Goal: Task Accomplishment & Management: Use online tool/utility

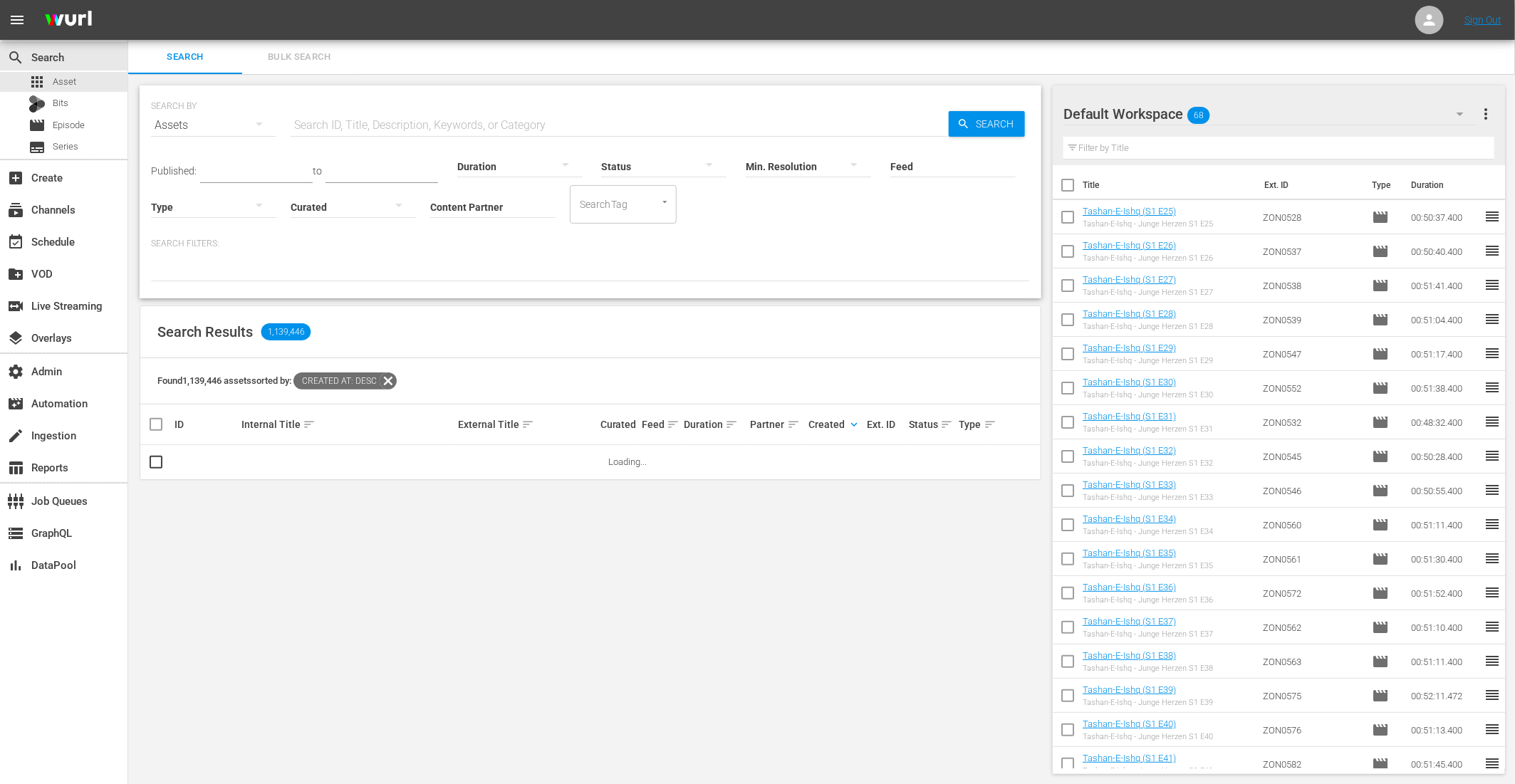
click at [854, 422] on span "keyboard_arrow_down" at bounding box center [854, 424] width 13 height 13
click at [67, 76] on span "Asset" at bounding box center [64, 82] width 23 height 14
click at [392, 382] on icon at bounding box center [383, 382] width 17 height 17
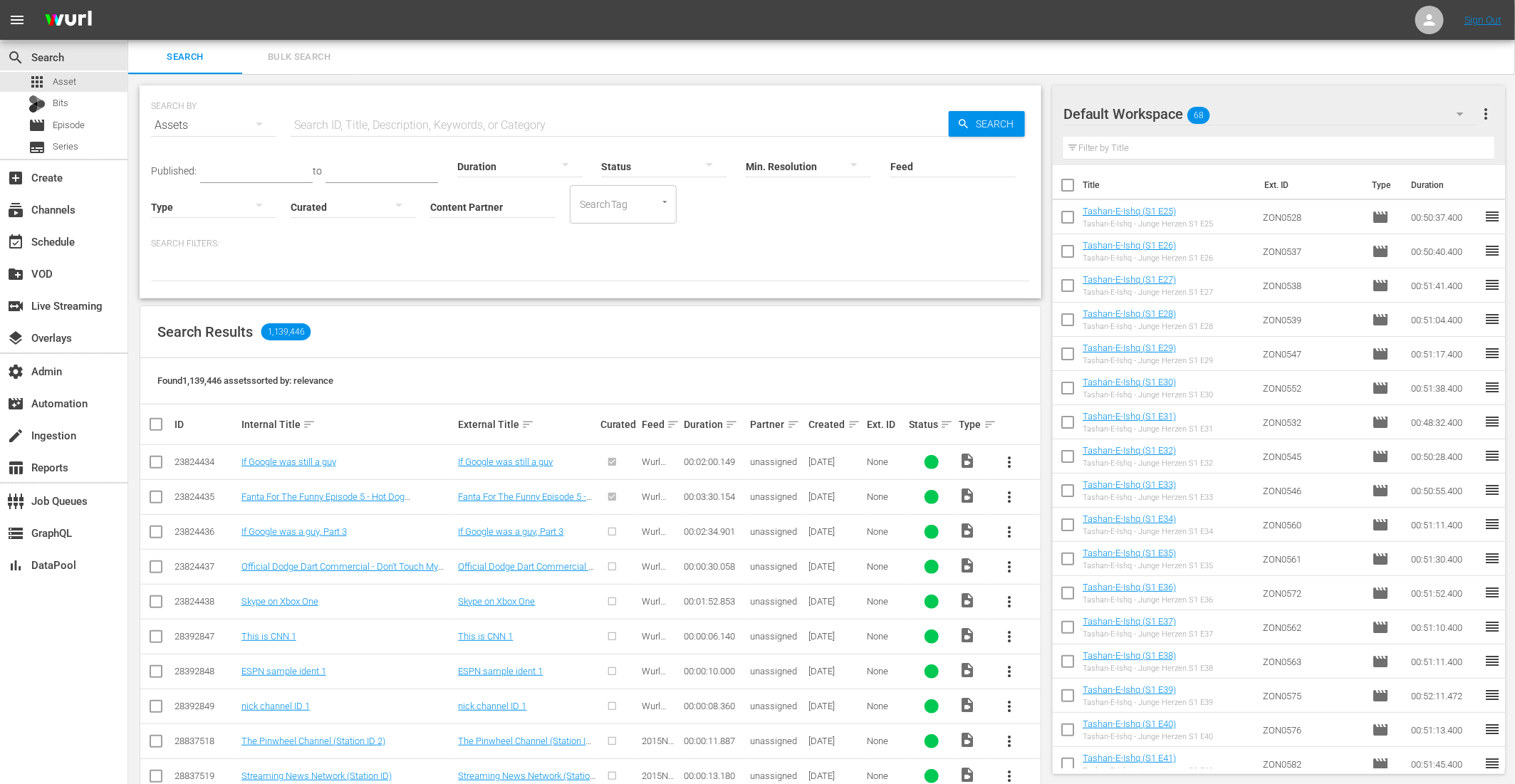
click at [365, 124] on input "text" at bounding box center [619, 125] width 658 height 34
paste input "Maitree - Die Regel der Liebe S1 E61"
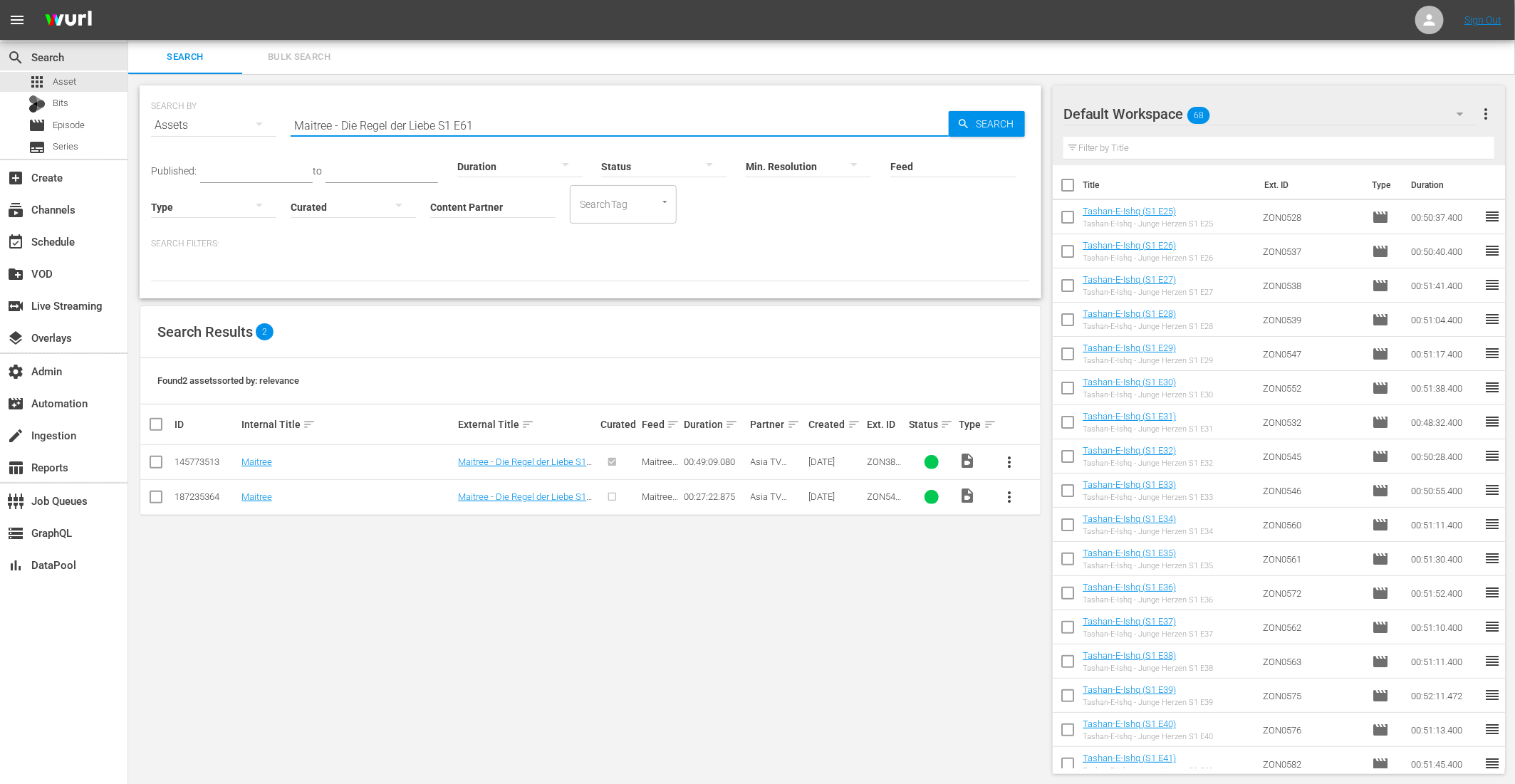
type input "Maitree - Die Regel der Liebe S1 E61"
click at [326, 56] on span "Bulk Search" at bounding box center [298, 57] width 96 height 17
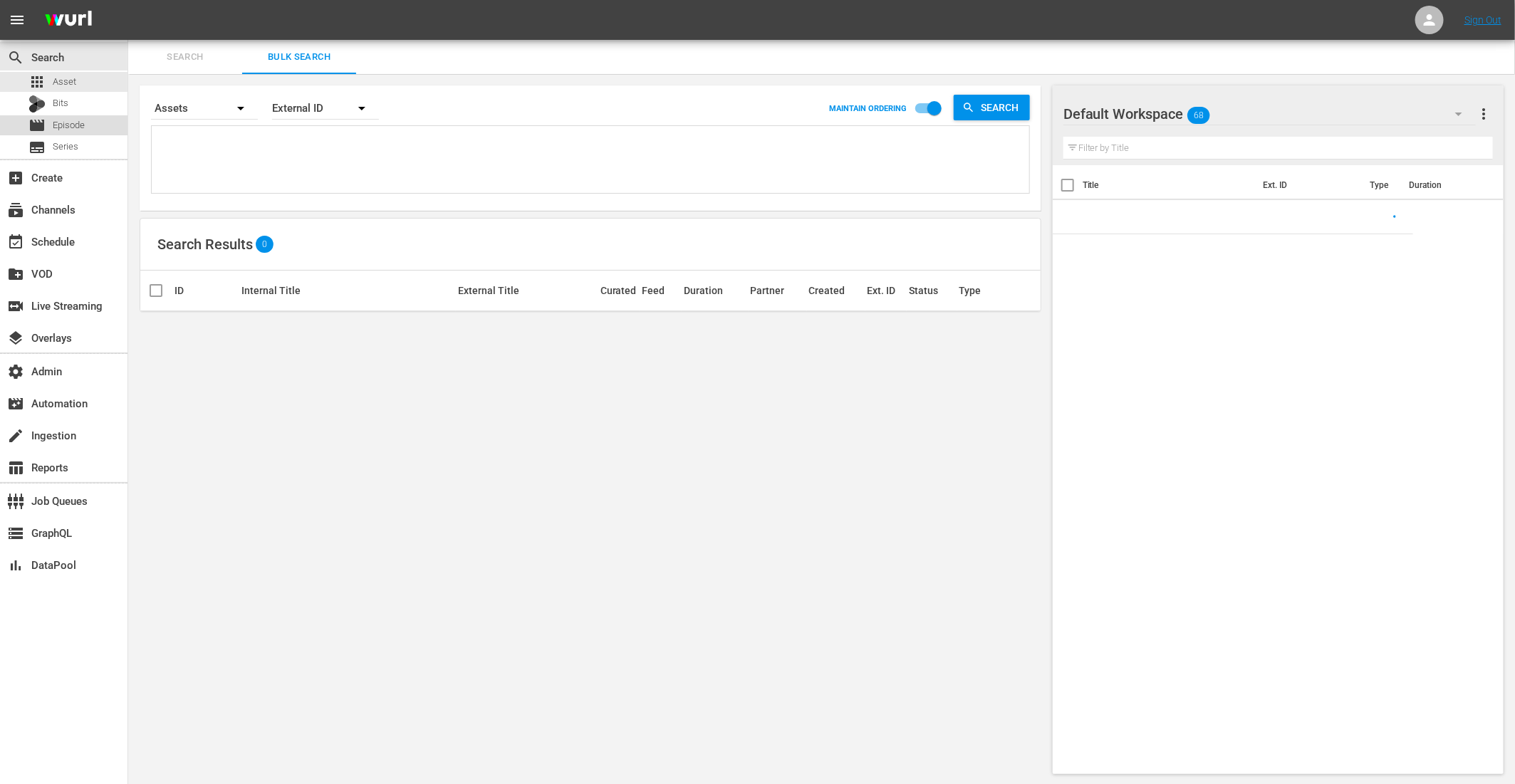
click at [100, 126] on div "movie Episode" at bounding box center [63, 125] width 128 height 20
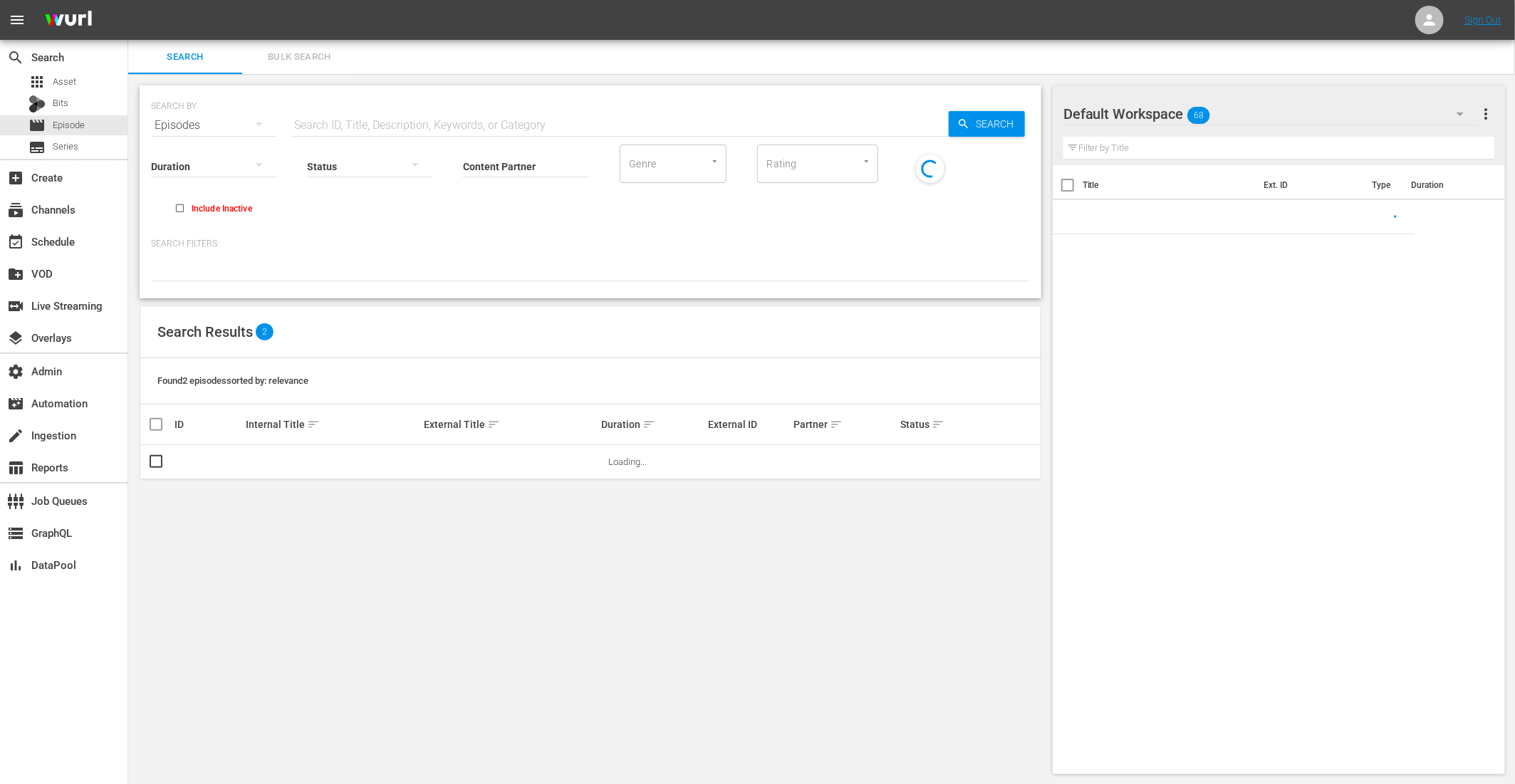
click at [297, 45] on button "Bulk Search" at bounding box center [299, 56] width 114 height 34
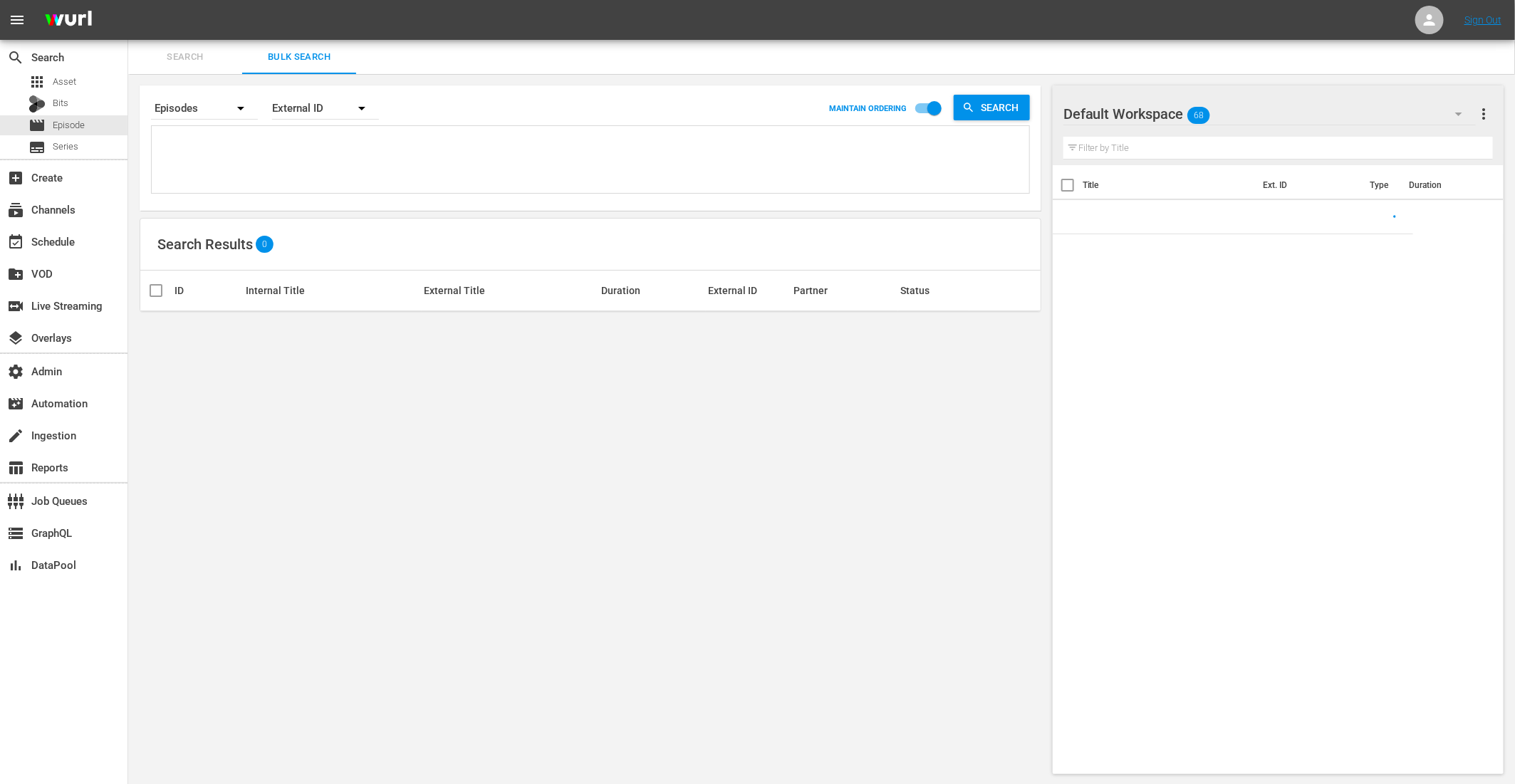
click at [231, 147] on textarea at bounding box center [593, 162] width 874 height 65
paste textarea "ZON5498 ZON5499 ZON5500 ZON5501 ZON5502 ZON5503 ZON5504 ZON5505 ZON5506 ZON5507…"
type textarea "ZON5498 ZON5499 ZON5500 ZON5501 ZON5502 ZON5503 ZON5504 ZON5505 ZON5506 ZON5507…"
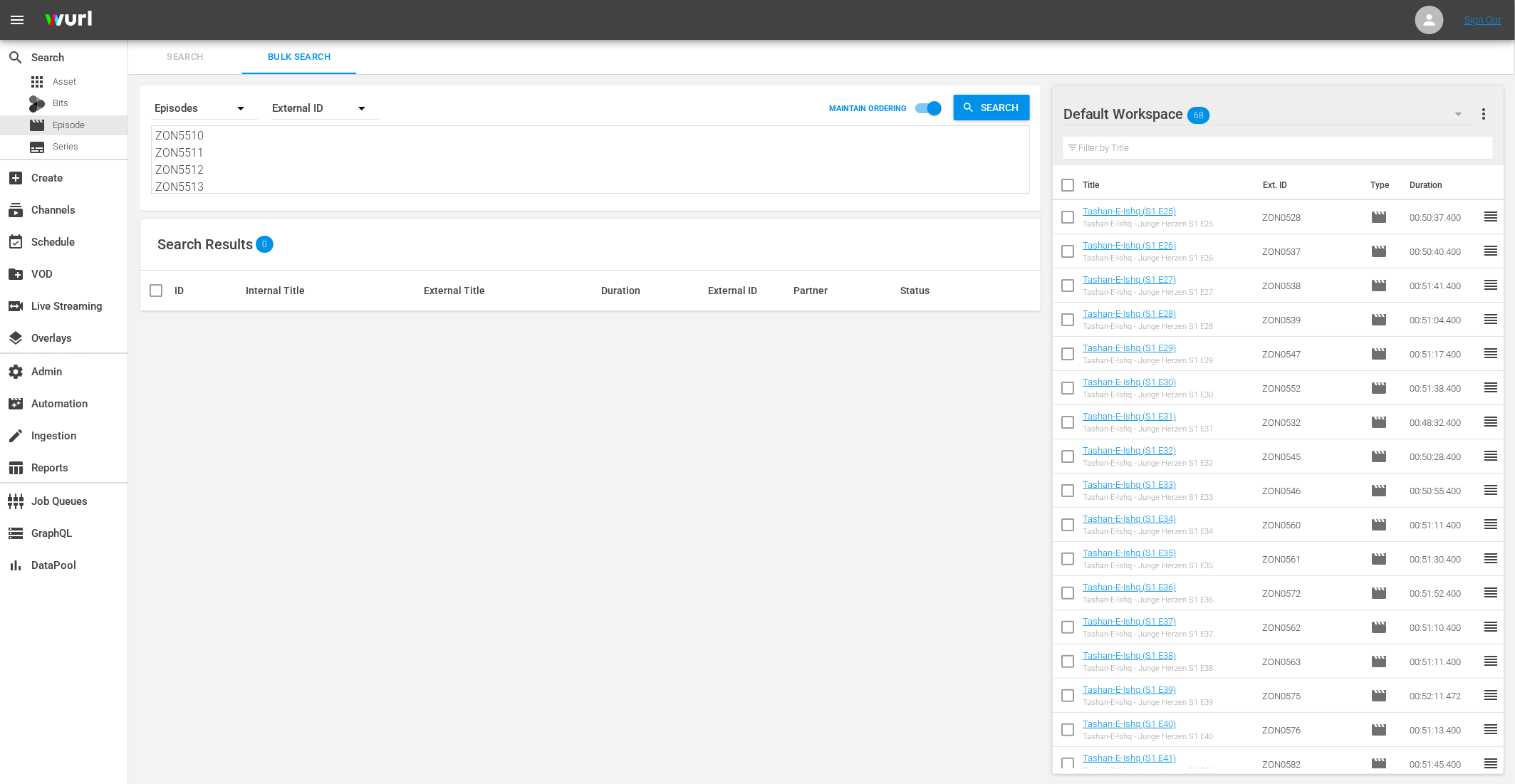
type textarea "ZON5498 ZON5499 ZON5500 ZON5501 ZON5502 ZON5503 ZON5504 ZON5505 ZON5506 ZON5507…"
click at [191, 56] on span "Search" at bounding box center [184, 57] width 96 height 17
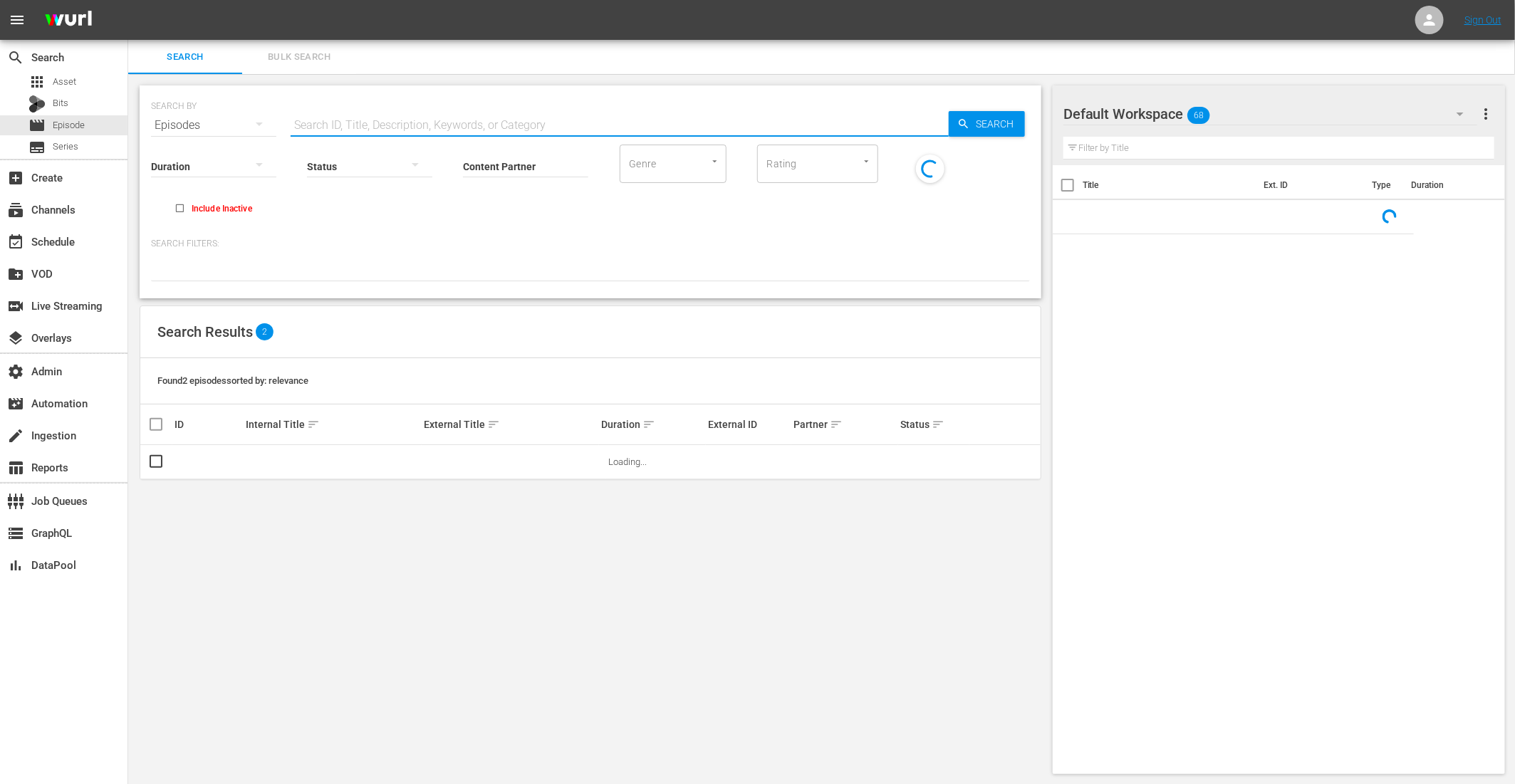
click at [381, 124] on input "text" at bounding box center [619, 125] width 658 height 34
paste input "ZON5498"
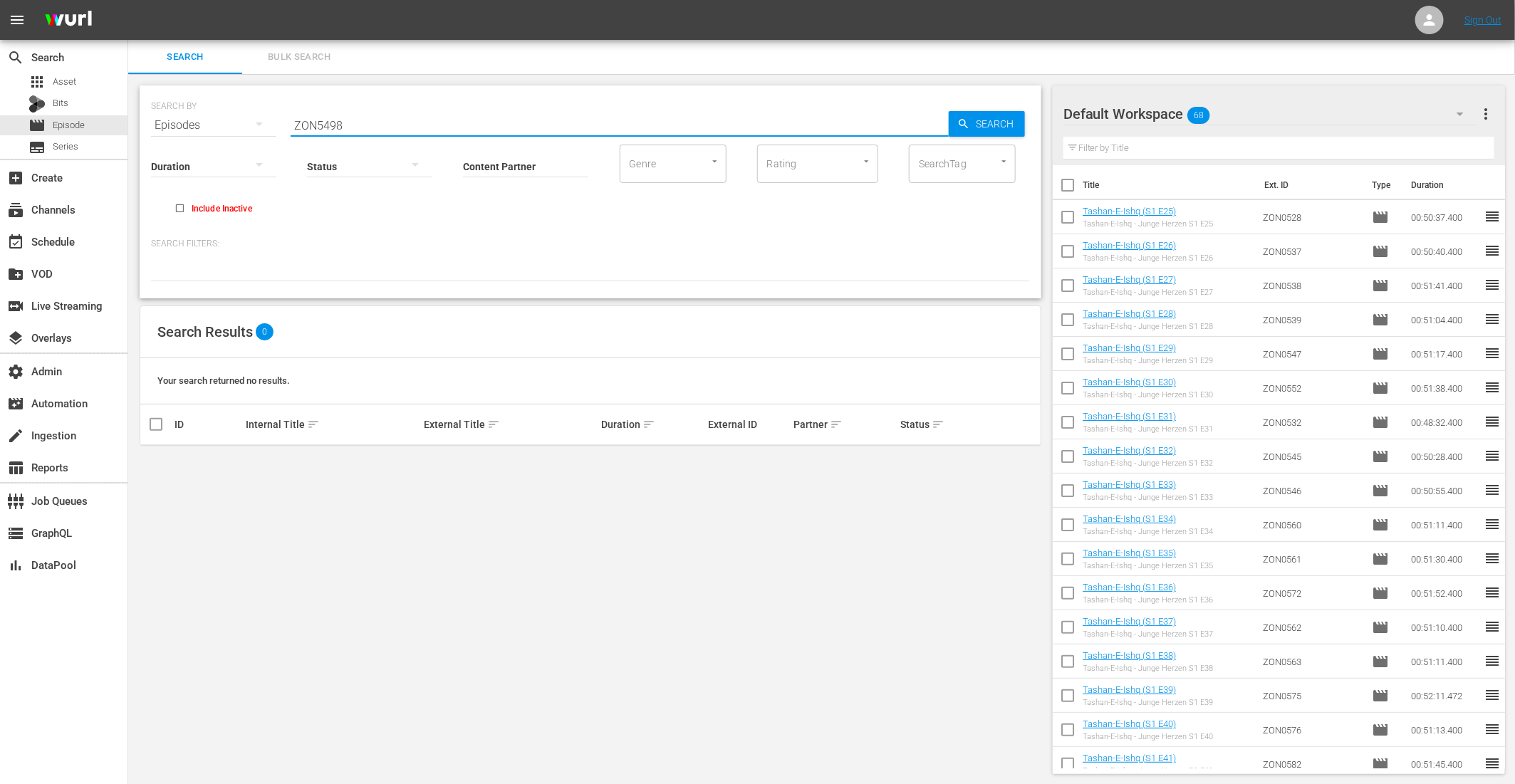
drag, startPoint x: 349, startPoint y: 120, endPoint x: 220, endPoint y: 113, distance: 129.2
click at [220, 113] on div "SEARCH BY Search By Episodes Search ID, Title, Description, Keywords, or Catego…" at bounding box center [590, 116] width 879 height 51
paste input "Maitree - Die Regel der Liebe S1 E61"
type input "Maitree - Die Regel der Liebe S1 E61"
click at [72, 83] on span "Asset" at bounding box center [64, 82] width 23 height 14
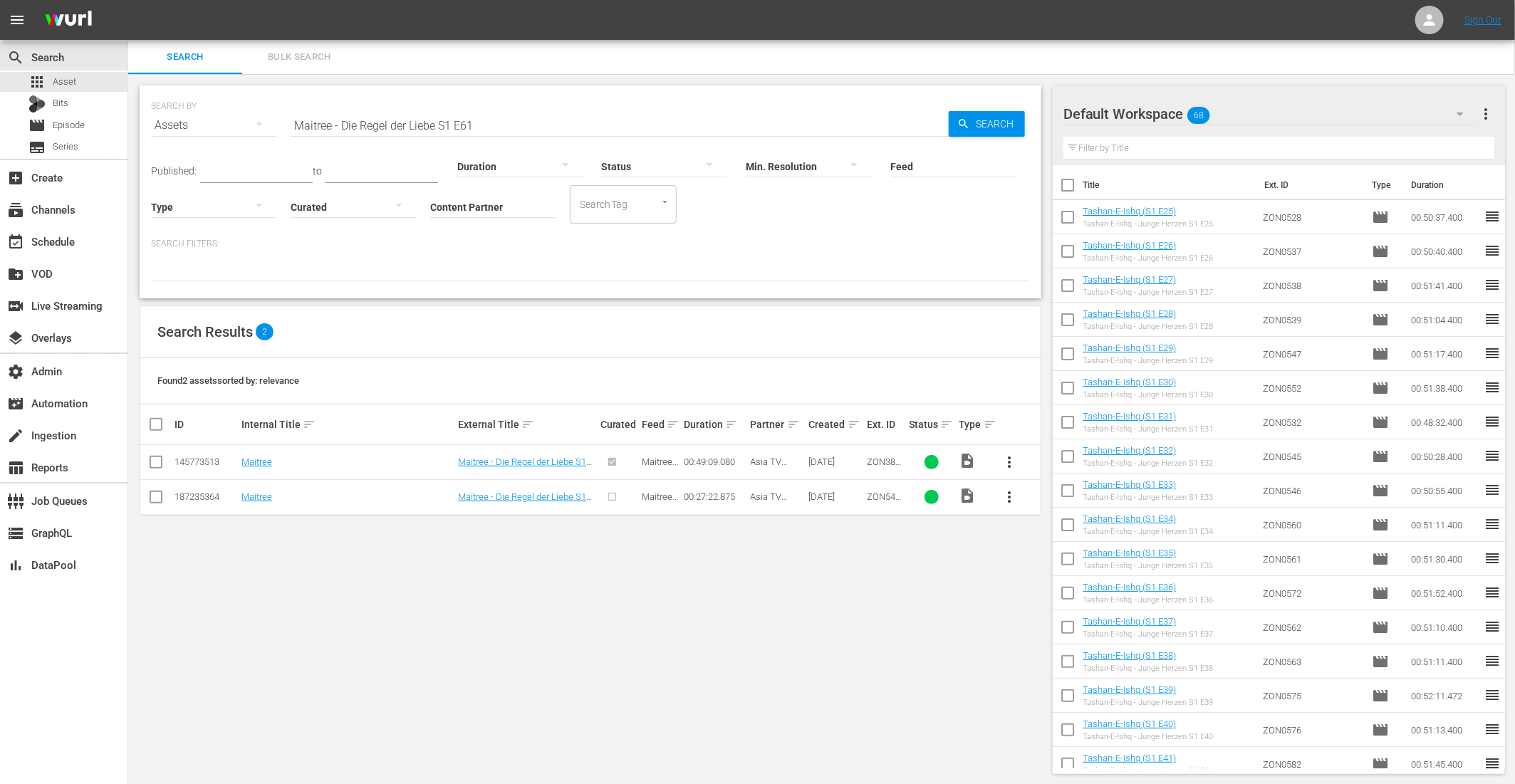
click at [309, 41] on button "Bulk Search" at bounding box center [299, 56] width 114 height 34
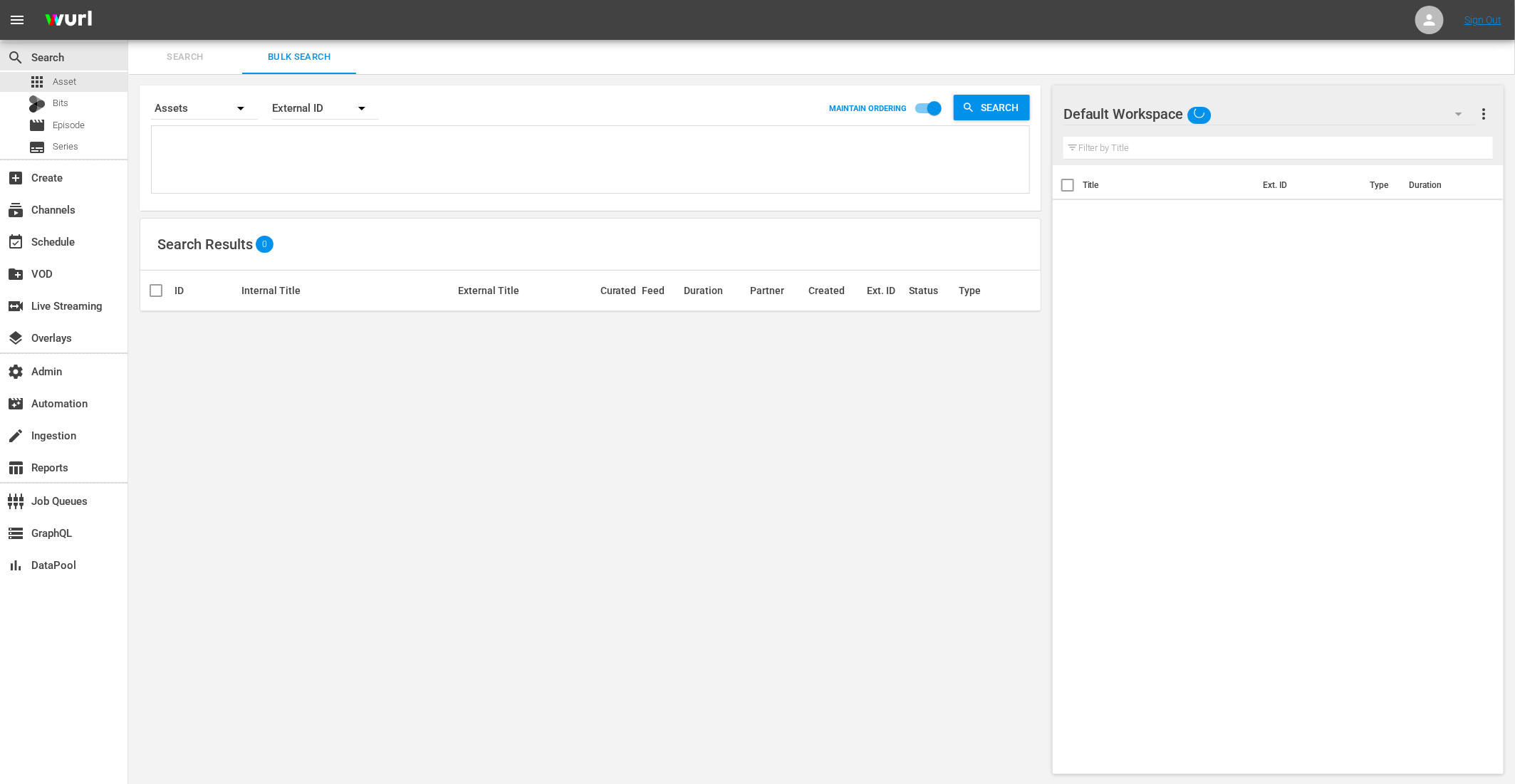
click at [274, 189] on textarea at bounding box center [593, 162] width 874 height 65
paste textarea "ZON5498 ZON5499 ZON5500 ZON5501 ZON5502 ZON5503 ZON5504 ZON5505 ZON5506 ZON5507…"
type textarea "ZON5498 ZON5499 ZON5500 ZON5501 ZON5502 ZON5503 ZON5504 ZON5505 ZON5506 ZON5507…"
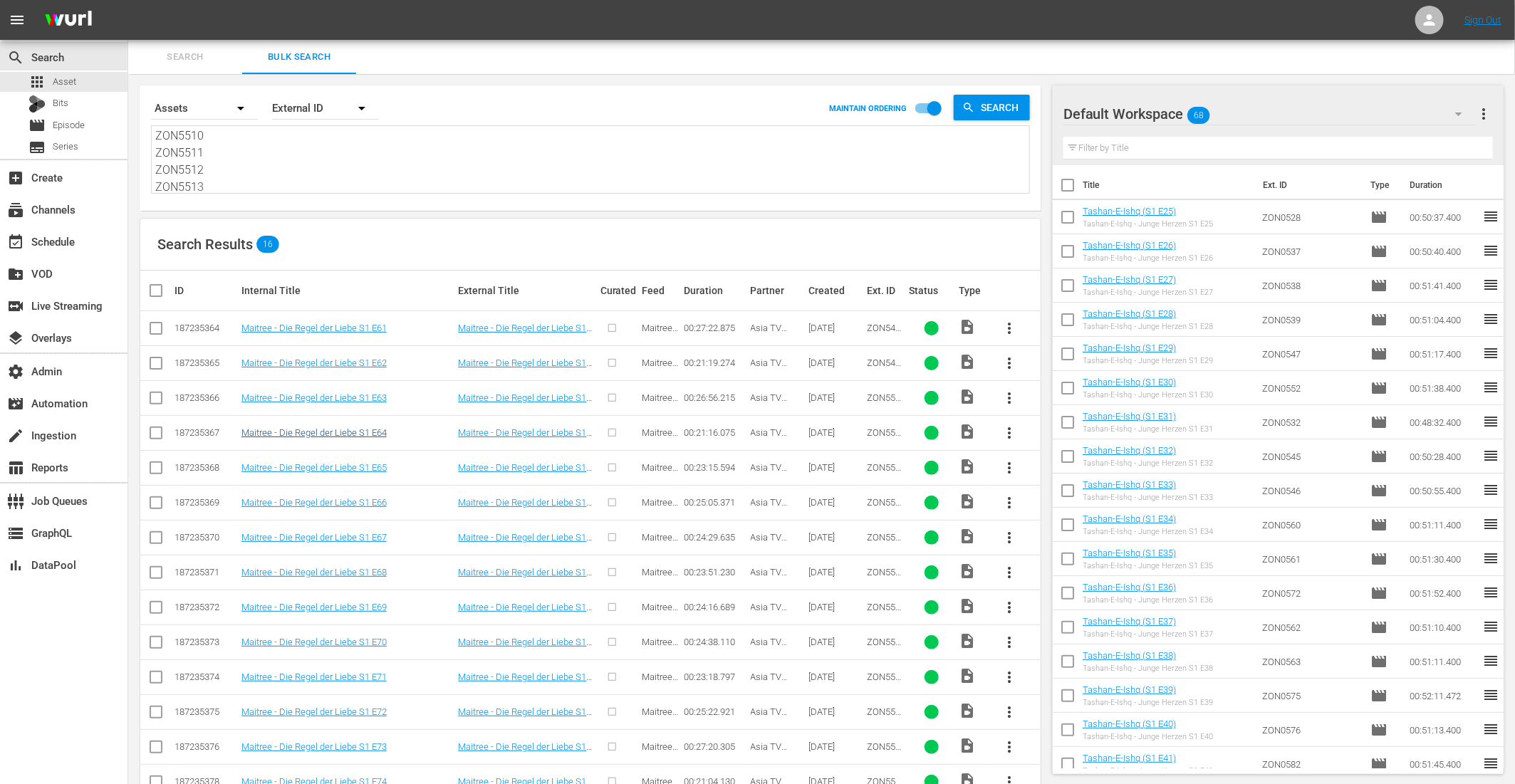
scroll to position [105, 0]
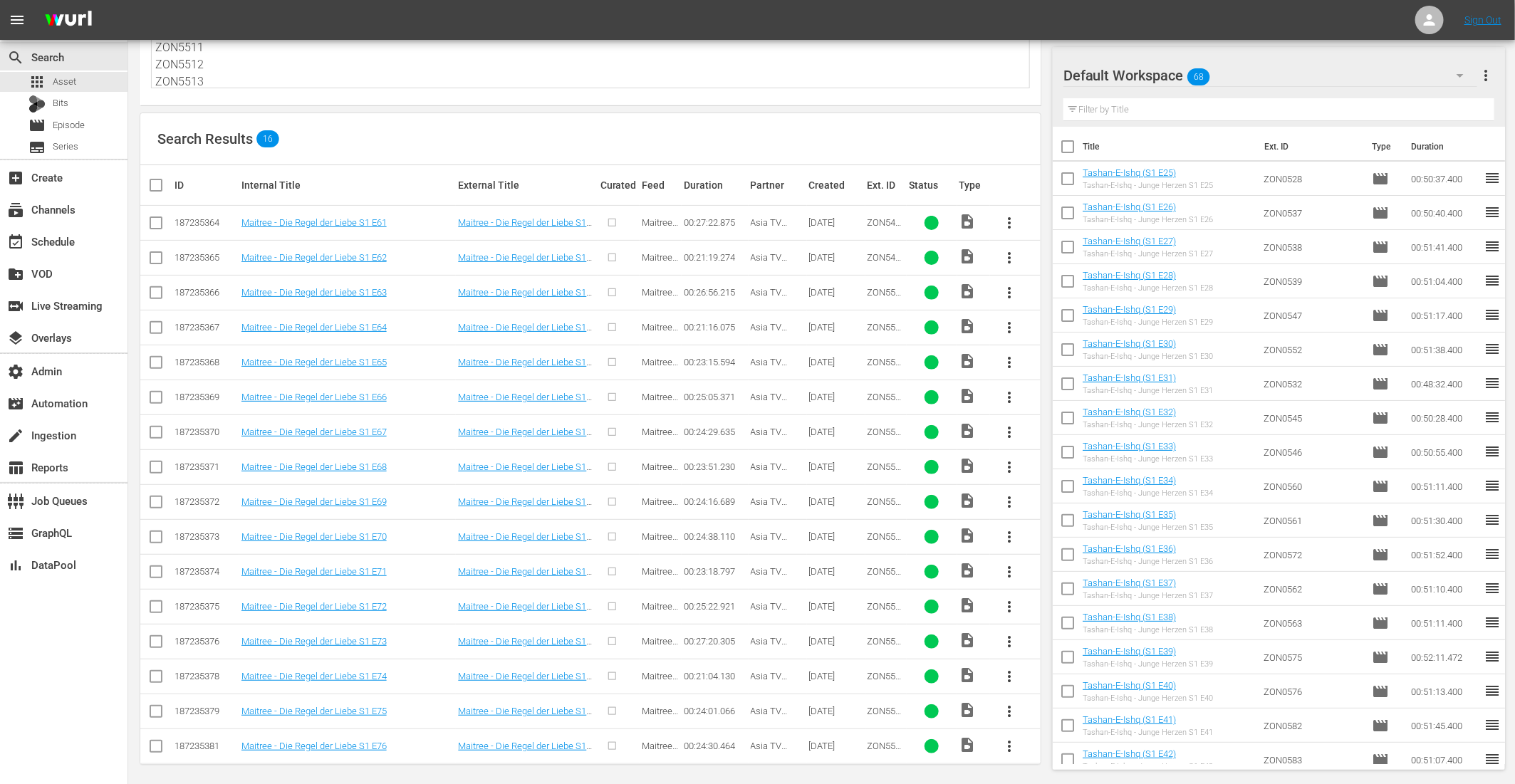
type textarea "ZON5498 ZON5499 ZON5500 ZON5501 ZON5502 ZON5503 ZON5504 ZON5505 ZON5506 ZON5507…"
drag, startPoint x: 212, startPoint y: 81, endPoint x: 127, endPoint y: -44, distance: 151.2
click at [127, 0] on html "menu Sign Out search Search apps Asset Bits movie Episode subtitles Series add_…" at bounding box center [757, 287] width 1515 height 784
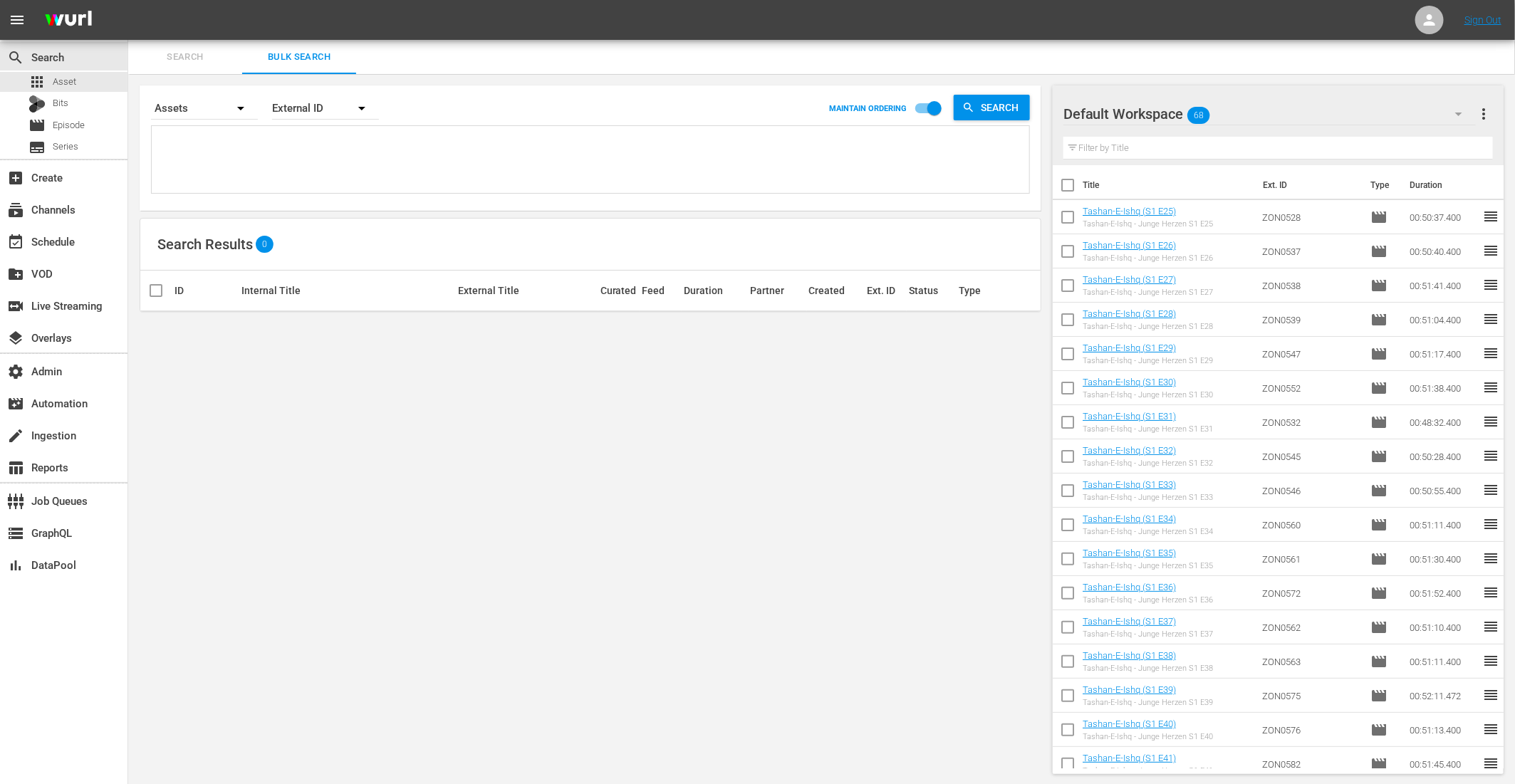
paste textarea "ZON0271 ZON0304 ZON2495 ZON3512 ZON0400"
type textarea "ZON0271 ZON0304 ZON2495 ZON3512 ZON0400"
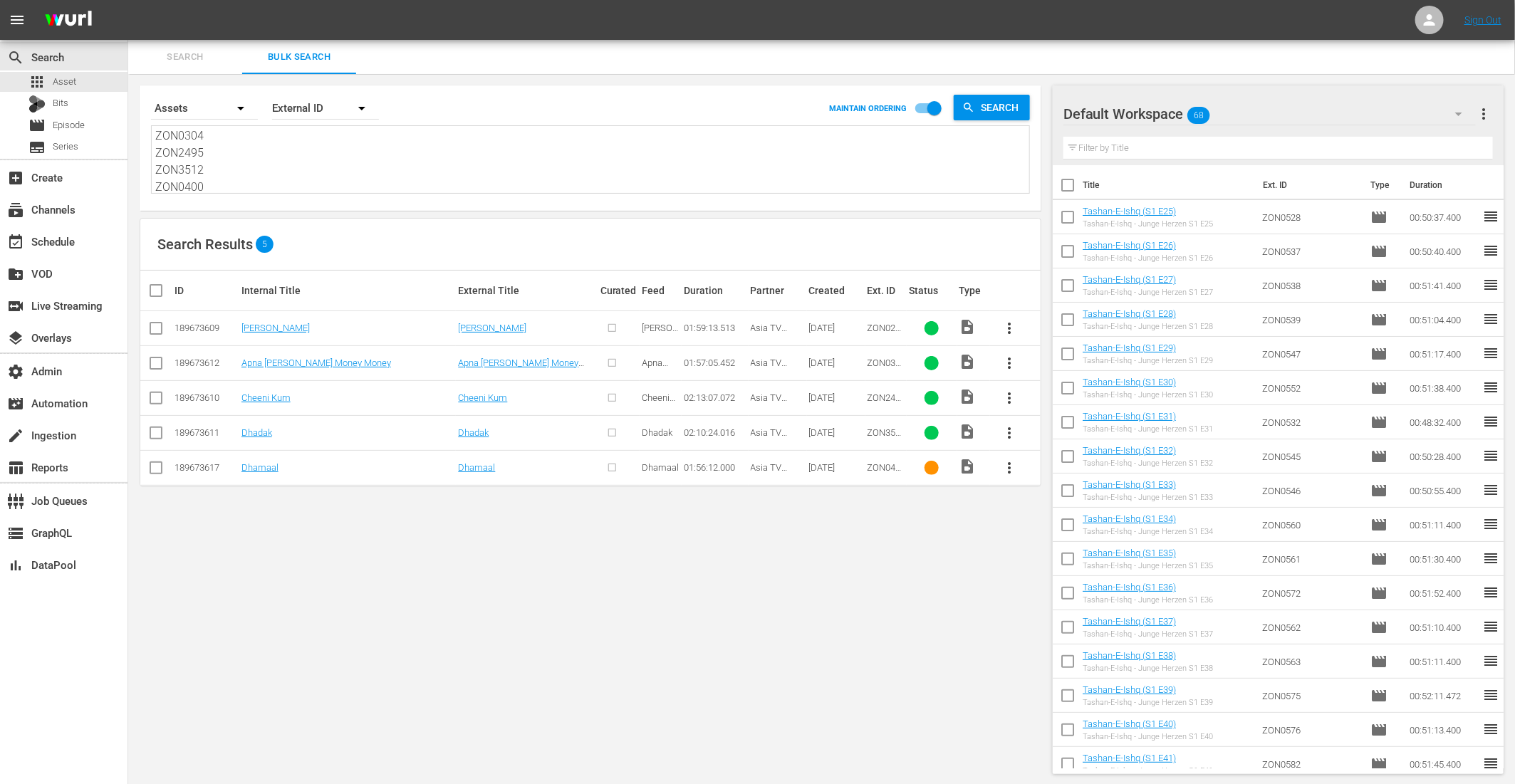
type textarea "ZON0271 ZON0304 ZON2495 ZON3512 ZON0400"
click at [156, 289] on input "checkbox" at bounding box center [162, 291] width 29 height 17
checkbox input "true"
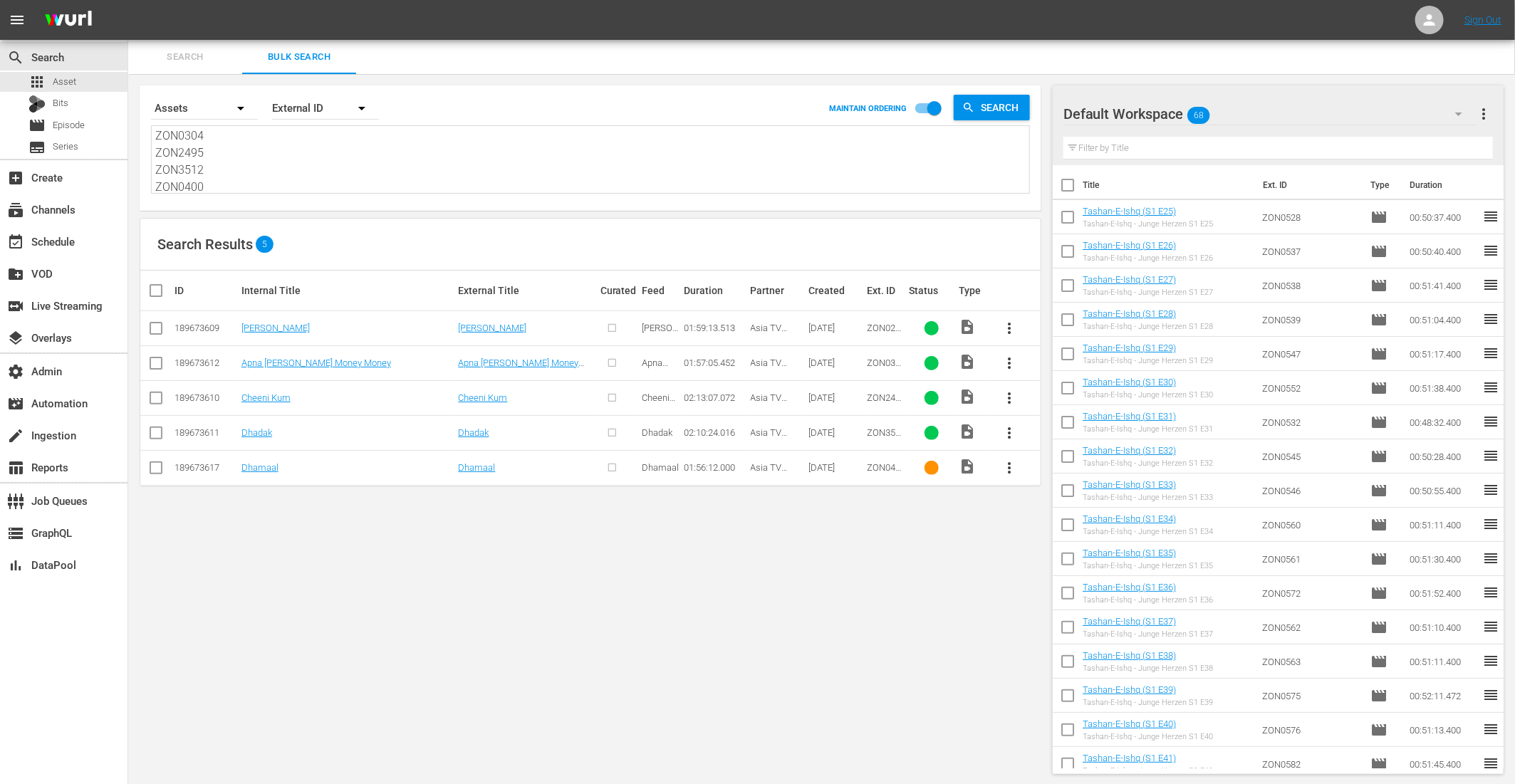
checkbox input "true"
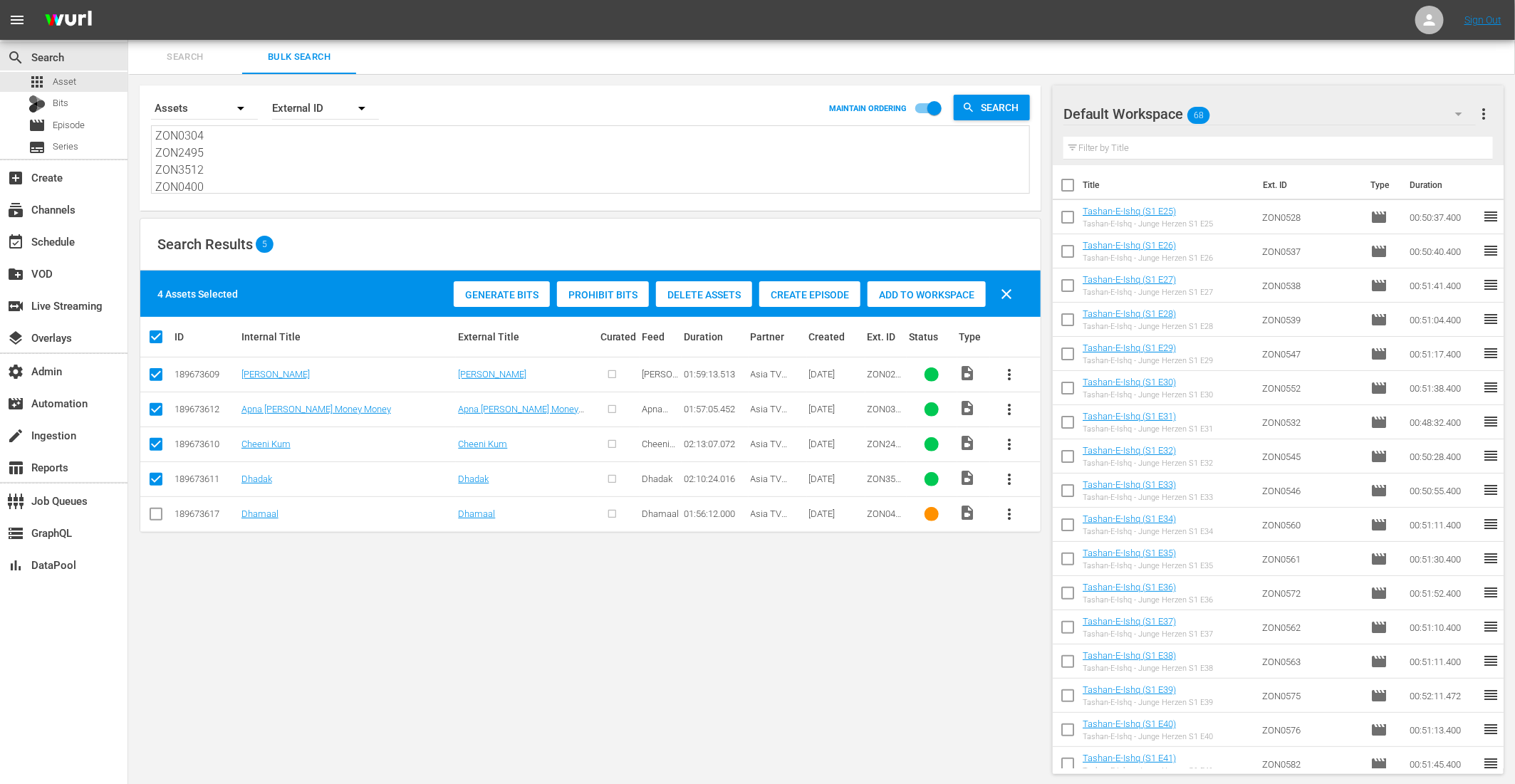
click at [807, 289] on span "Create Episode" at bounding box center [810, 295] width 101 height 11
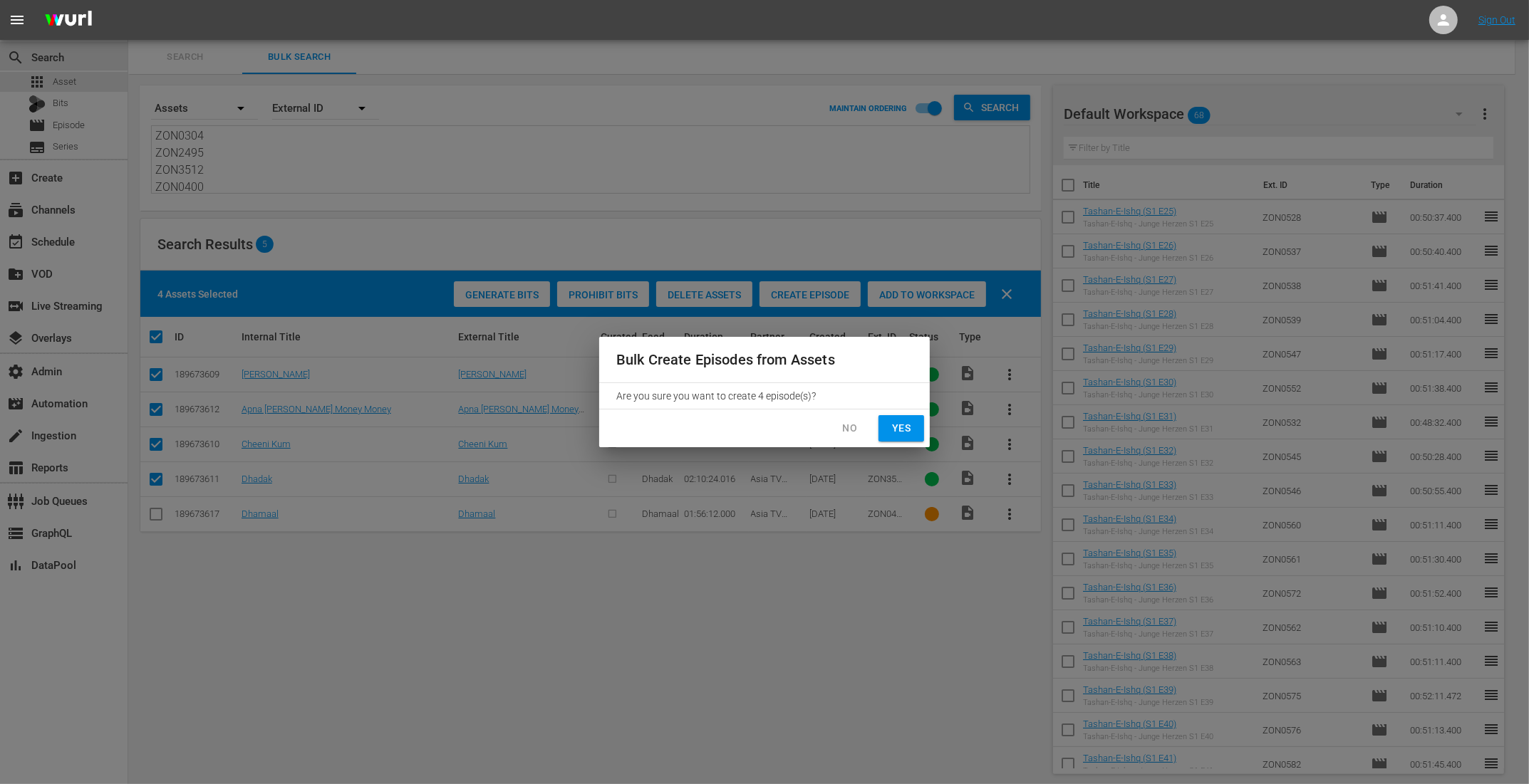
click at [914, 437] on button "Yes" at bounding box center [901, 429] width 45 height 26
checkbox input "false"
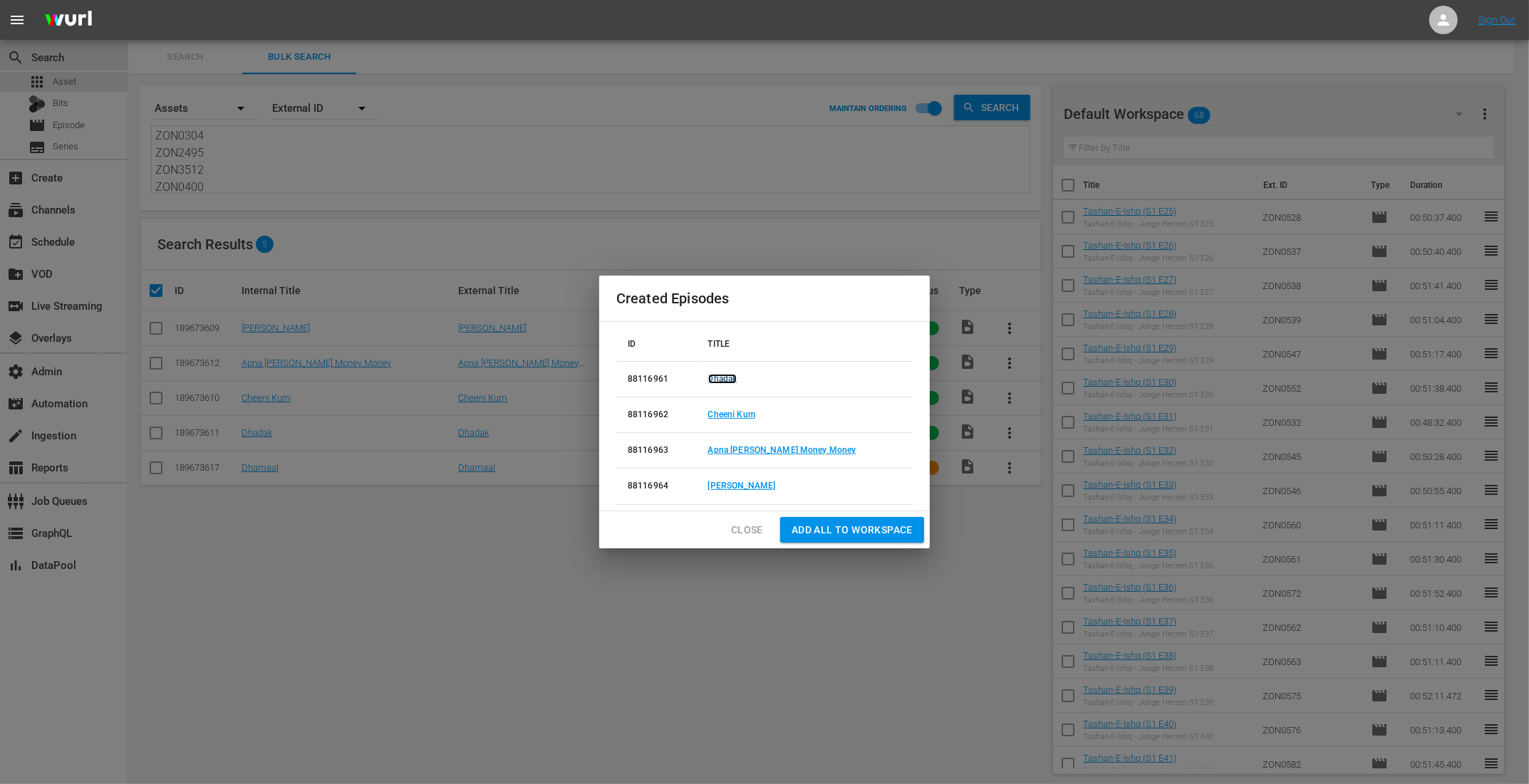
click at [737, 381] on link "Dhadak" at bounding box center [723, 378] width 30 height 10
click at [748, 415] on link "Cheeni Kum" at bounding box center [732, 414] width 47 height 10
click at [748, 451] on link "Apna Sapna Money Money" at bounding box center [782, 449] width 148 height 10
click at [740, 485] on link "Akaash Vani" at bounding box center [742, 485] width 68 height 10
click at [749, 531] on span "Close" at bounding box center [747, 530] width 32 height 17
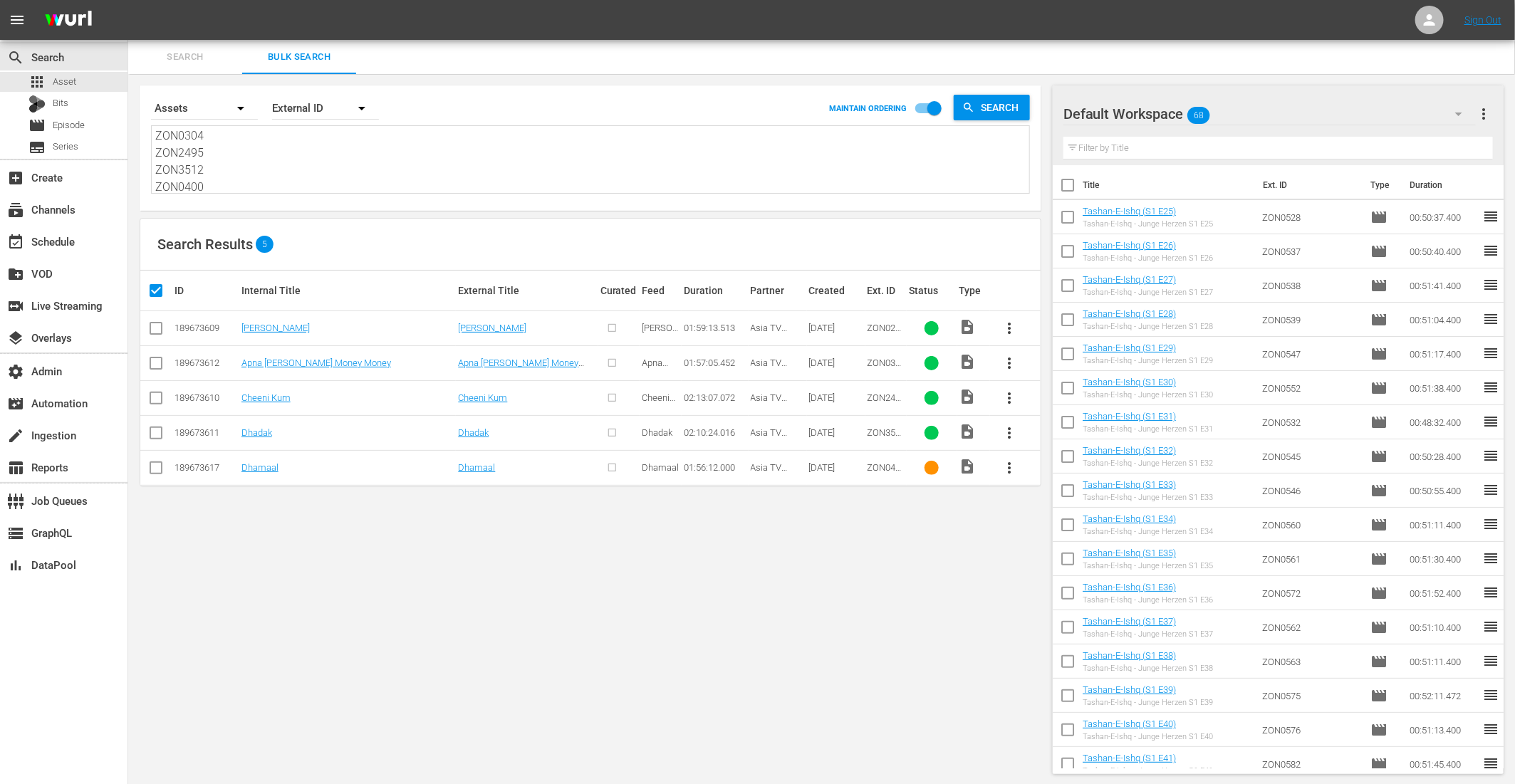
scroll to position [0, 0]
drag, startPoint x: 230, startPoint y: 183, endPoint x: 134, endPoint y: 57, distance: 158.4
click at [134, 57] on div "Search Bulk Search Search By Assets Order By External ID MAINTAIN ORDERING Sear…" at bounding box center [822, 413] width 1387 height 746
paste textarea "ZONOTT0205 ZONOTT0206 ZONOTT0207 ZONOTT0208"
type textarea "ZONOTT0205 ZONOTT0206 ZONOTT0207 ZONOTT0208"
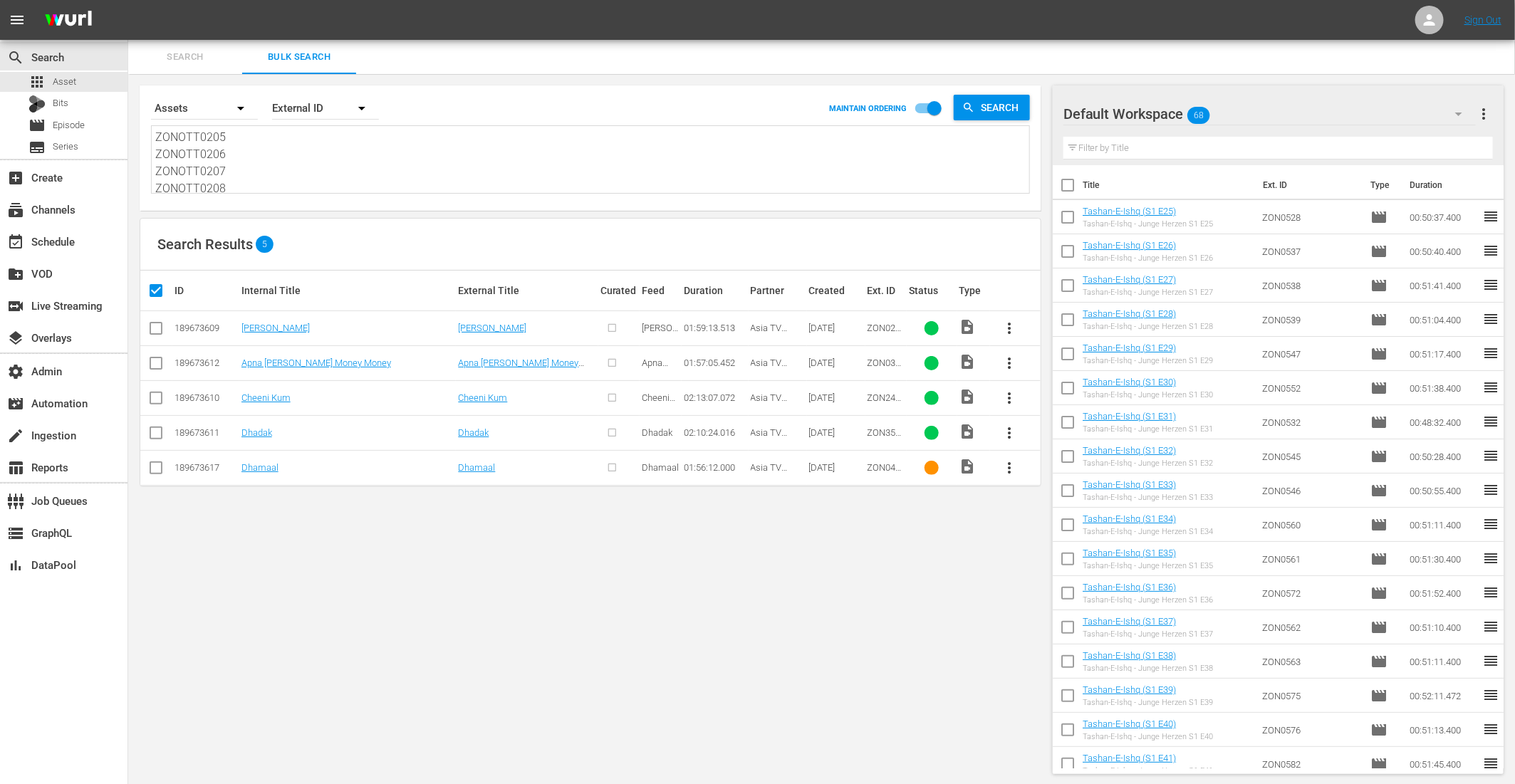
scroll to position [2, 0]
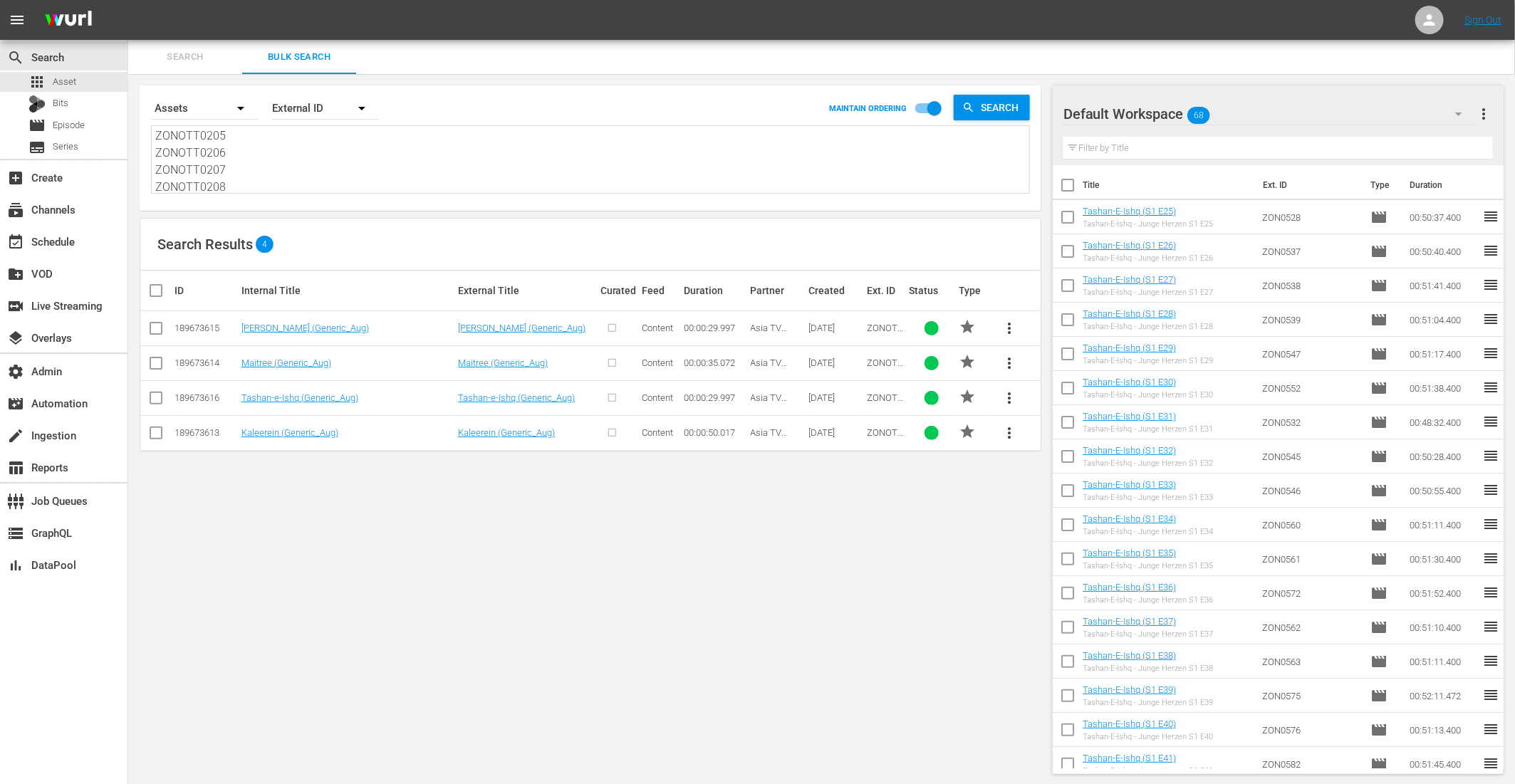
type textarea "ZONOTT0205 ZONOTT0206 ZONOTT0207 ZONOTT0208"
click at [157, 289] on input "checkbox" at bounding box center [162, 291] width 29 height 17
checkbox input "true"
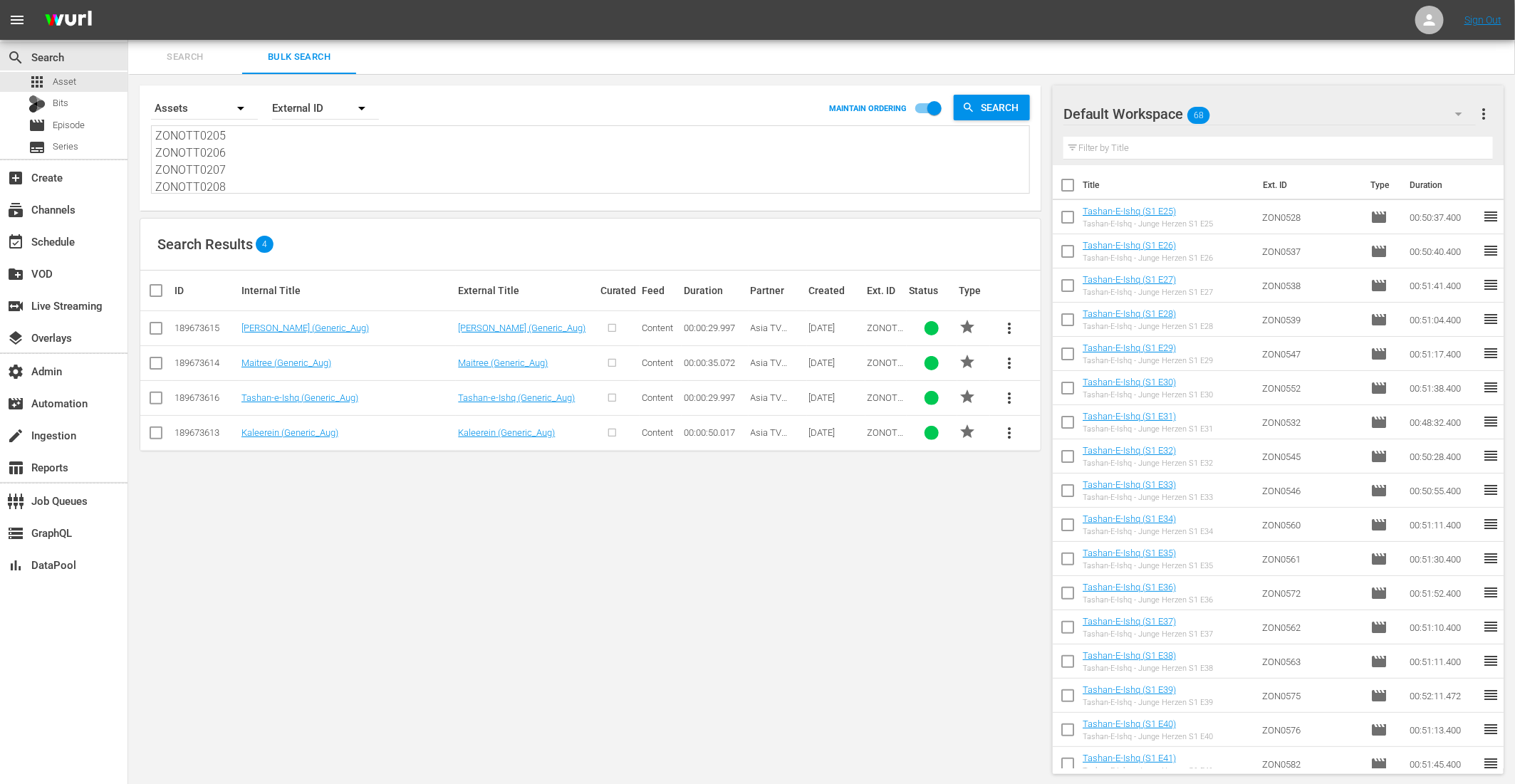
checkbox input "true"
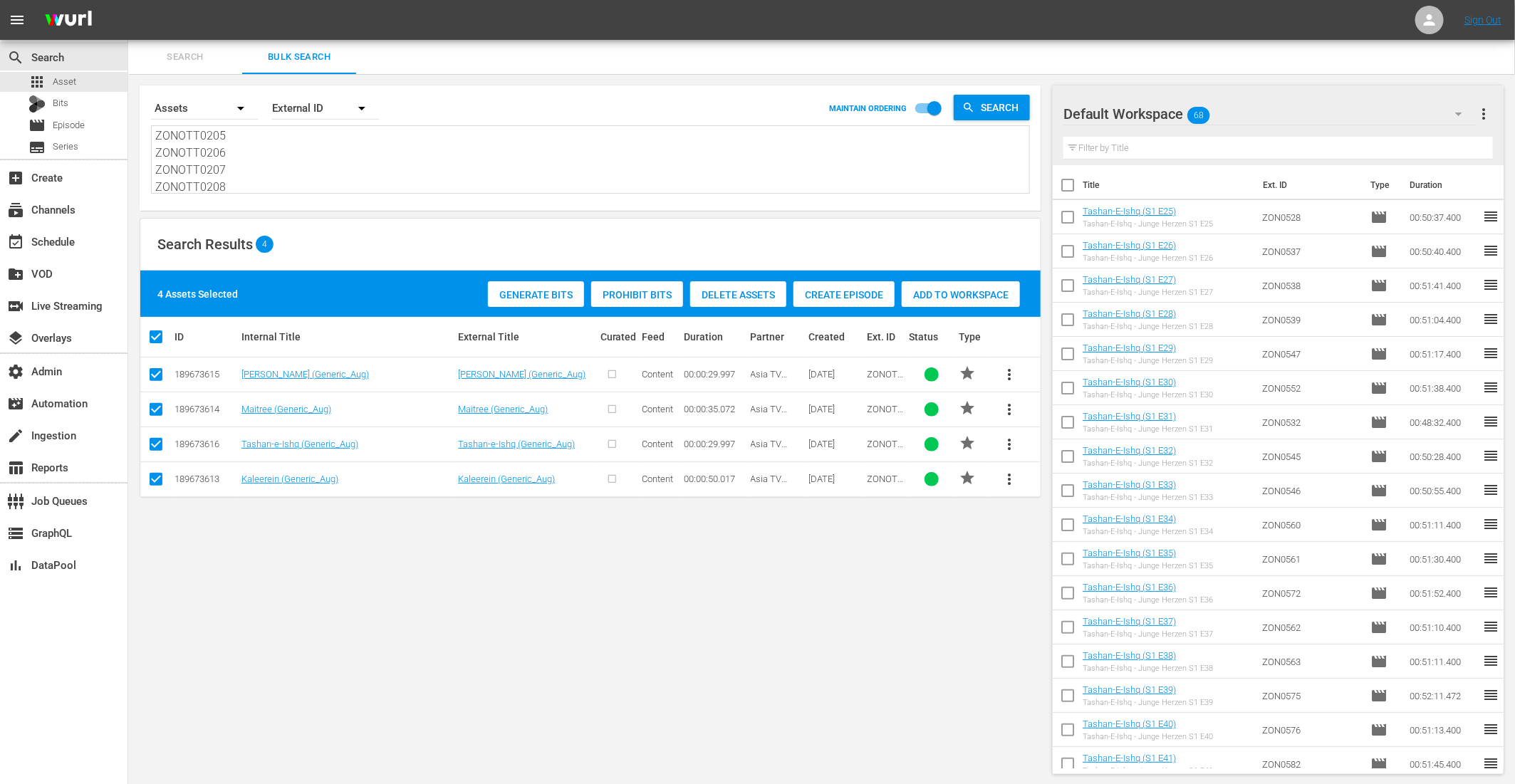
click at [965, 295] on span "Add to Workspace" at bounding box center [960, 295] width 118 height 11
click at [162, 337] on input "checkbox" at bounding box center [162, 337] width 29 height 17
checkbox input "false"
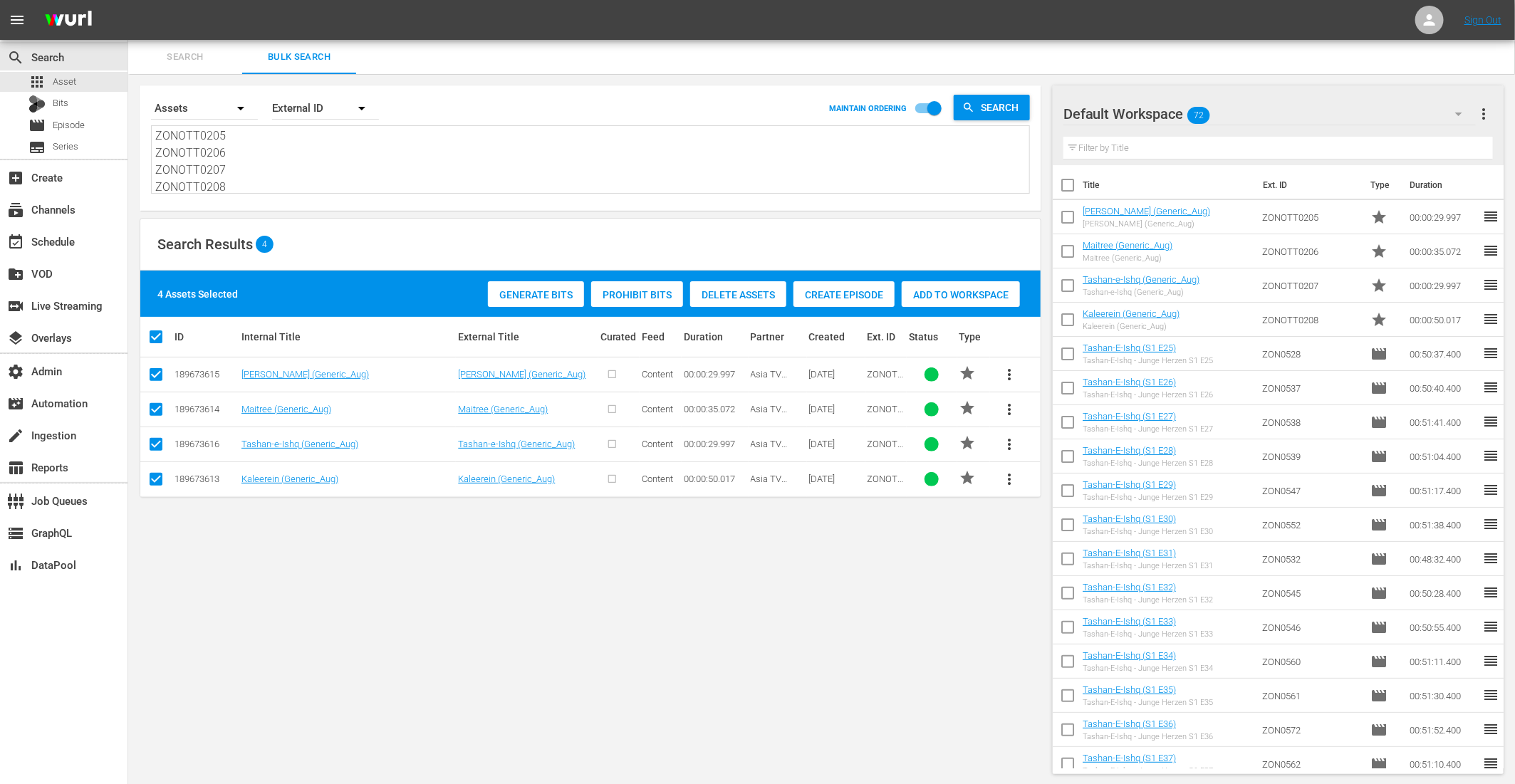
checkbox input "false"
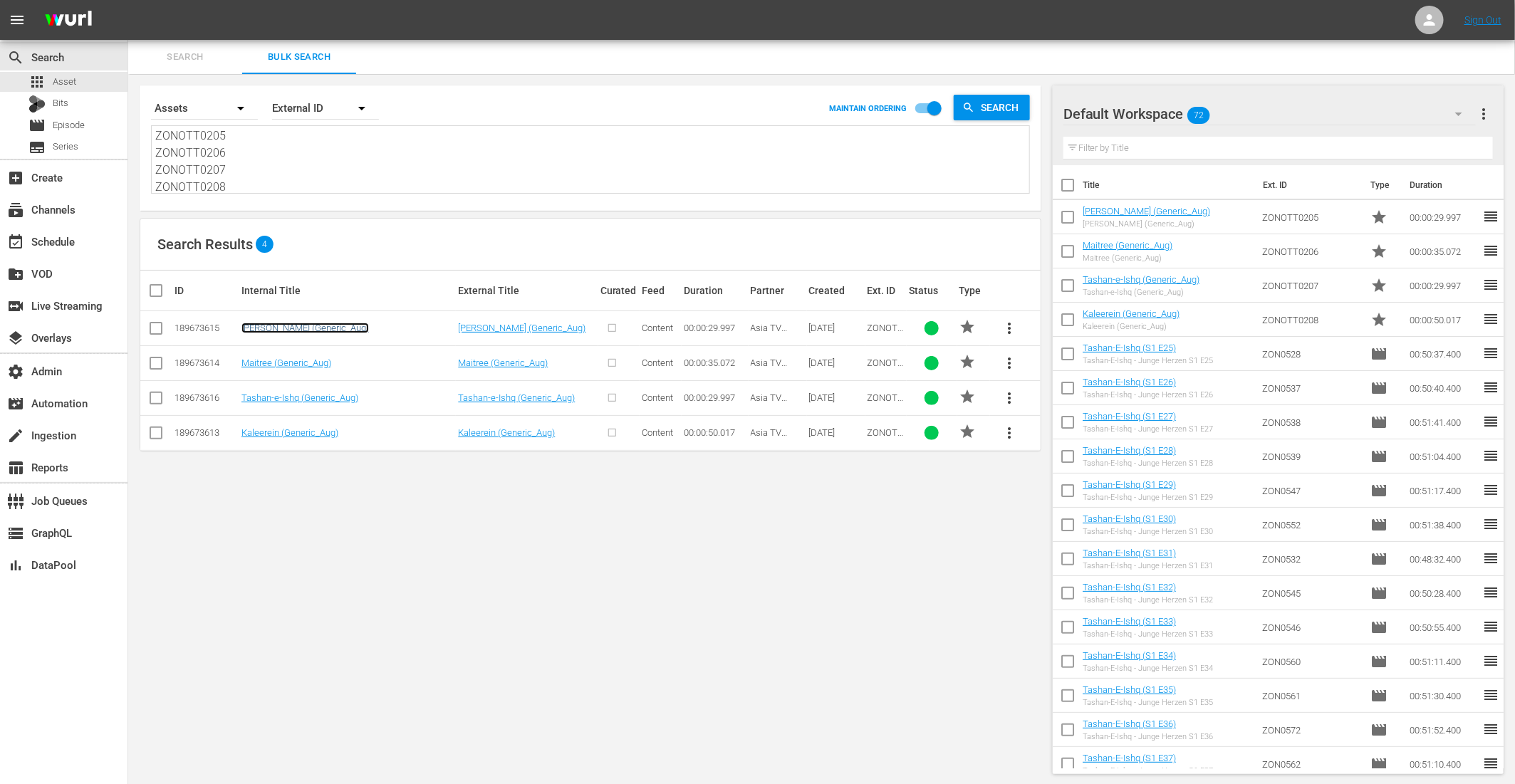
click at [299, 329] on link "[PERSON_NAME] (Generic_Aug)" at bounding box center [305, 328] width 128 height 10
click at [290, 361] on link "Maitree (Generic_Aug)" at bounding box center [286, 362] width 90 height 10
click at [287, 396] on link "Tashan-e-Ishq (Generic_Aug)" at bounding box center [300, 398] width 116 height 10
click at [276, 429] on link "Kaleerein (Generic_Aug)" at bounding box center [289, 433] width 96 height 10
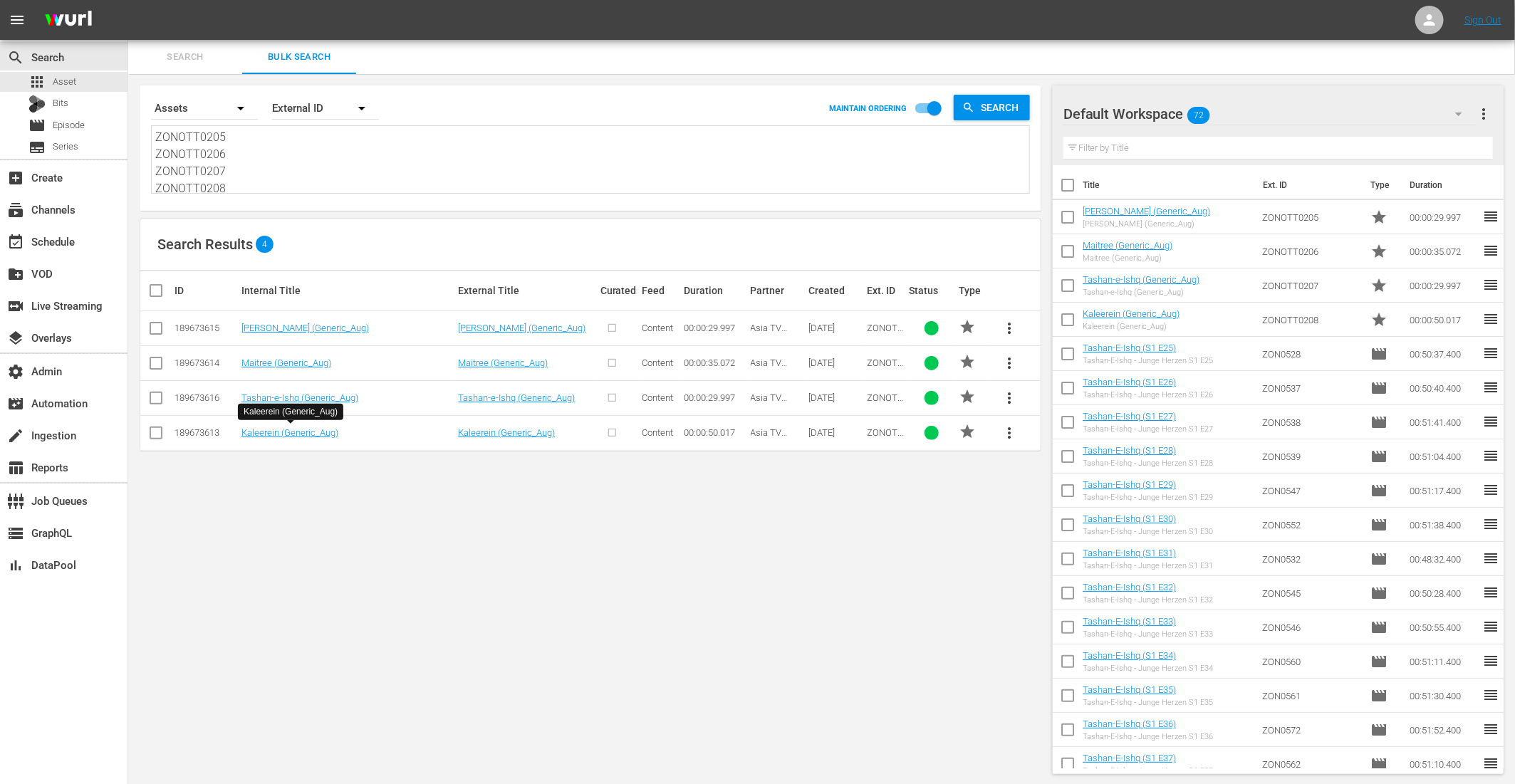
drag, startPoint x: 221, startPoint y: 166, endPoint x: 101, endPoint y: 20, distance: 189.0
click at [102, 29] on div "menu Sign Out search Search apps Asset Bits movie Episode subtitles Series add_…" at bounding box center [757, 393] width 1515 height 786
paste textarea "ZONOTT0148 ZONOTT0149"
type textarea "ZONOTT0148 ZONOTT0149"
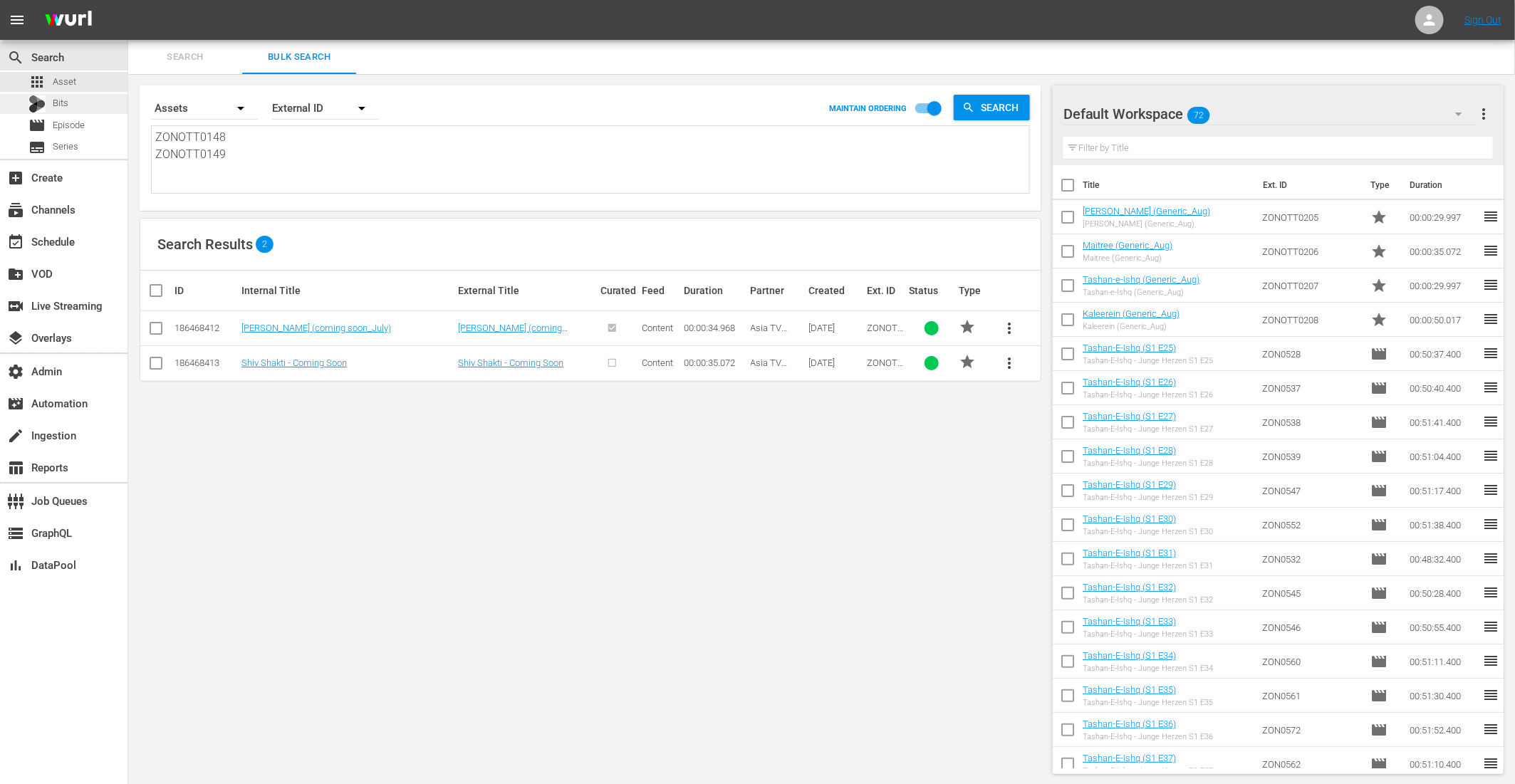
drag, startPoint x: 262, startPoint y: 144, endPoint x: 116, endPoint y: 103, distance: 151.6
click at [129, 0] on div "search Search apps Asset Bits movie Episode subtitles Series add_box Create sub…" at bounding box center [822, 0] width 1387 height 0
type textarea "ZONOTT0148 ZONOTT0149"
click at [69, 83] on span "Asset" at bounding box center [64, 82] width 23 height 14
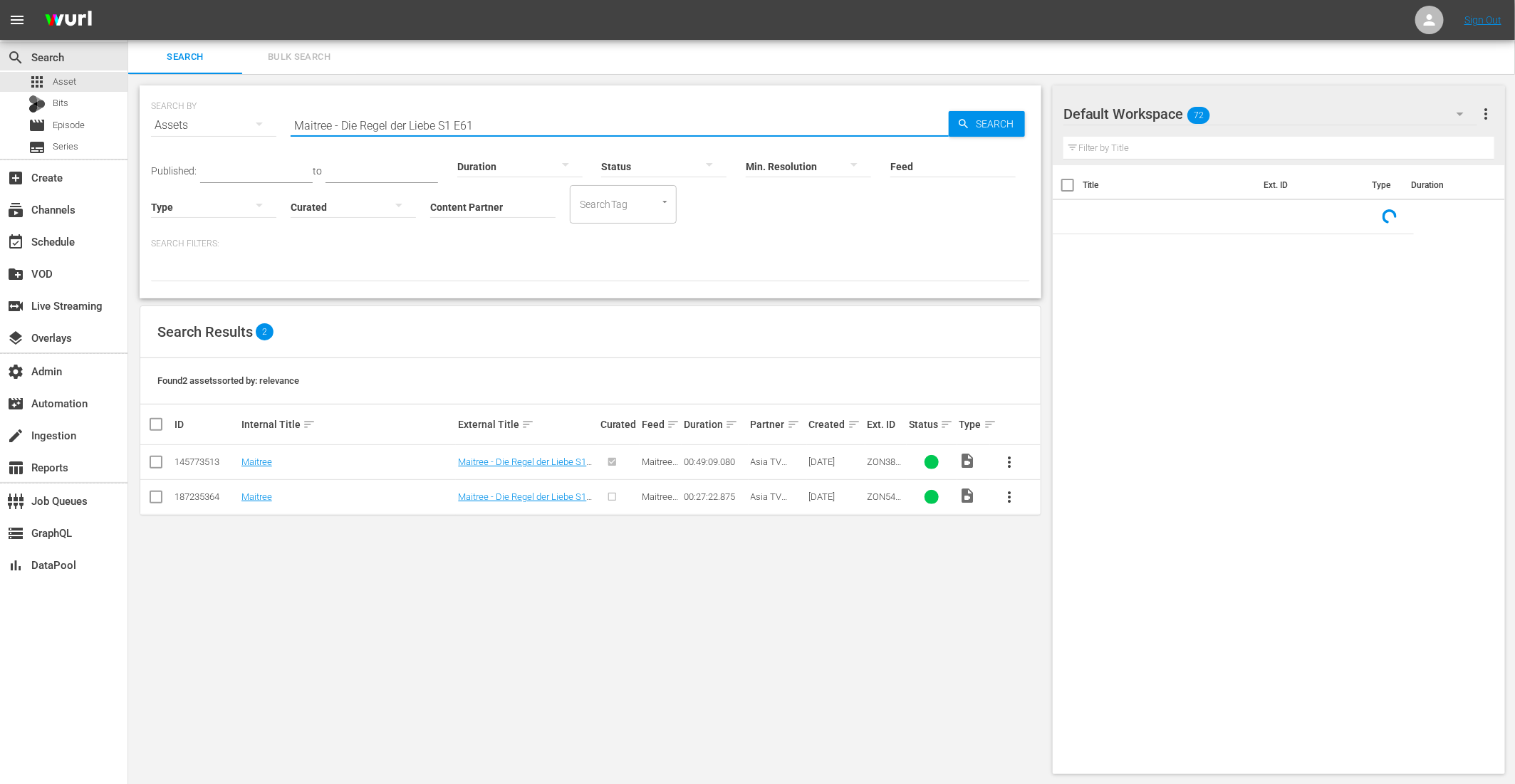
drag, startPoint x: 478, startPoint y: 124, endPoint x: 207, endPoint y: 88, distance: 273.4
click at [225, 89] on div "SEARCH BY Search By Assets Search ID, Title, Description, Keywords, or Category…" at bounding box center [590, 191] width 901 height 213
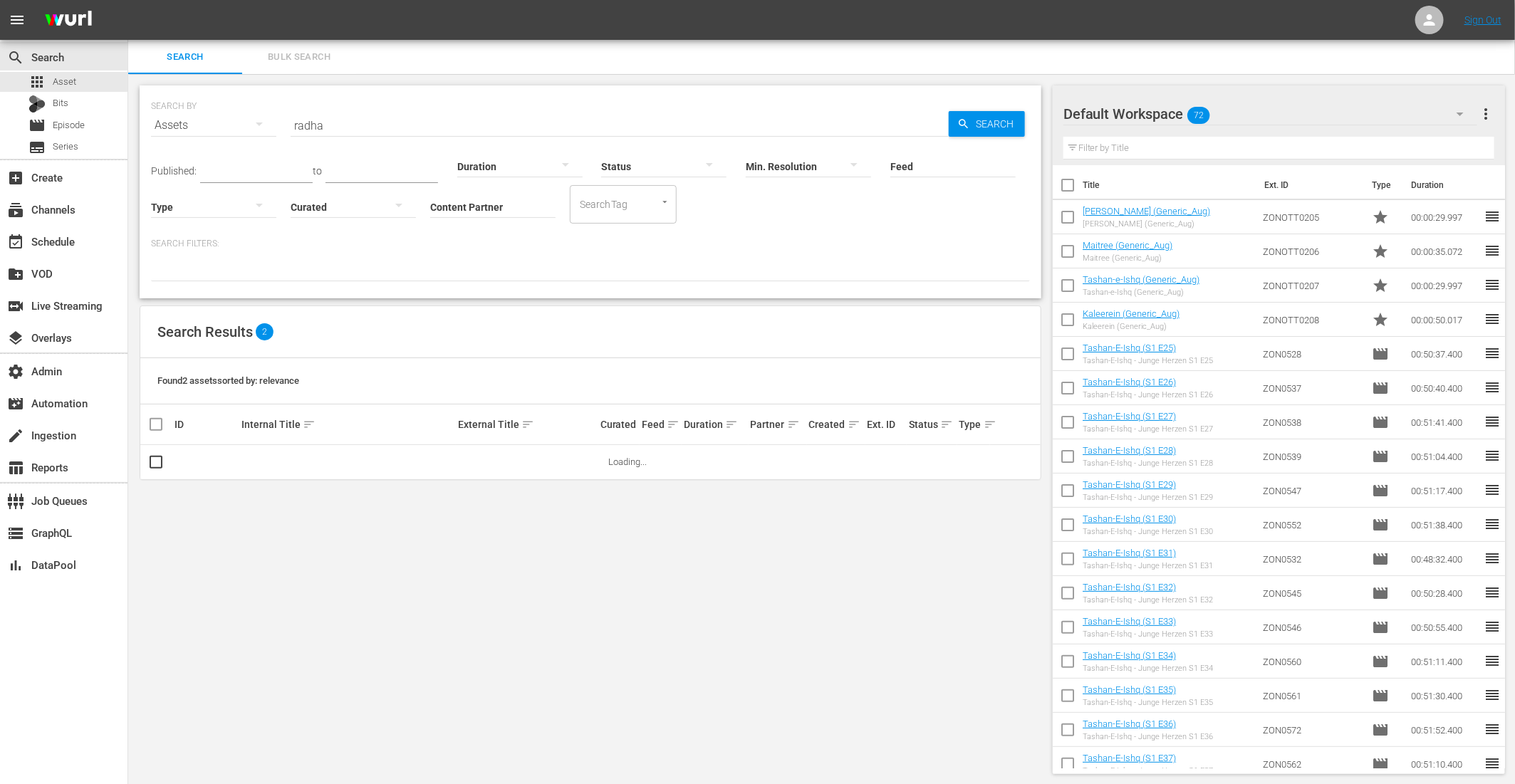
click at [207, 206] on div at bounding box center [214, 207] width 125 height 40
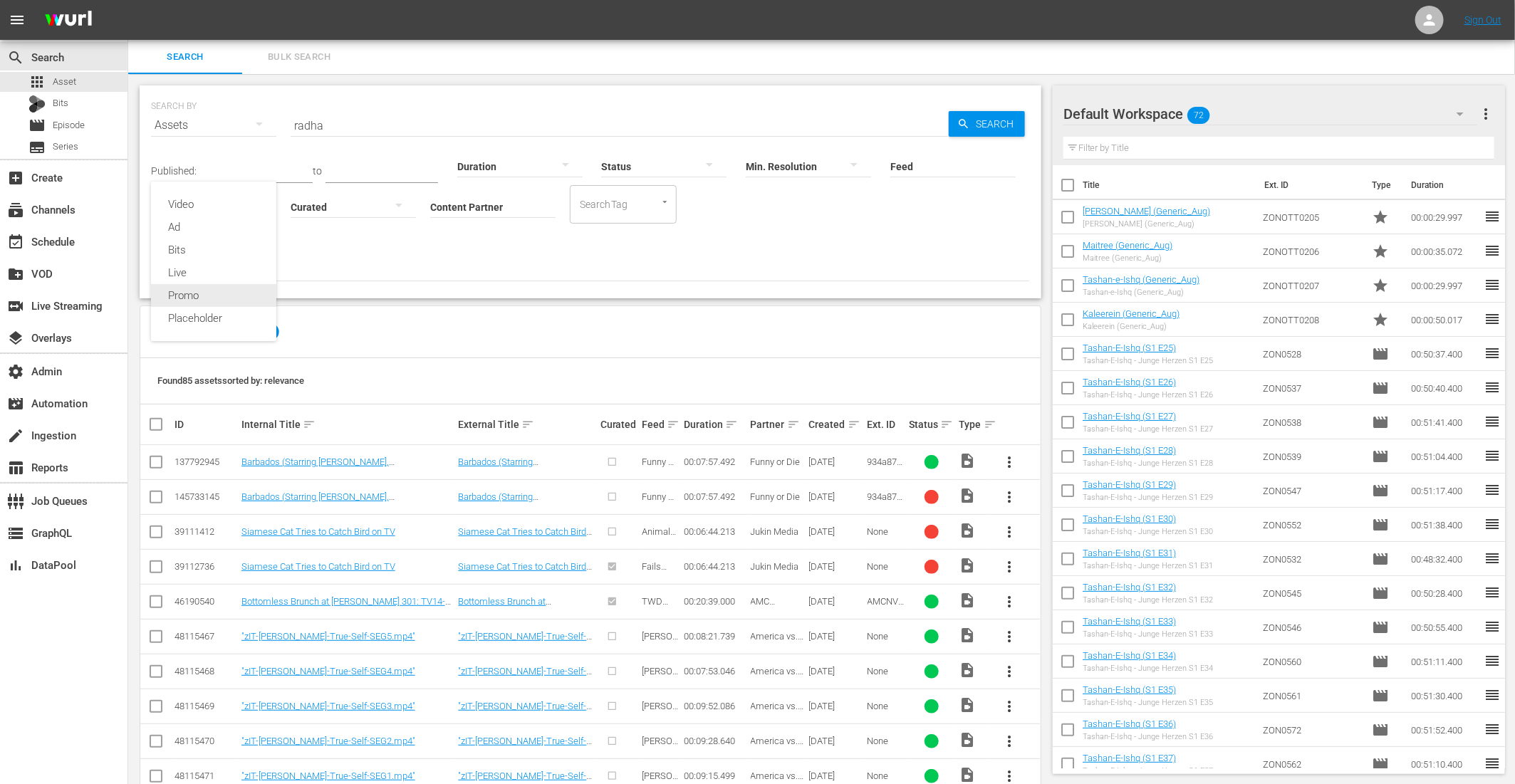
click at [193, 288] on div "Promo" at bounding box center [214, 296] width 125 height 23
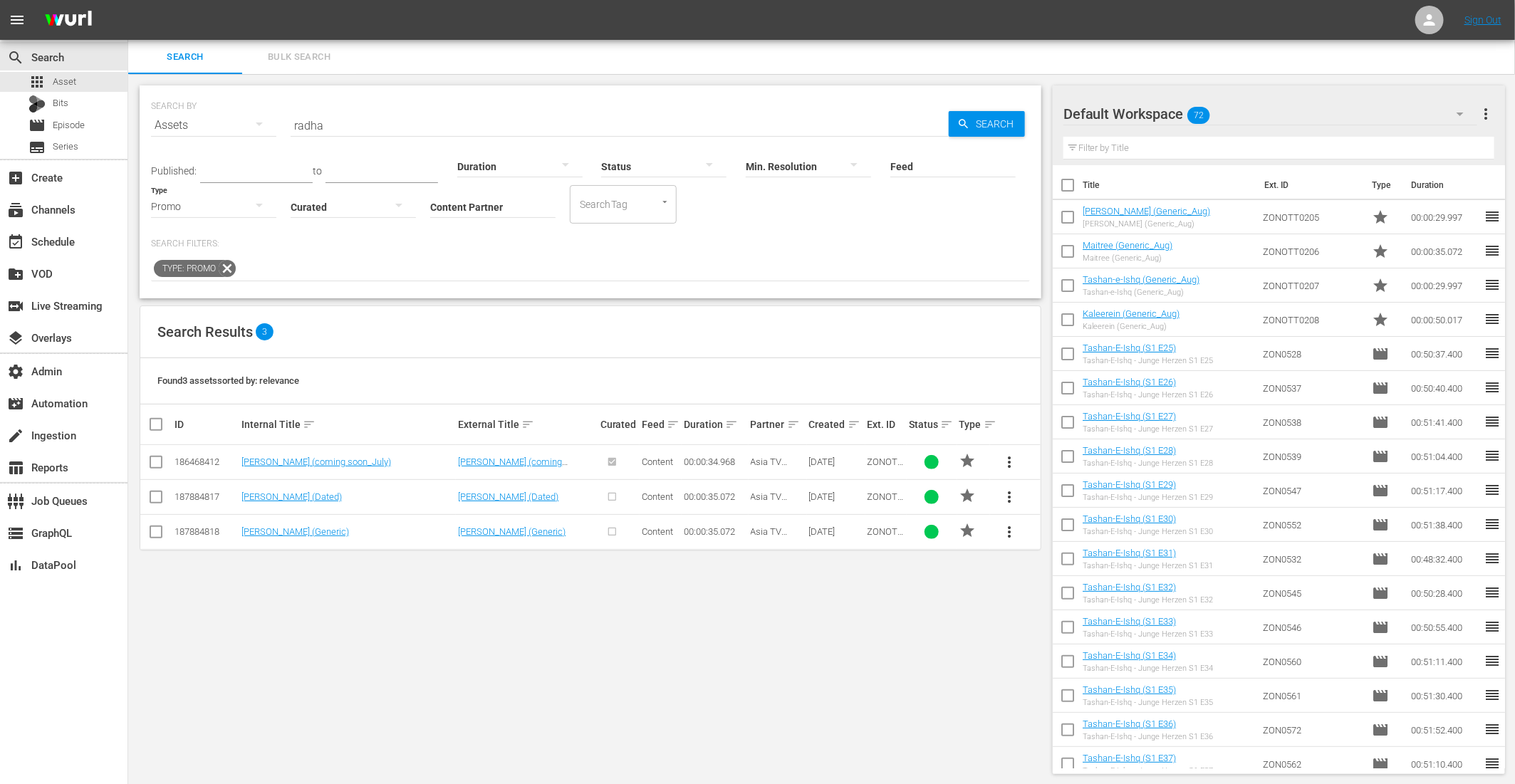
click at [1011, 460] on span "more_vert" at bounding box center [1009, 462] width 17 height 17
click at [1093, 502] on div "Workspace" at bounding box center [1106, 500] width 136 height 34
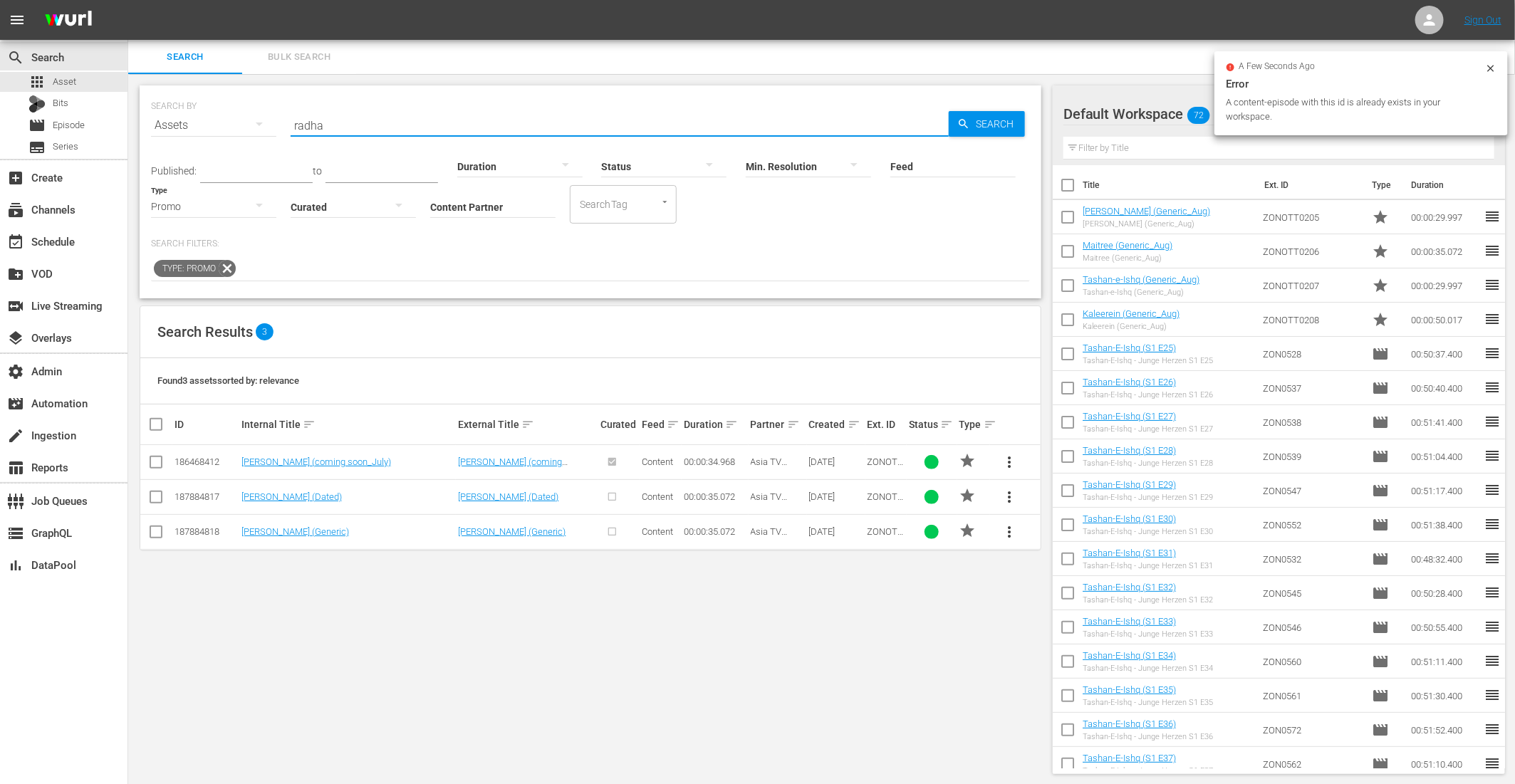
drag, startPoint x: 362, startPoint y: 124, endPoint x: 97, endPoint y: 70, distance: 270.4
click at [138, 91] on div "SEARCH BY Search By Assets Search ID, Title, Description, Keywords, or Category…" at bounding box center [591, 429] width 925 height 712
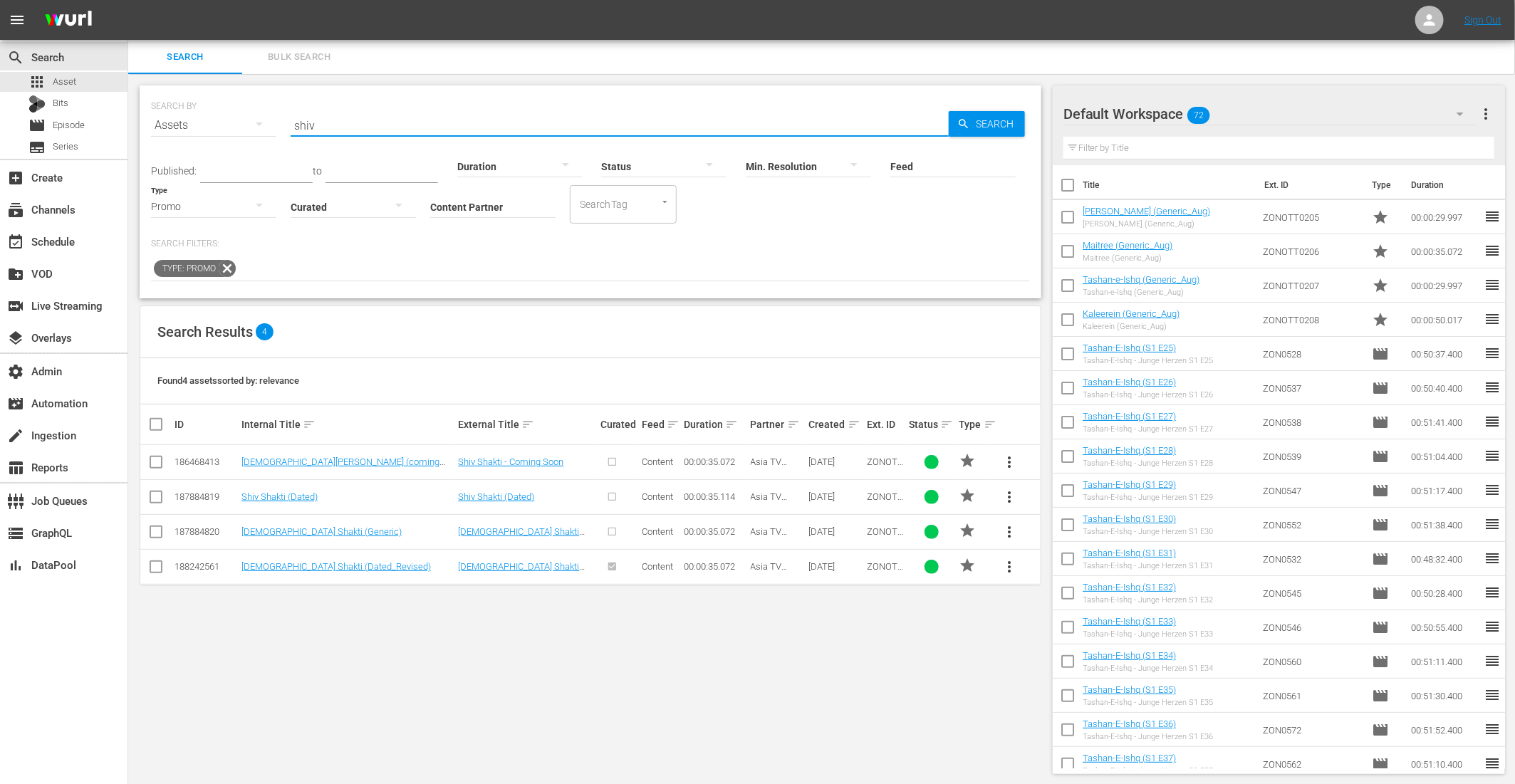
type input "shiv"
click at [1007, 561] on span "more_vert" at bounding box center [1009, 567] width 17 height 17
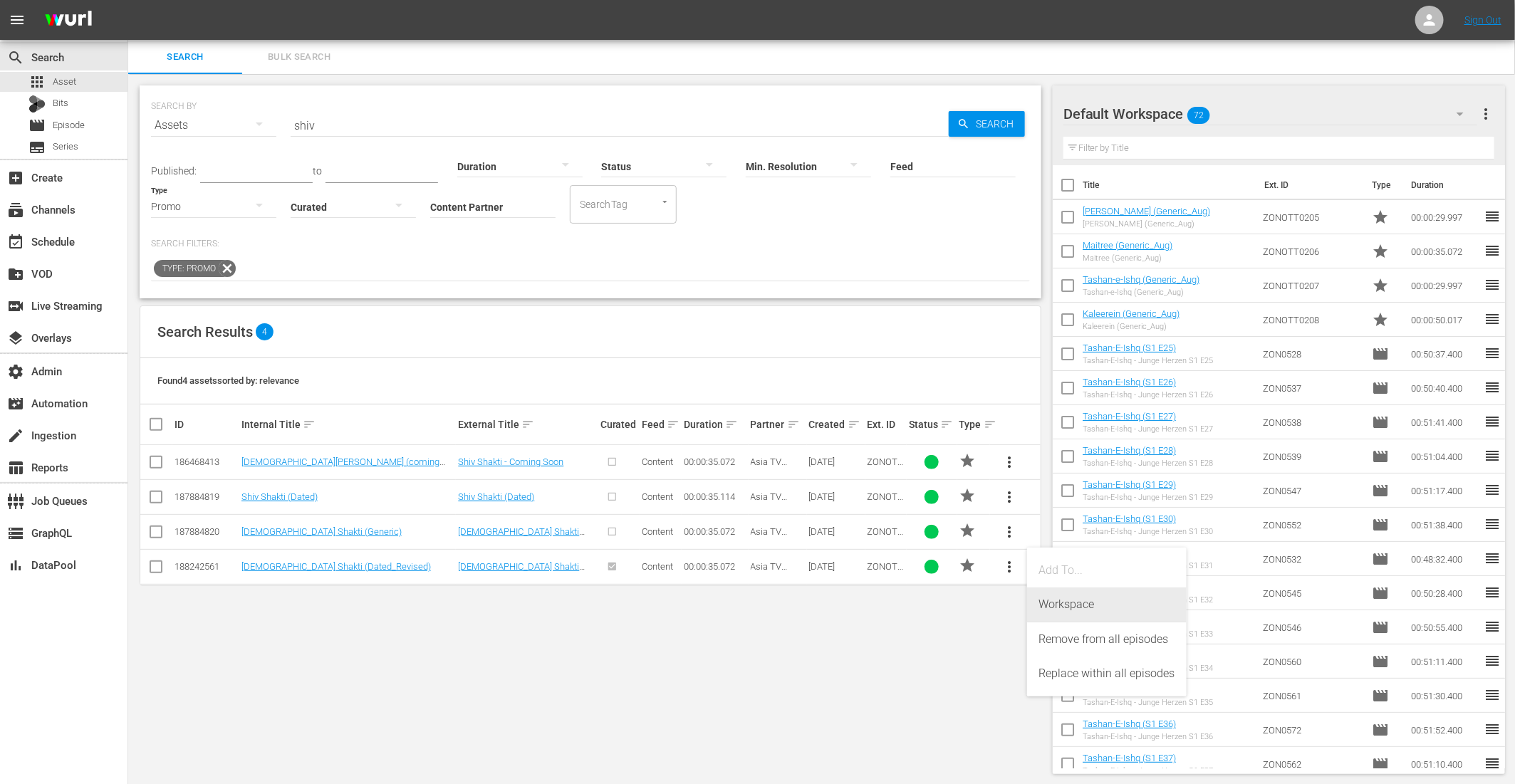
click at [1067, 601] on div "Workspace" at bounding box center [1106, 604] width 136 height 34
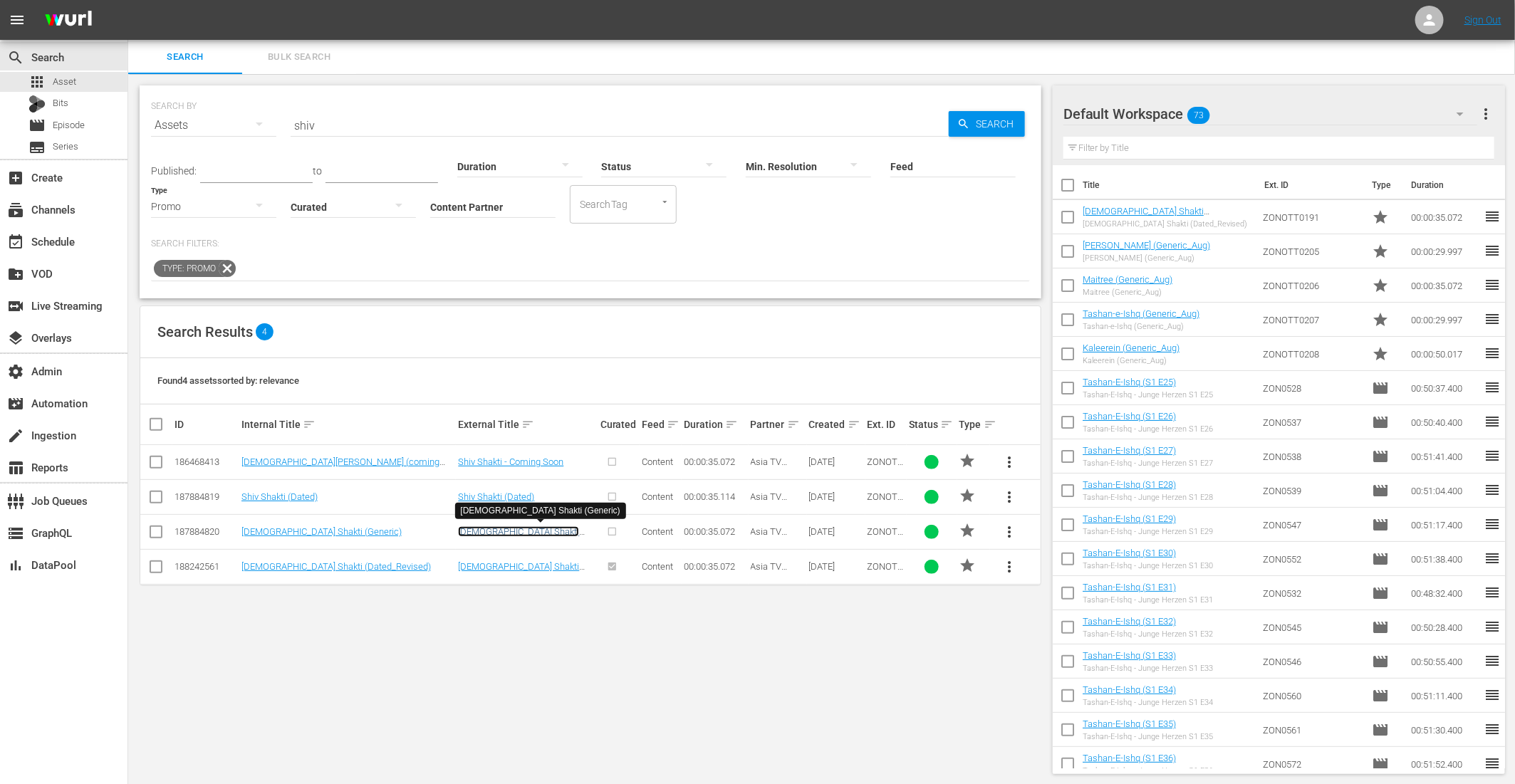
click at [505, 533] on link "Shiv Shakti (Generic)" at bounding box center [518, 537] width 121 height 22
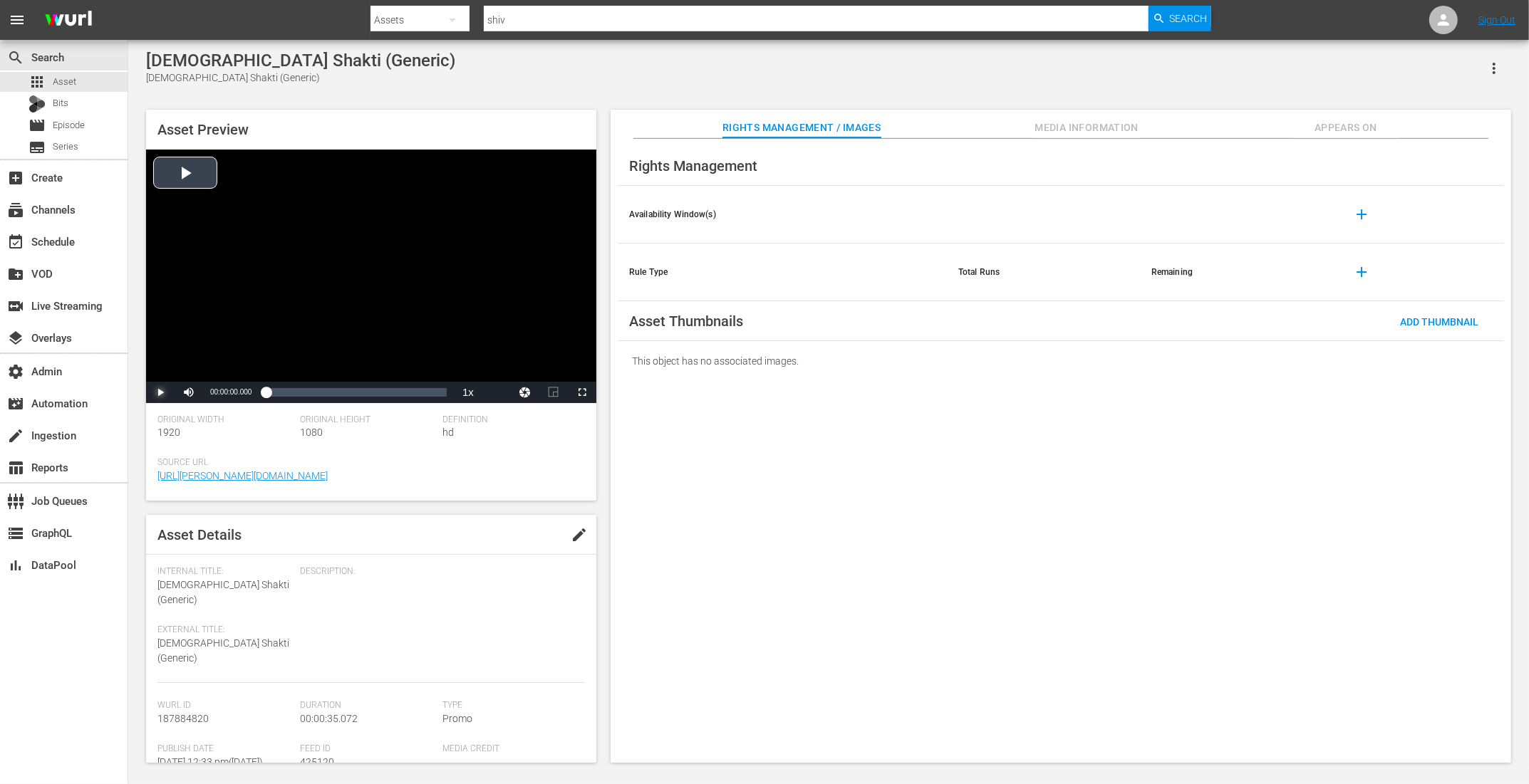
click at [160, 393] on span "Video Player" at bounding box center [160, 393] width 0 height 0
click at [422, 397] on div "Loaded : 100.00% 00:00:30.239 00:00:13.036" at bounding box center [356, 392] width 181 height 14
click at [69, 81] on span "Asset" at bounding box center [64, 82] width 23 height 14
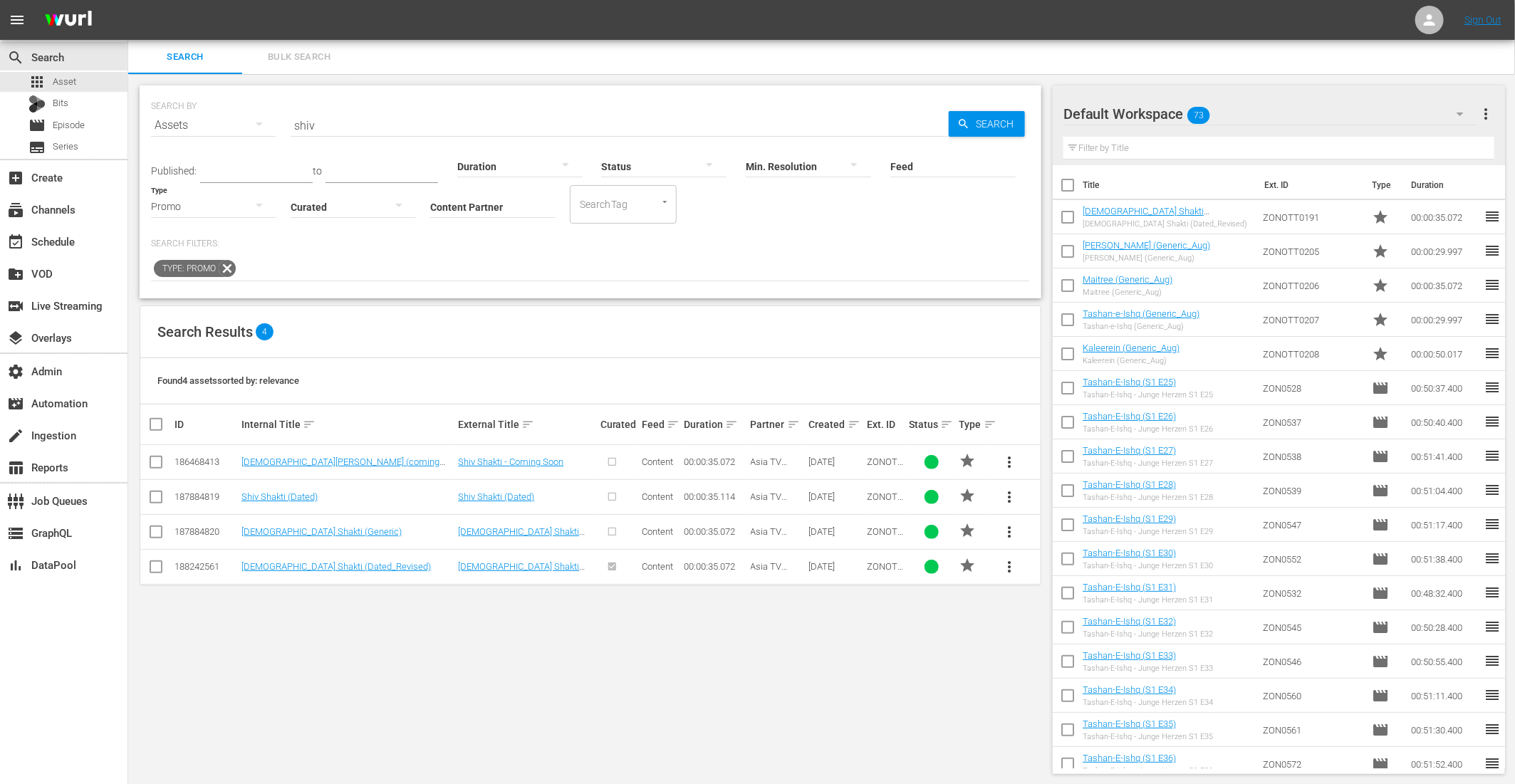
click at [302, 50] on span "Bulk Search" at bounding box center [298, 57] width 96 height 17
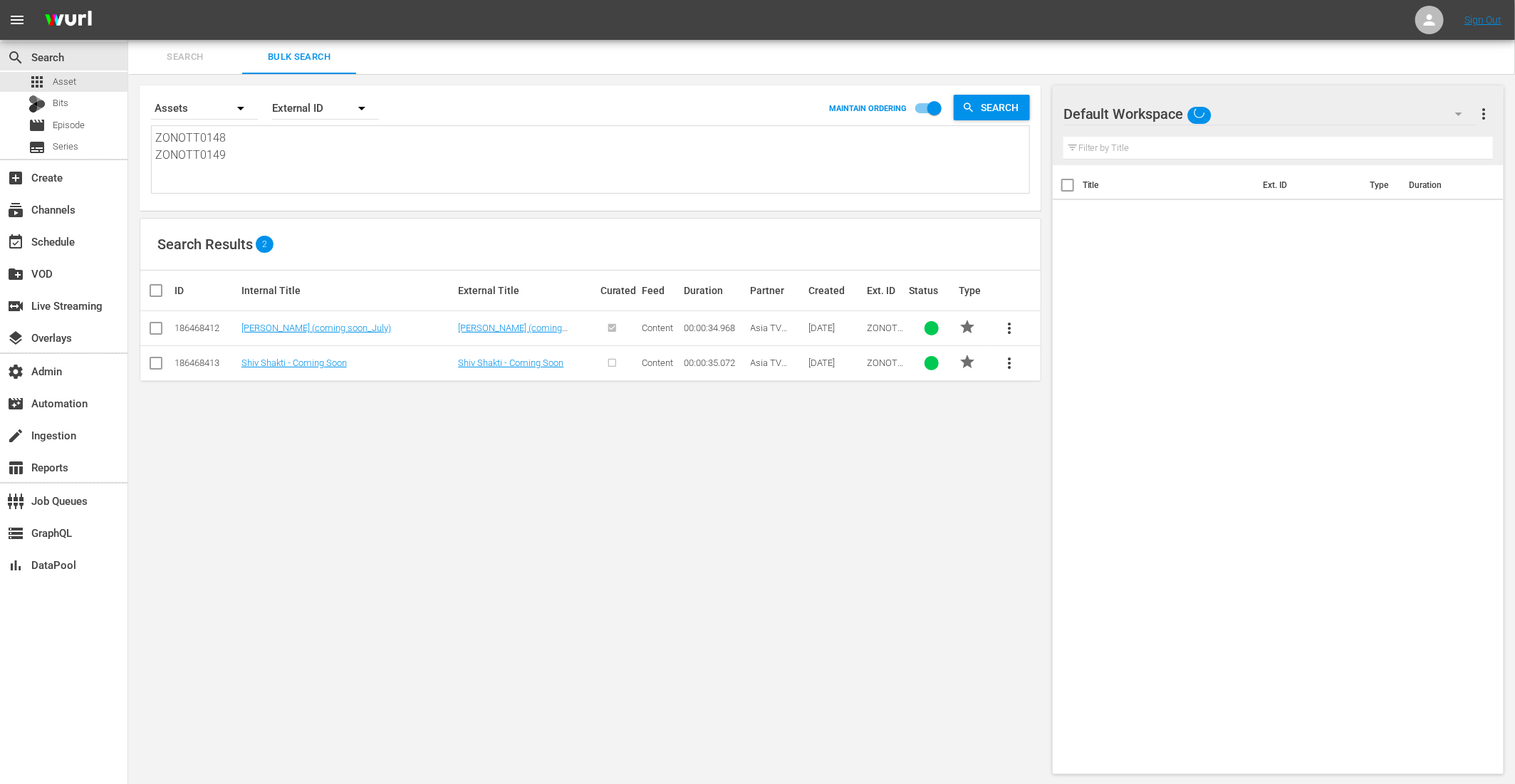
drag, startPoint x: 223, startPoint y: 144, endPoint x: 152, endPoint y: 103, distance: 82.0
click at [152, 103] on div "Search By Assets Order By External ID MAINTAIN ORDERING Search ZONOTT0148 ZONOT…" at bounding box center [590, 143] width 879 height 103
paste textarea "4174 ZON4175 ZON4176 ZON4177 ZON4178 ZON4179 ZON4180 ZON4181 ZON4182 ZON4183 ZO…"
type textarea "ZON4174 ZON4175 ZON4176 ZON4177 ZON4178 ZON4179 ZON4180 ZON4181 ZON4182 ZON4183…"
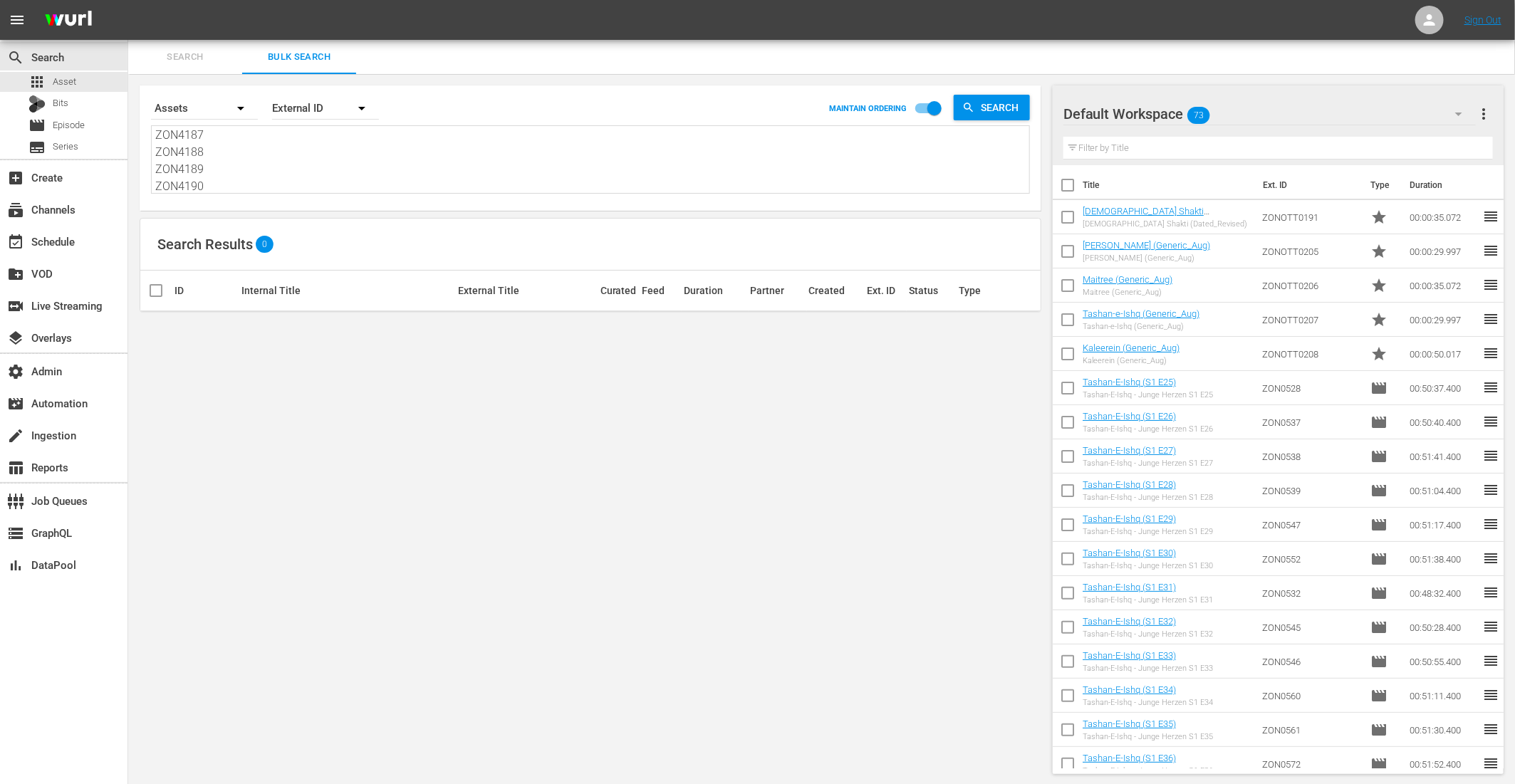
type textarea "ZON4174 ZON4175 ZON4176 ZON4177 ZON4178 ZON4179 ZON4180 ZON4181 ZON4182 ZON4183…"
click at [58, 372] on div "settings Admin" at bounding box center [40, 369] width 80 height 13
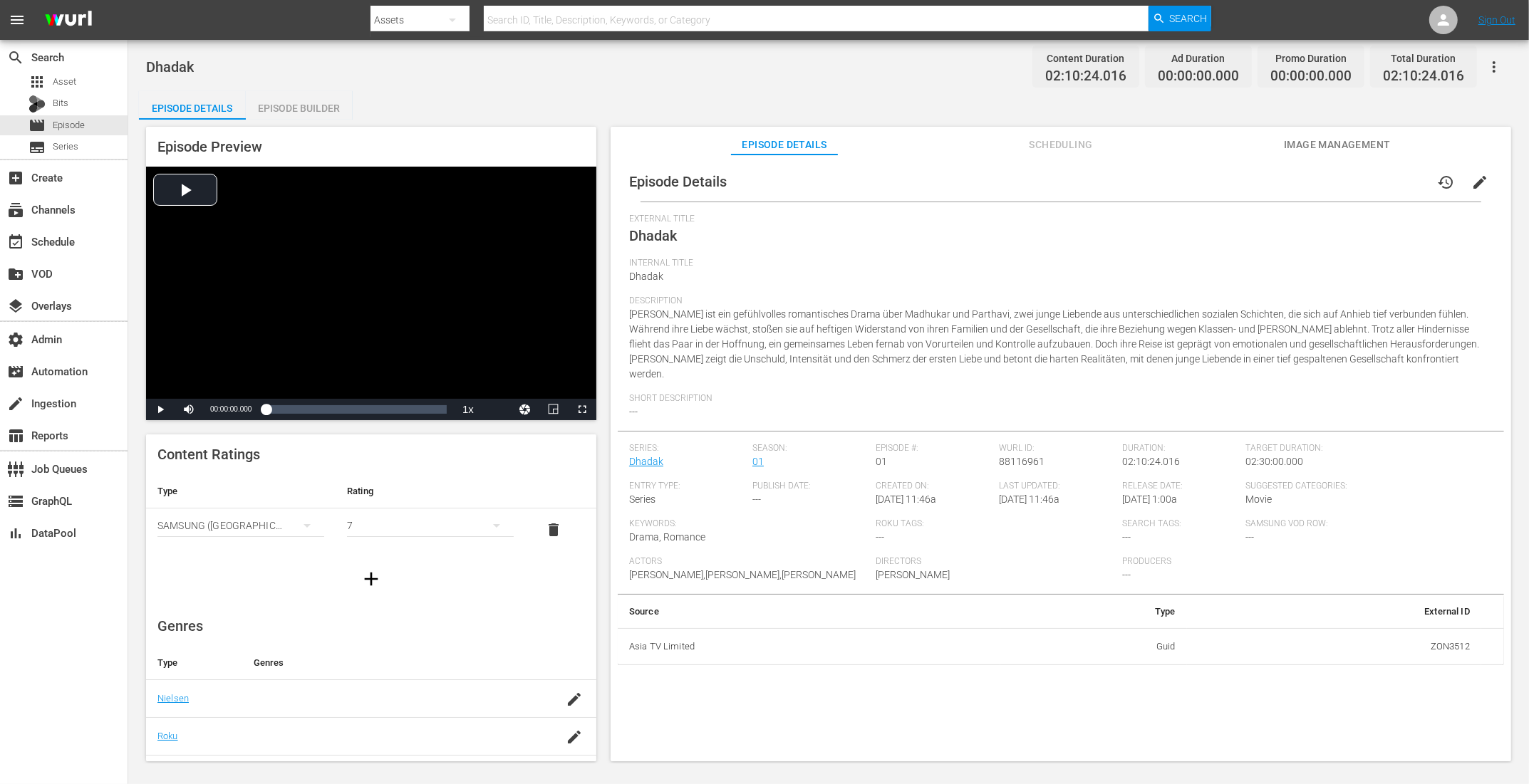
click at [316, 106] on div "Episode Builder" at bounding box center [299, 108] width 107 height 34
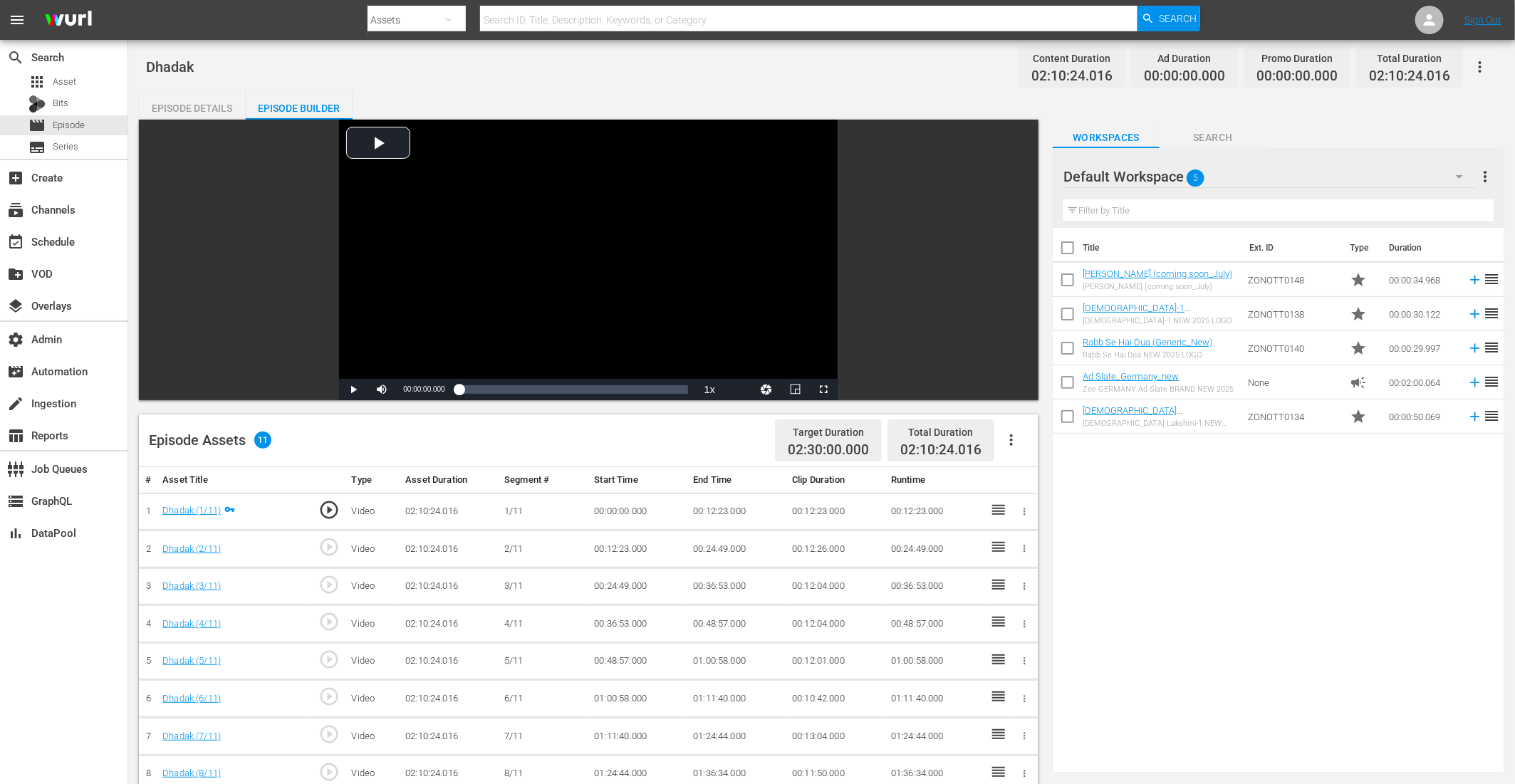
click at [160, 102] on div "Episode Details" at bounding box center [192, 108] width 107 height 34
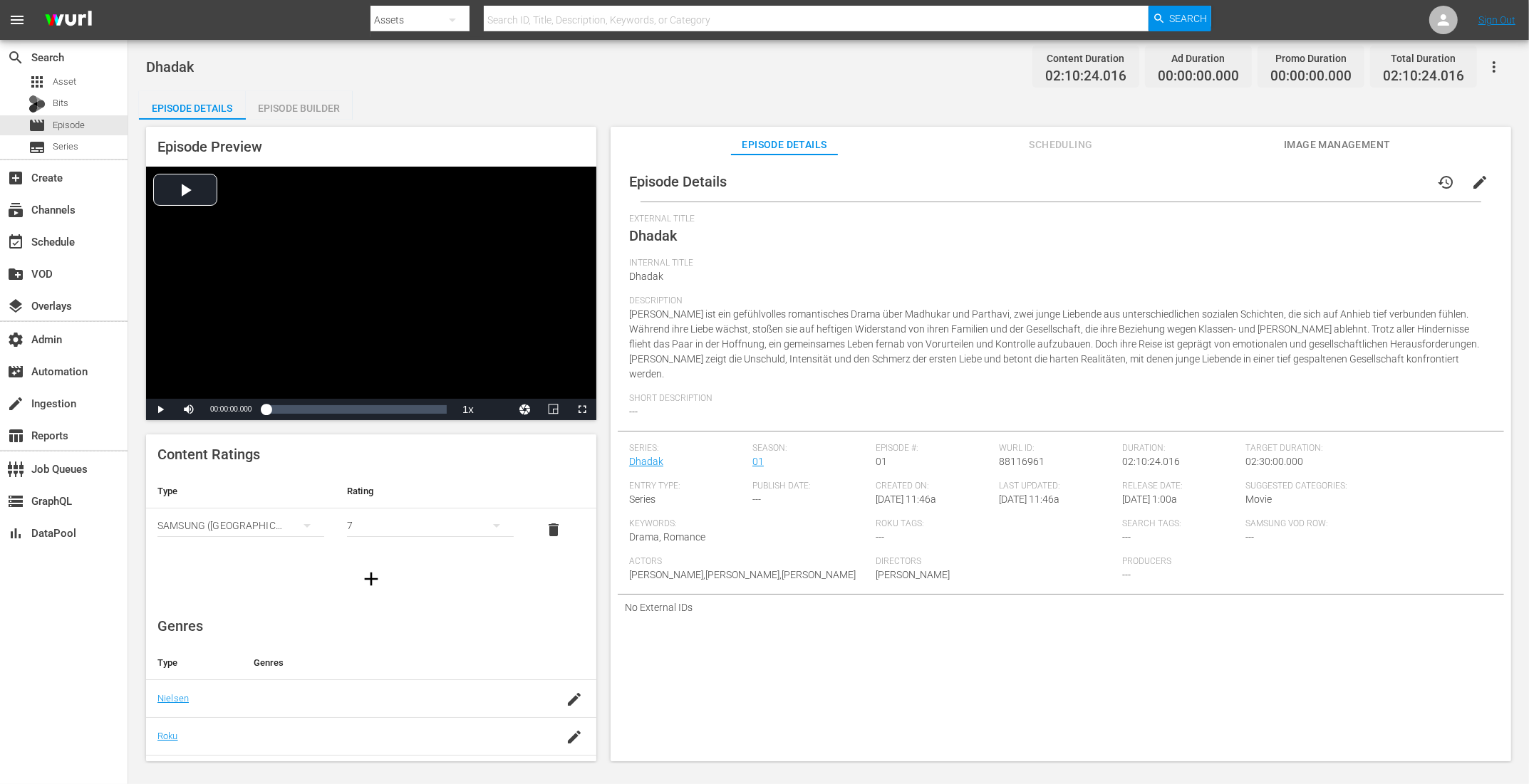
click at [1222, 182] on span "edit" at bounding box center [1479, 183] width 17 height 17
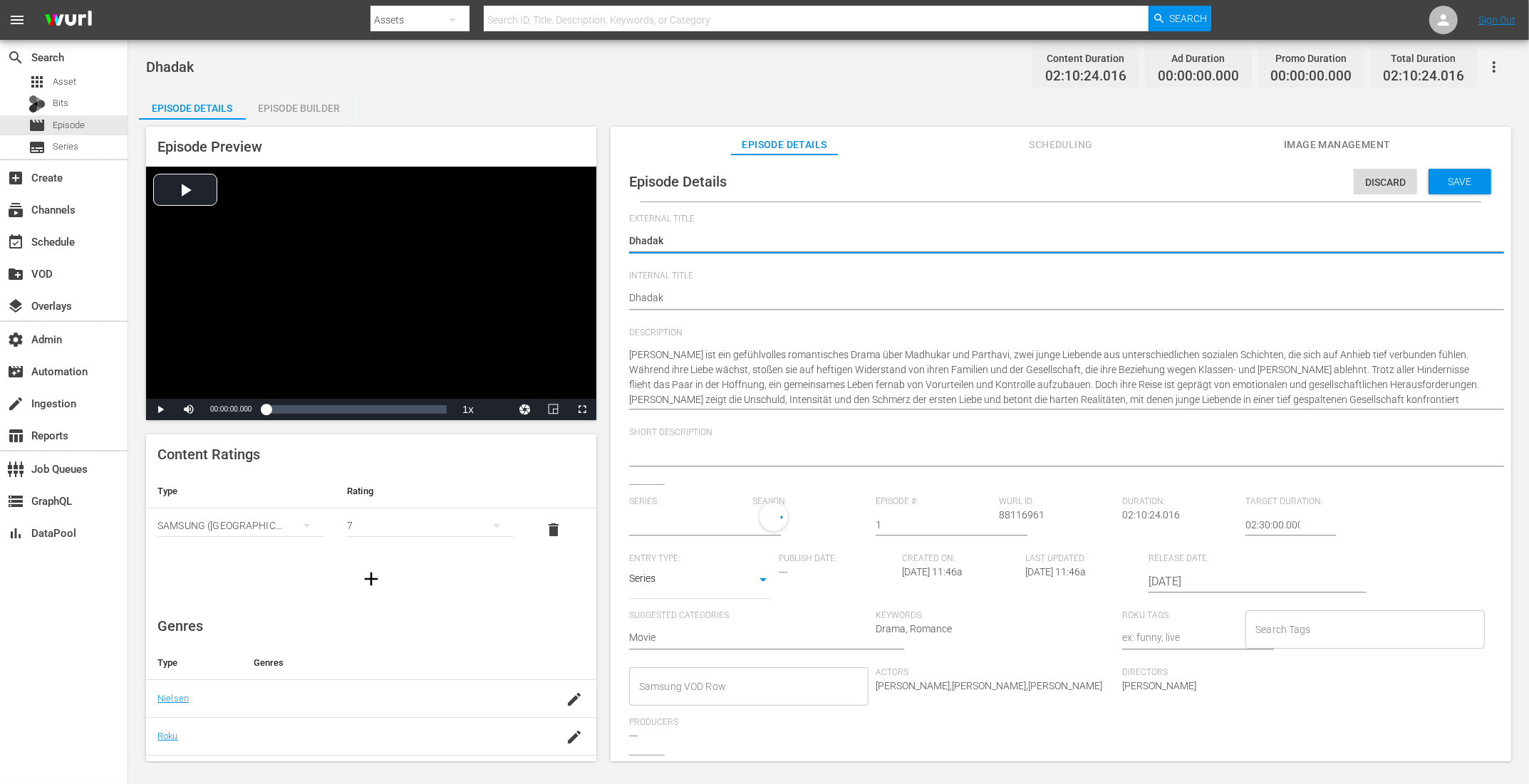
type input "Dhadak"
click at [688, 594] on body "menu Search By Assets Search ID, Title, Description, Keywords, or Category Sear…" at bounding box center [764, 392] width 1529 height 784
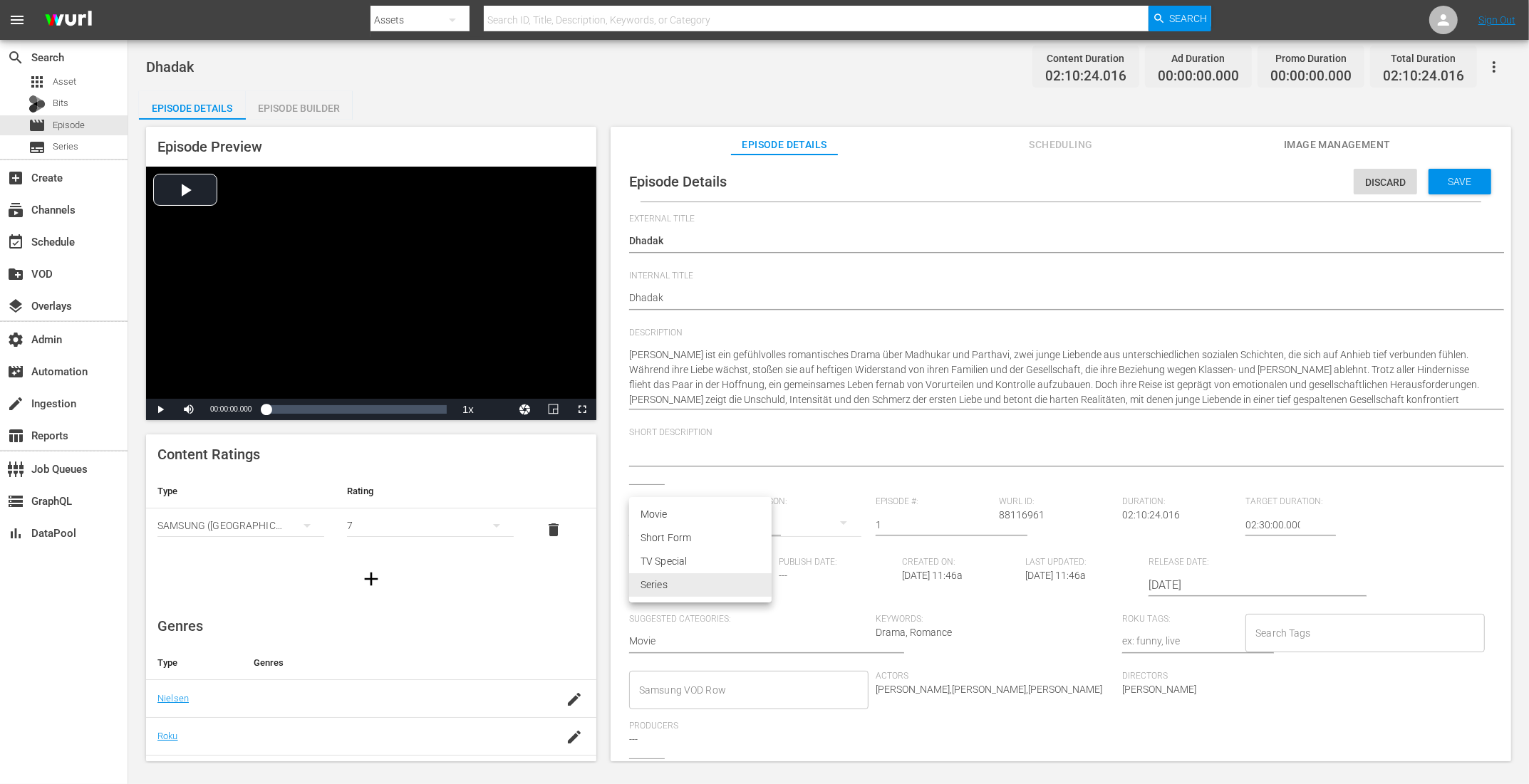
click at [682, 514] on li "Movie" at bounding box center [701, 515] width 143 height 23
type input "MOVIE"
click at [708, 523] on input "text" at bounding box center [688, 524] width 116 height 34
click at [901, 525] on input "1" at bounding box center [934, 524] width 116 height 34
click at [1222, 177] on span "Save" at bounding box center [1459, 181] width 46 height 11
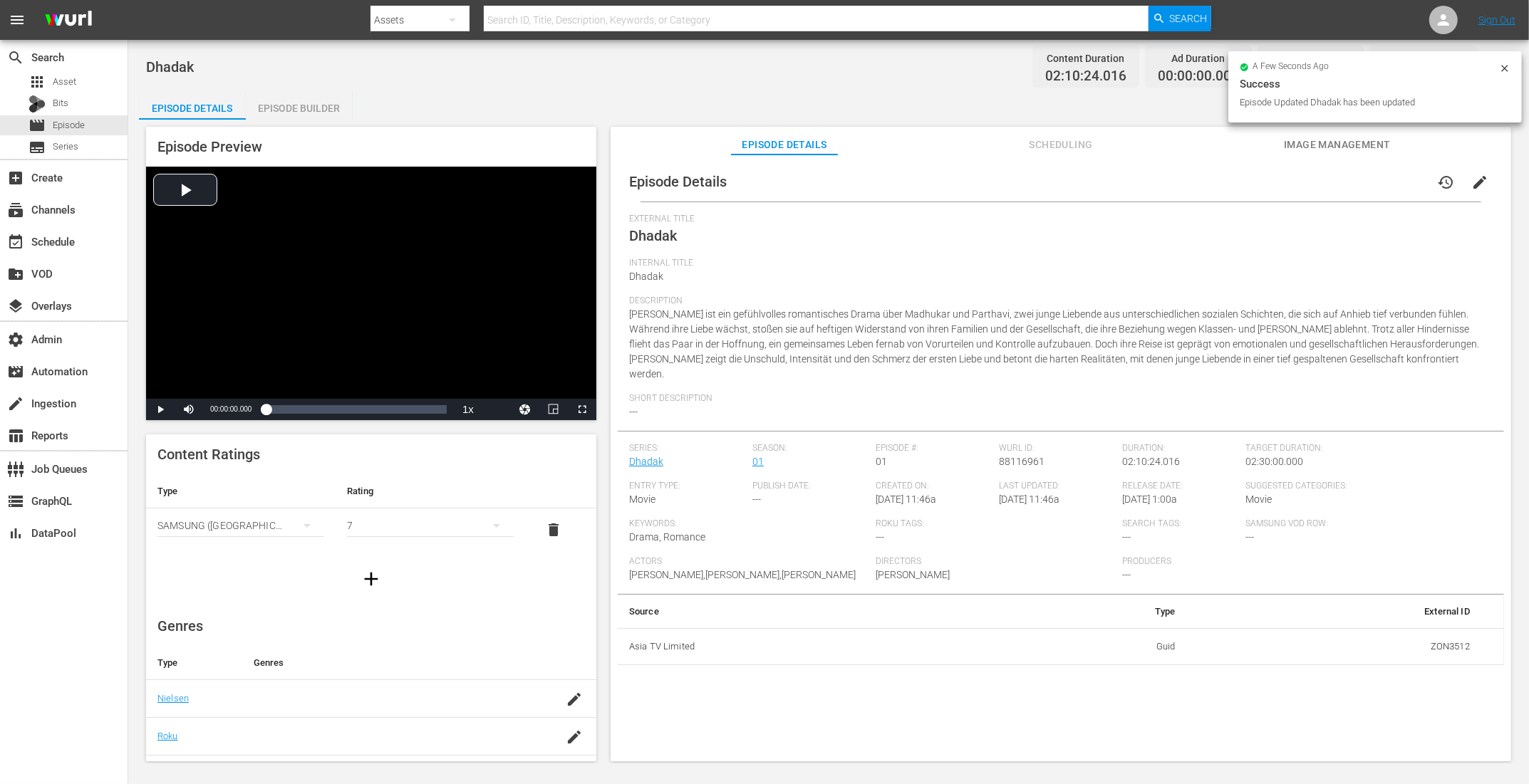
click at [1222, 179] on span "edit" at bounding box center [1479, 183] width 17 height 17
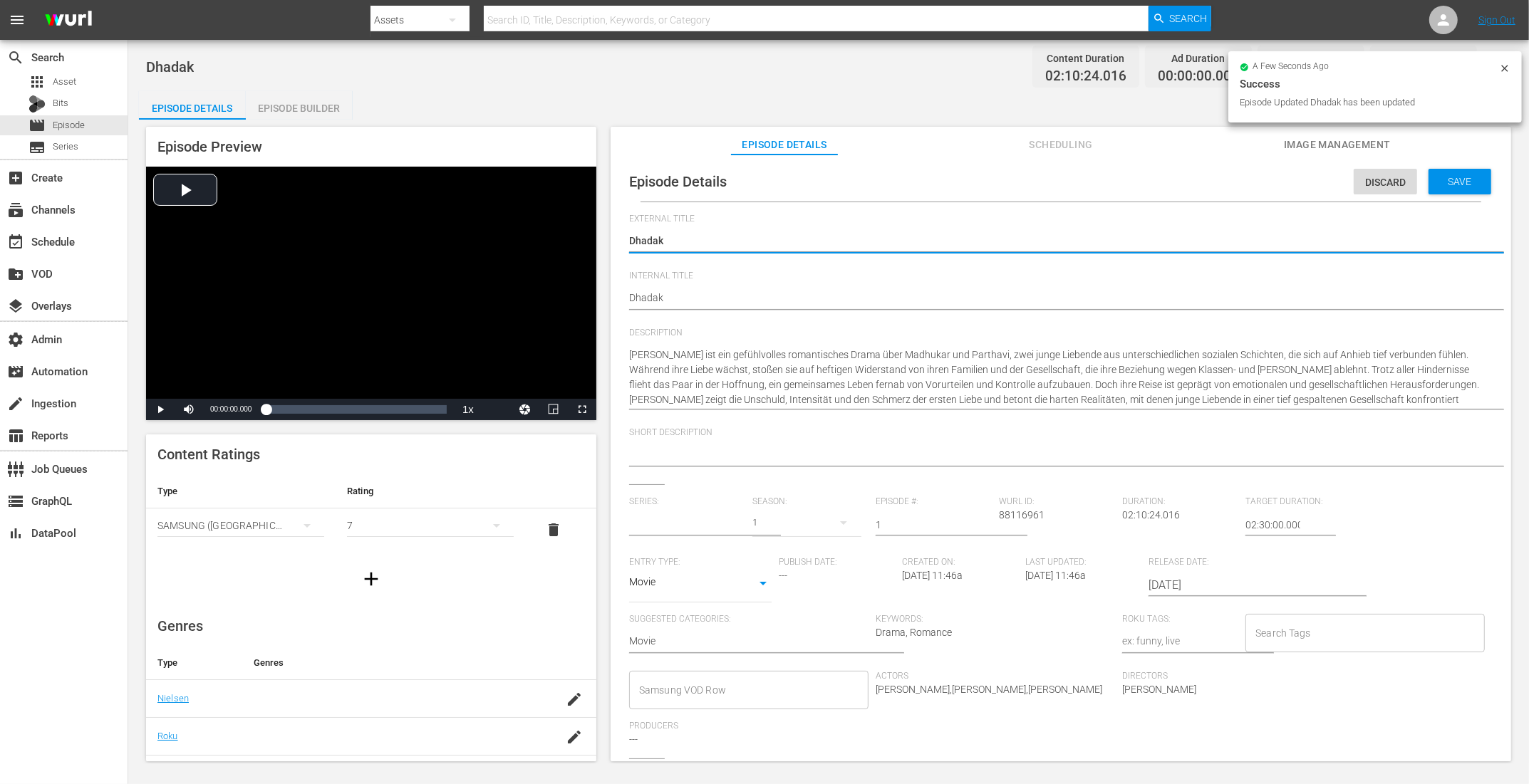
type input "No Series"
click at [912, 531] on input "1" at bounding box center [934, 524] width 116 height 34
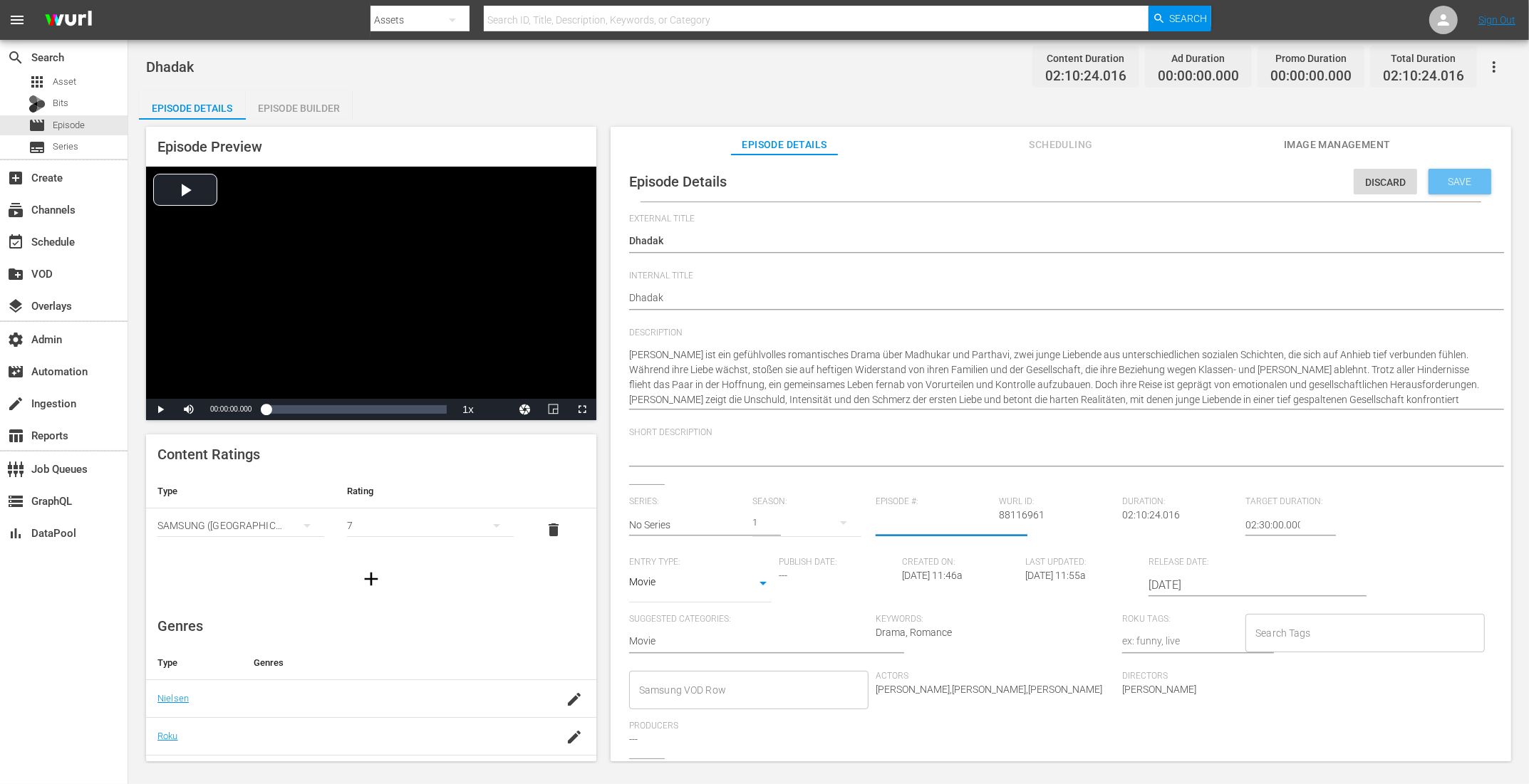
click at [1222, 183] on span "Save" at bounding box center [1459, 181] width 46 height 11
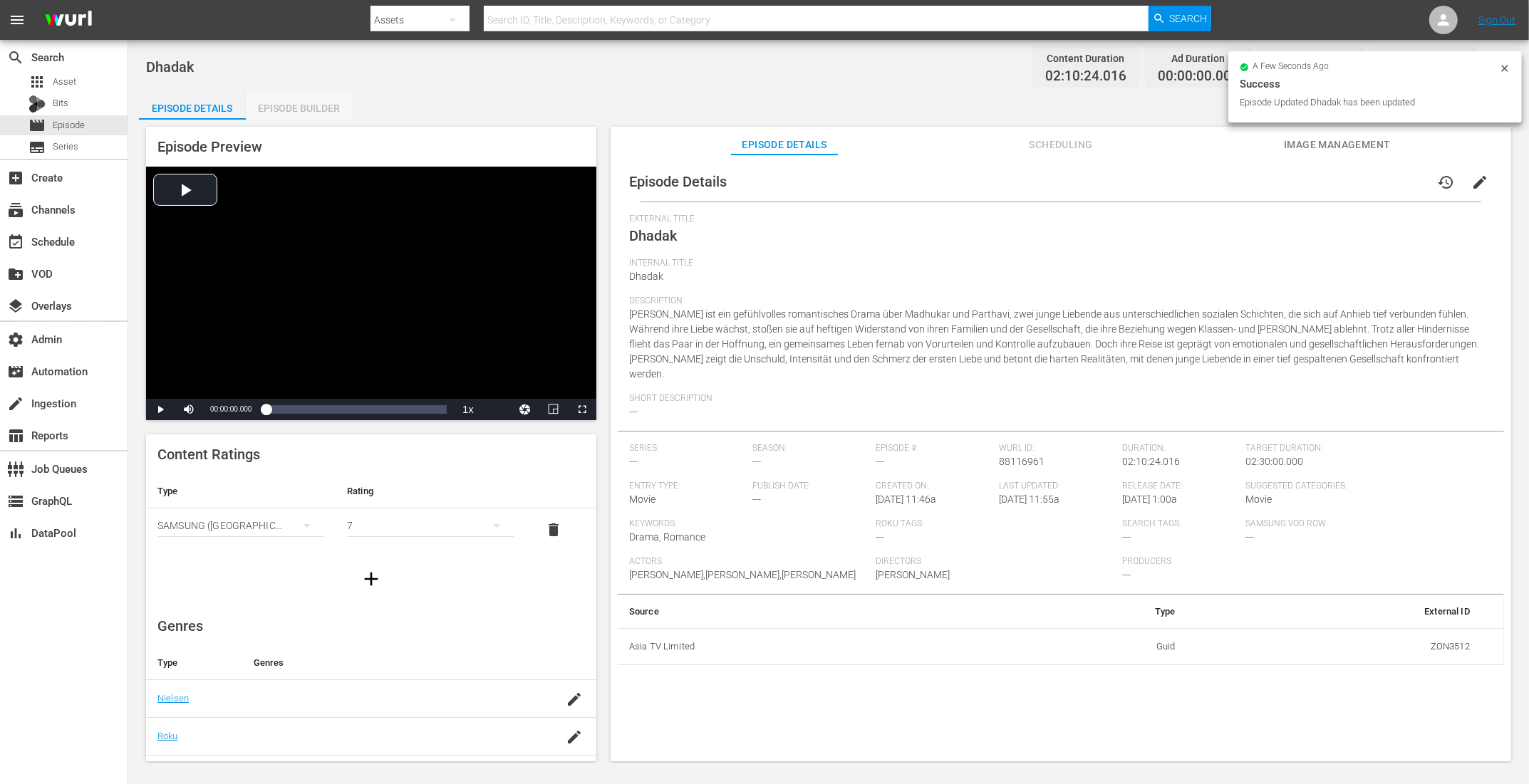
click at [322, 109] on div "Episode Builder" at bounding box center [299, 108] width 107 height 34
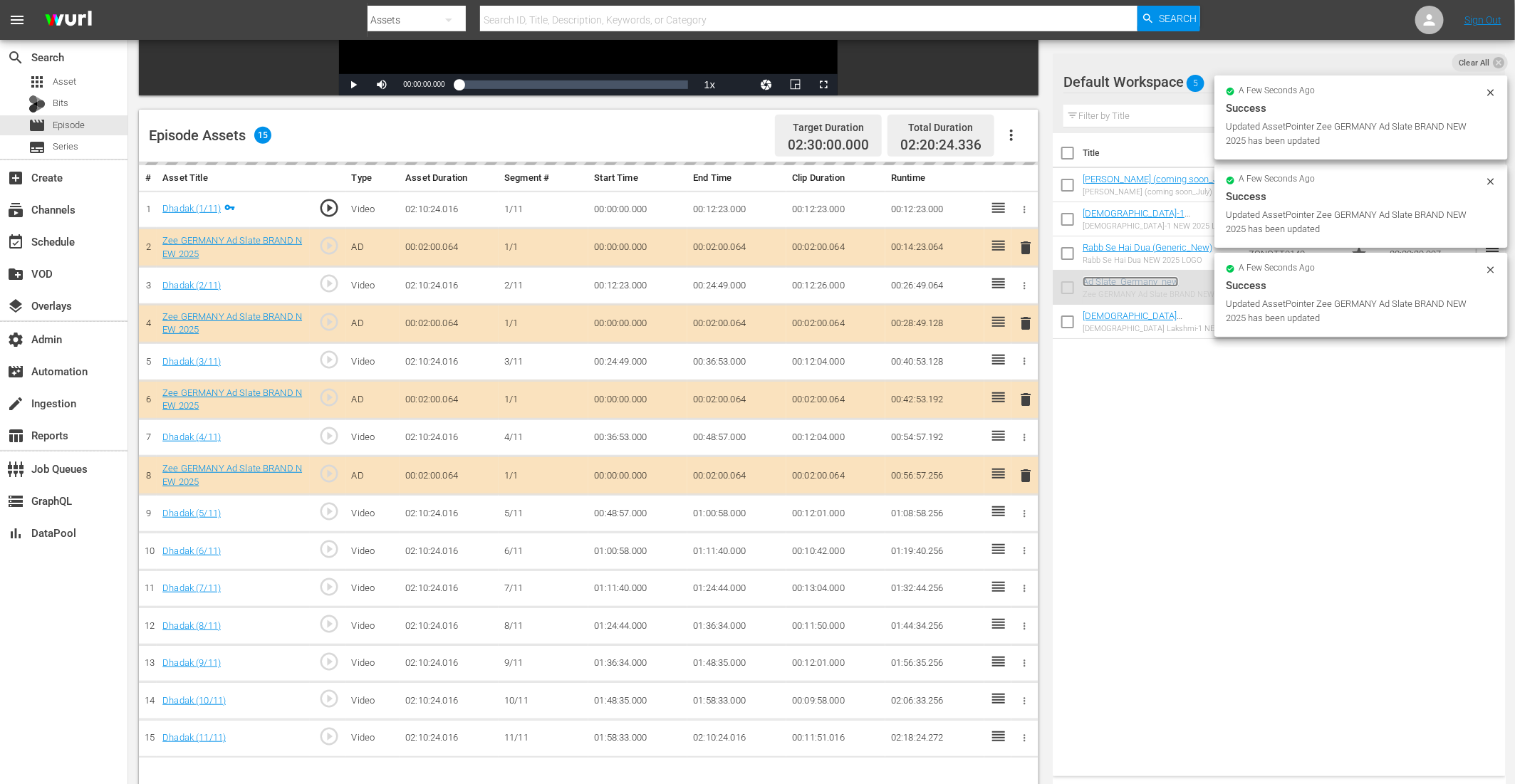
scroll to position [370, 0]
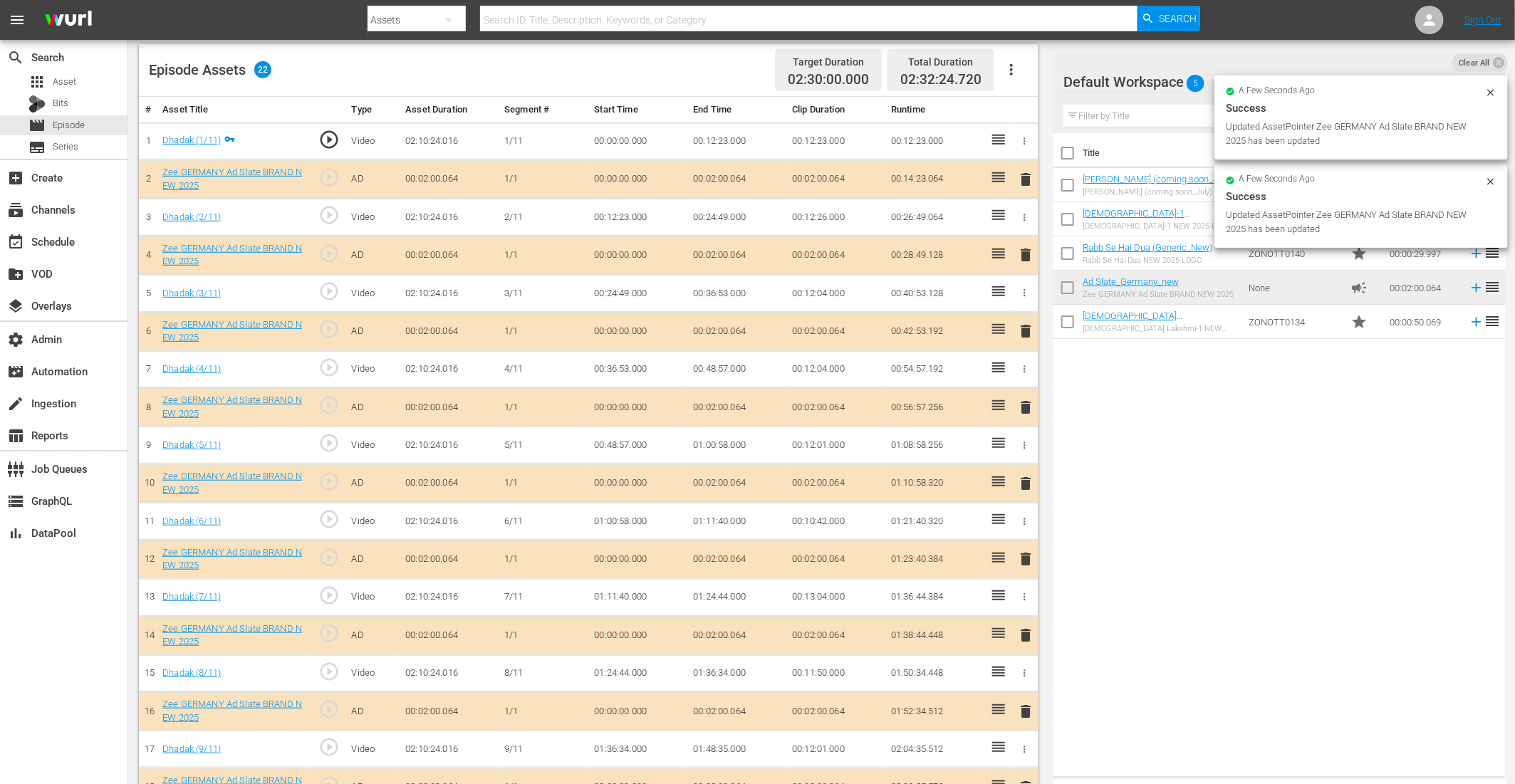
drag, startPoint x: 1138, startPoint y: 282, endPoint x: 607, endPoint y: 16, distance: 593.9
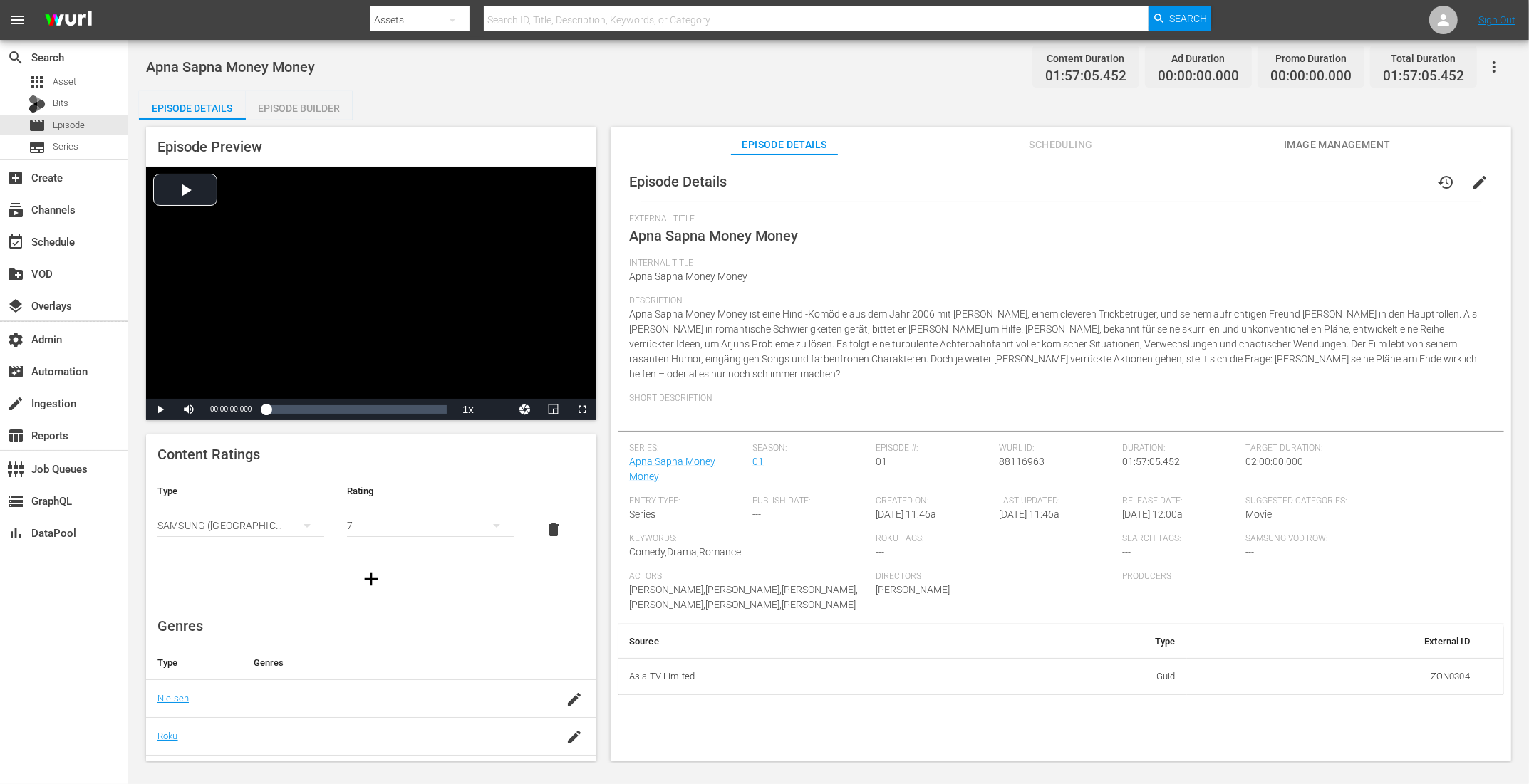
click at [1222, 190] on button "edit" at bounding box center [1479, 182] width 34 height 34
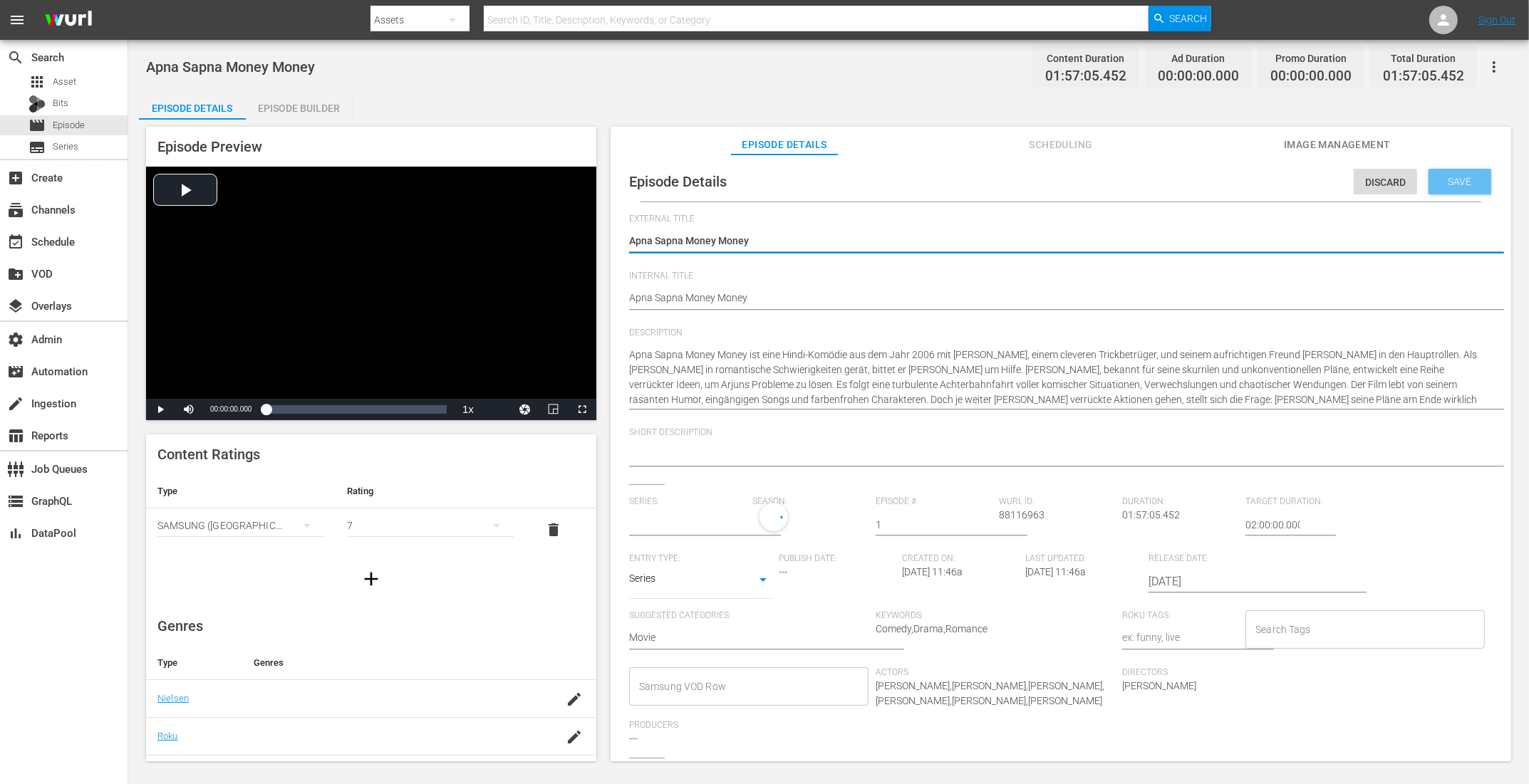
type input "Apna Sapna Money Money"
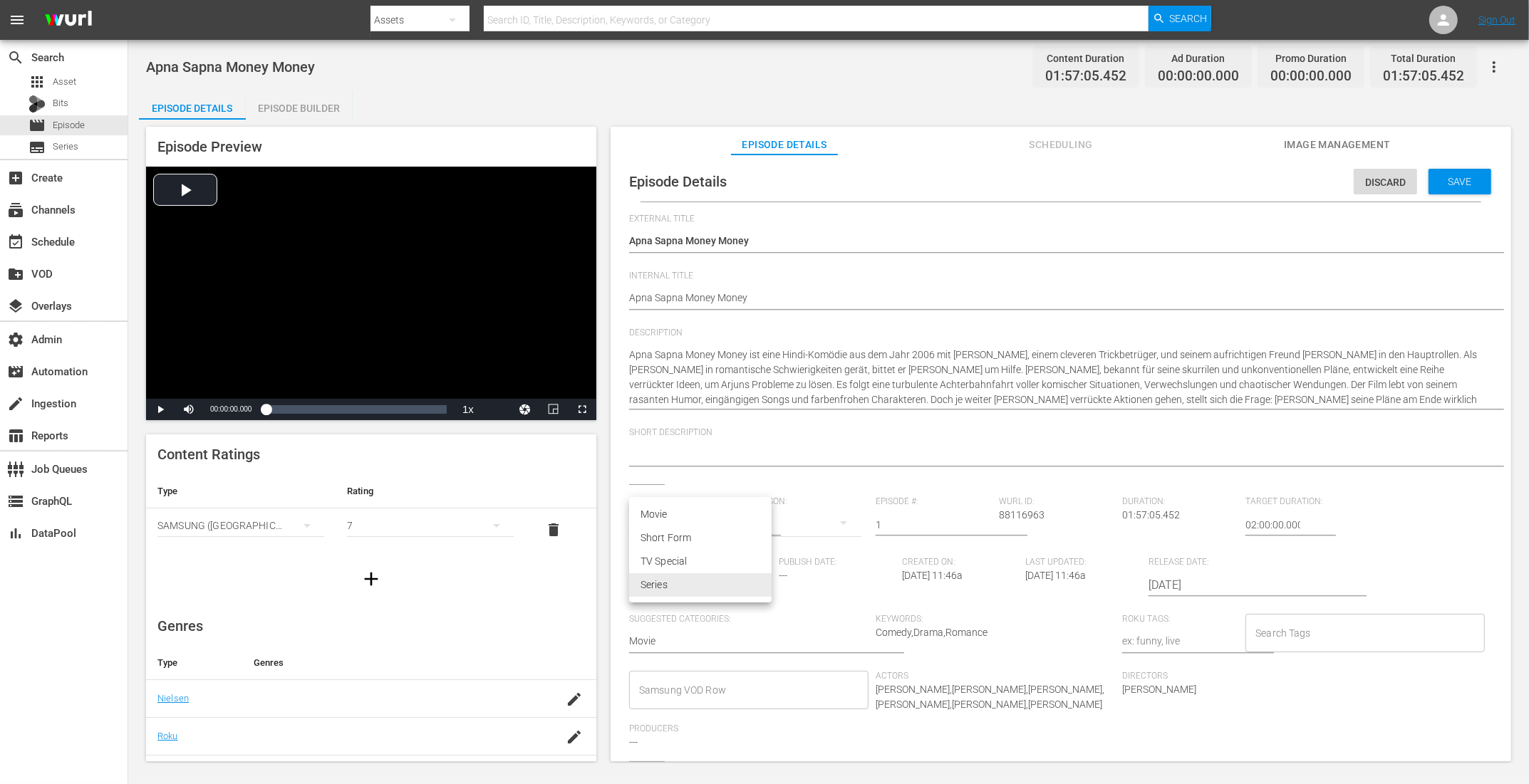
click at [658, 582] on body "menu Search By Assets Search ID, Title, Description, Keywords, or Category Sear…" at bounding box center [764, 392] width 1529 height 784
click at [677, 516] on li "Movie" at bounding box center [701, 515] width 143 height 23
type input "MOVIE"
click at [908, 522] on input "1" at bounding box center [934, 524] width 116 height 34
click at [688, 519] on input "text" at bounding box center [688, 524] width 116 height 34
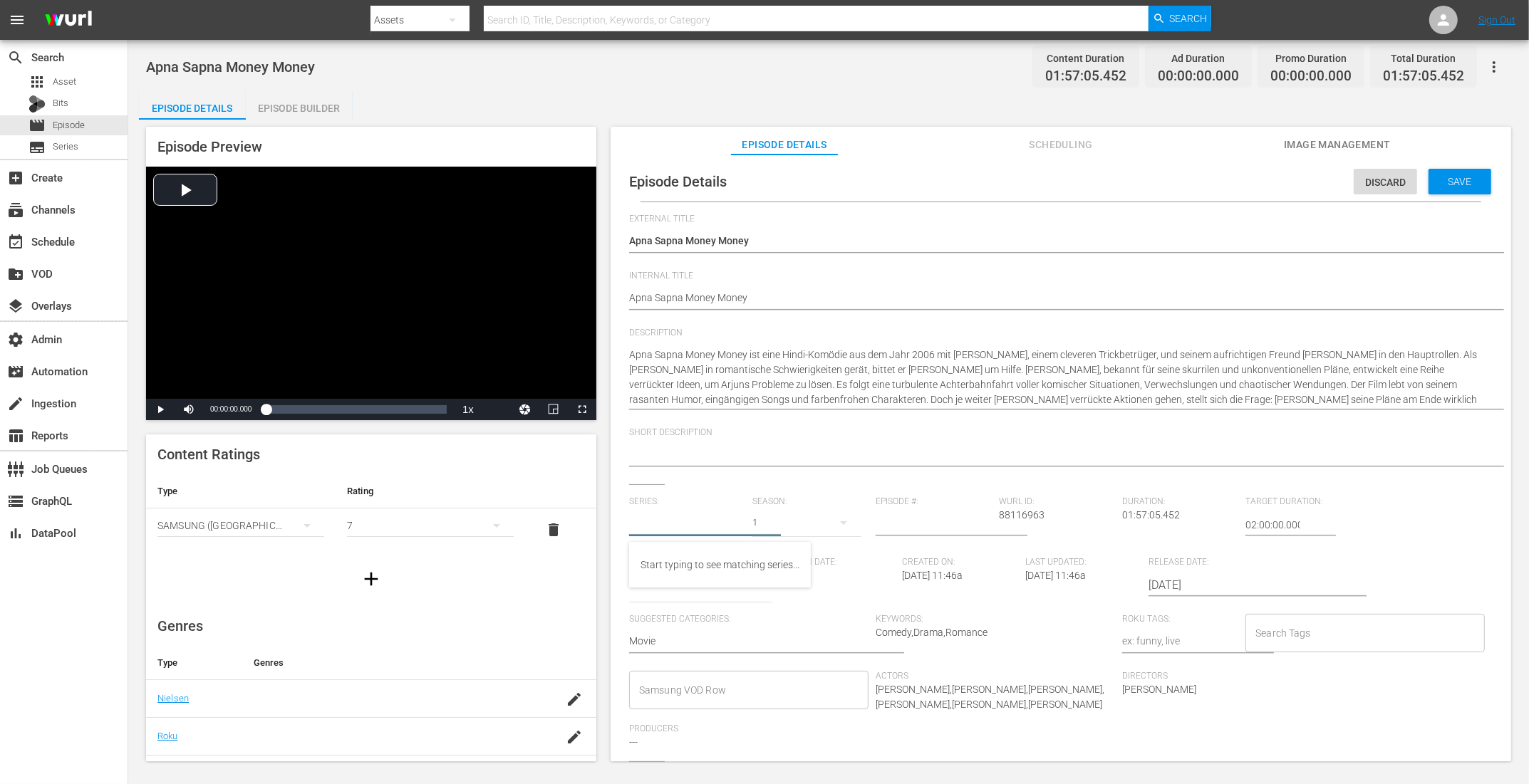
click at [1222, 178] on span "Save" at bounding box center [1459, 181] width 46 height 11
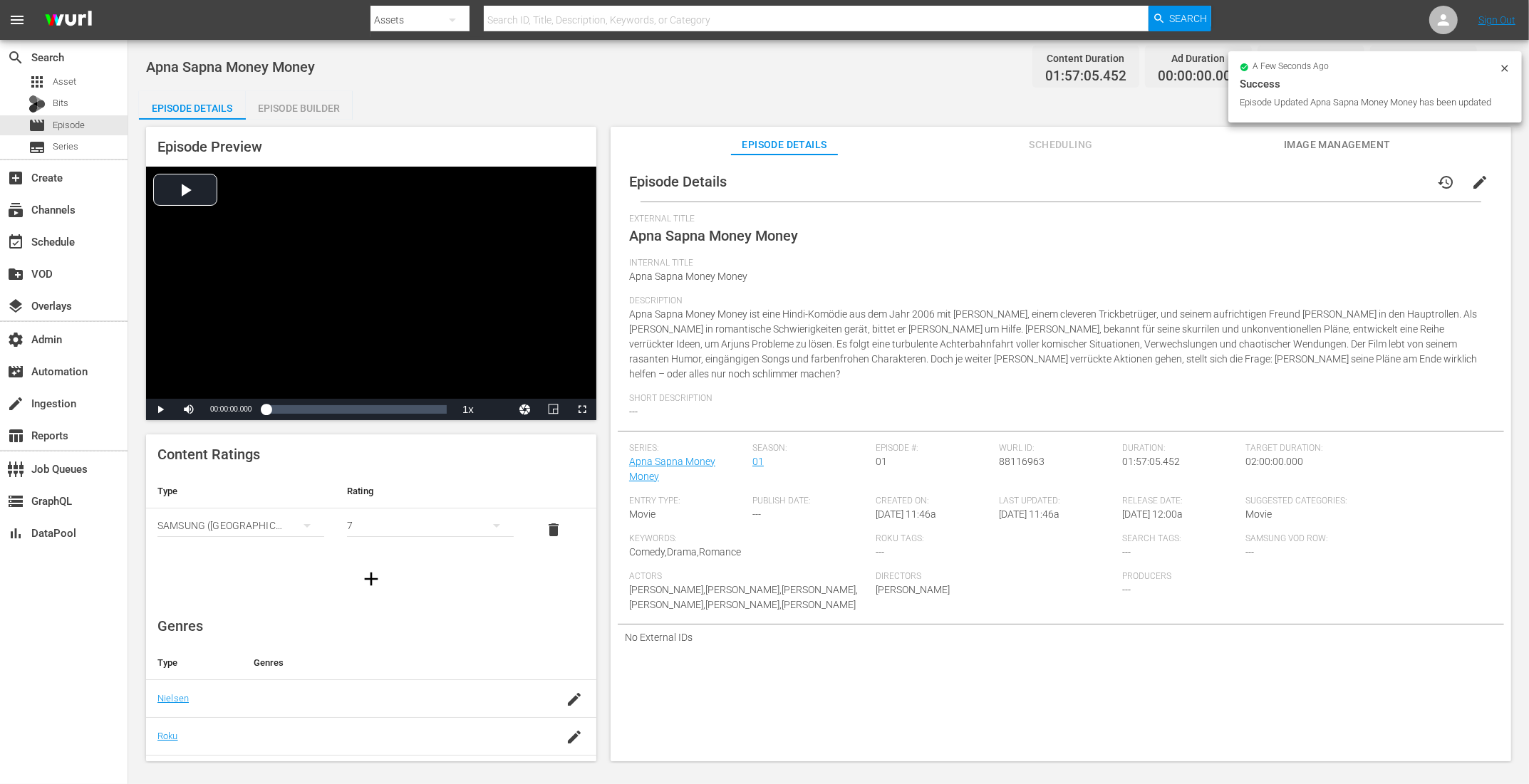
click at [1222, 176] on span "edit" at bounding box center [1479, 183] width 17 height 17
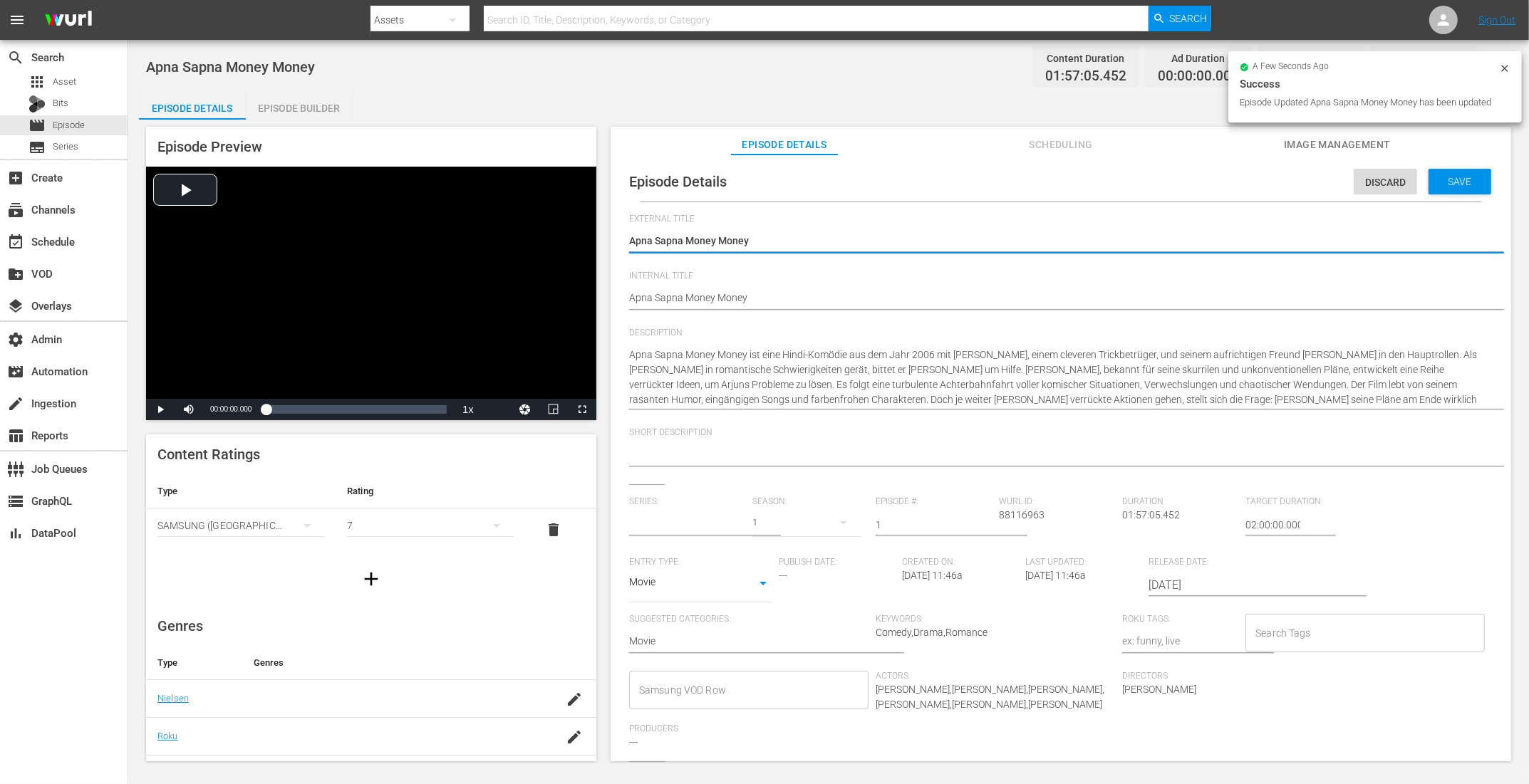
type input "No Series"
click at [953, 528] on input "1" at bounding box center [934, 524] width 116 height 34
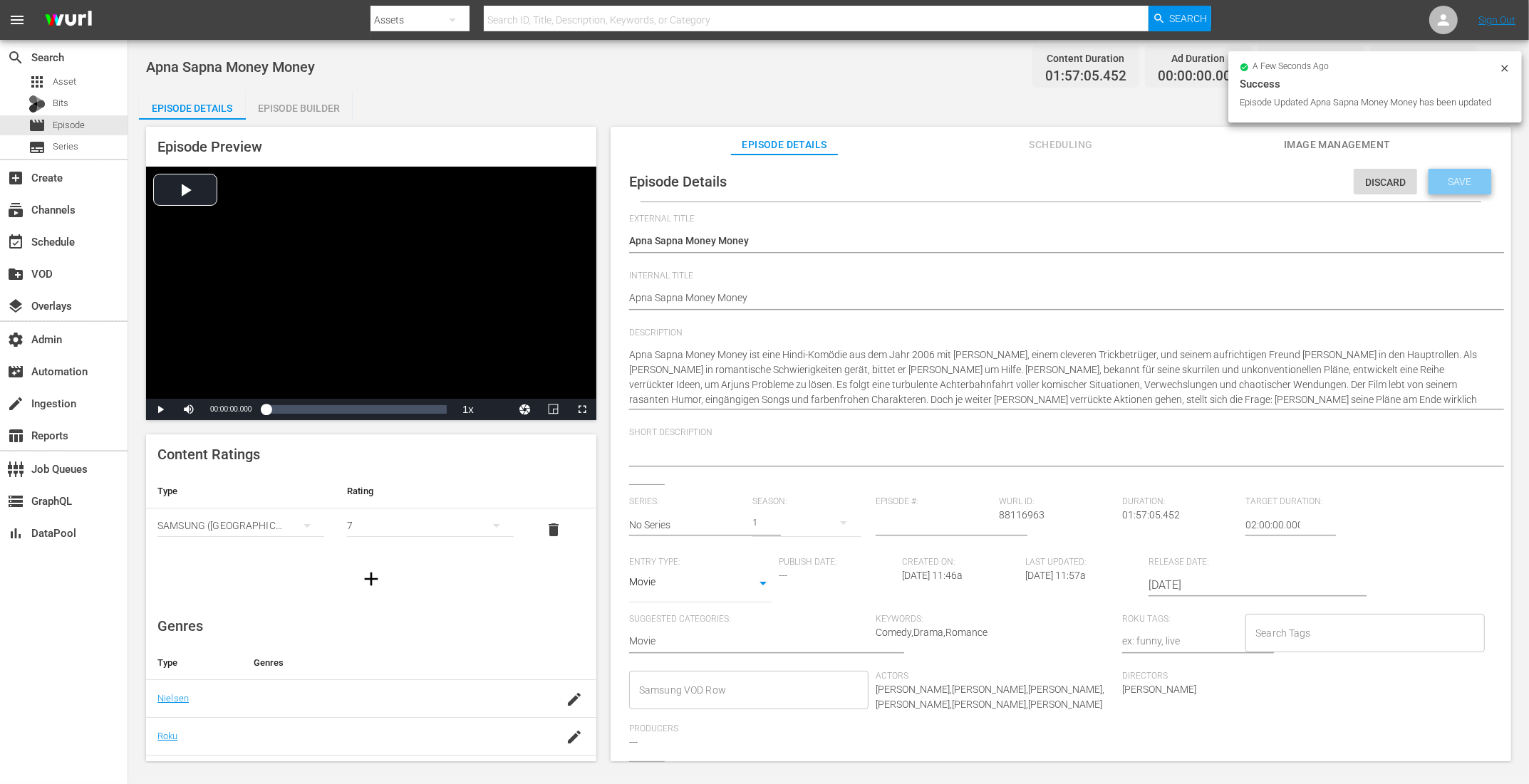
click at [1222, 177] on span "Save" at bounding box center [1459, 181] width 46 height 11
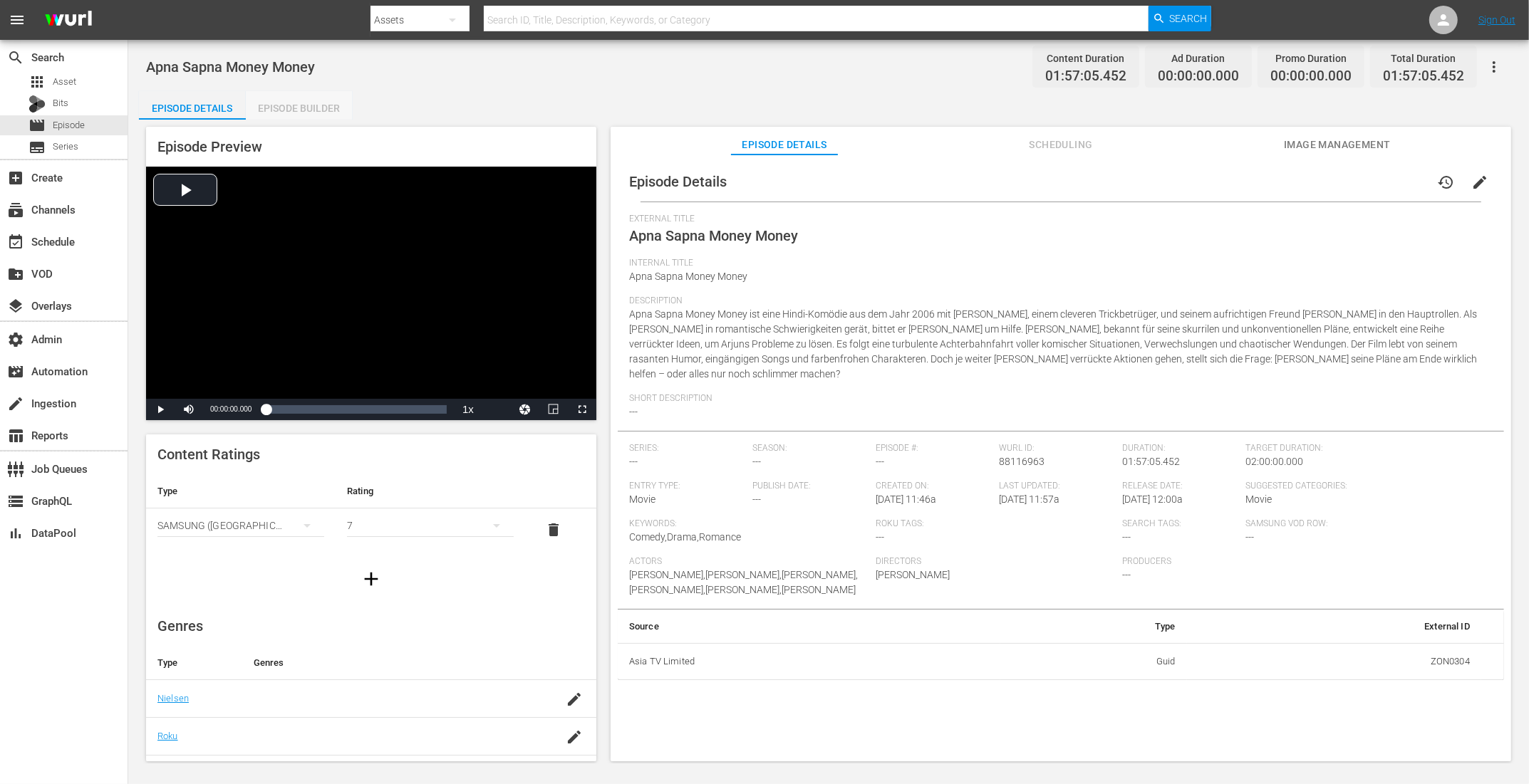
click at [316, 101] on div "Episode Builder" at bounding box center [299, 108] width 107 height 34
click at [1222, 173] on button "edit" at bounding box center [1479, 182] width 34 height 34
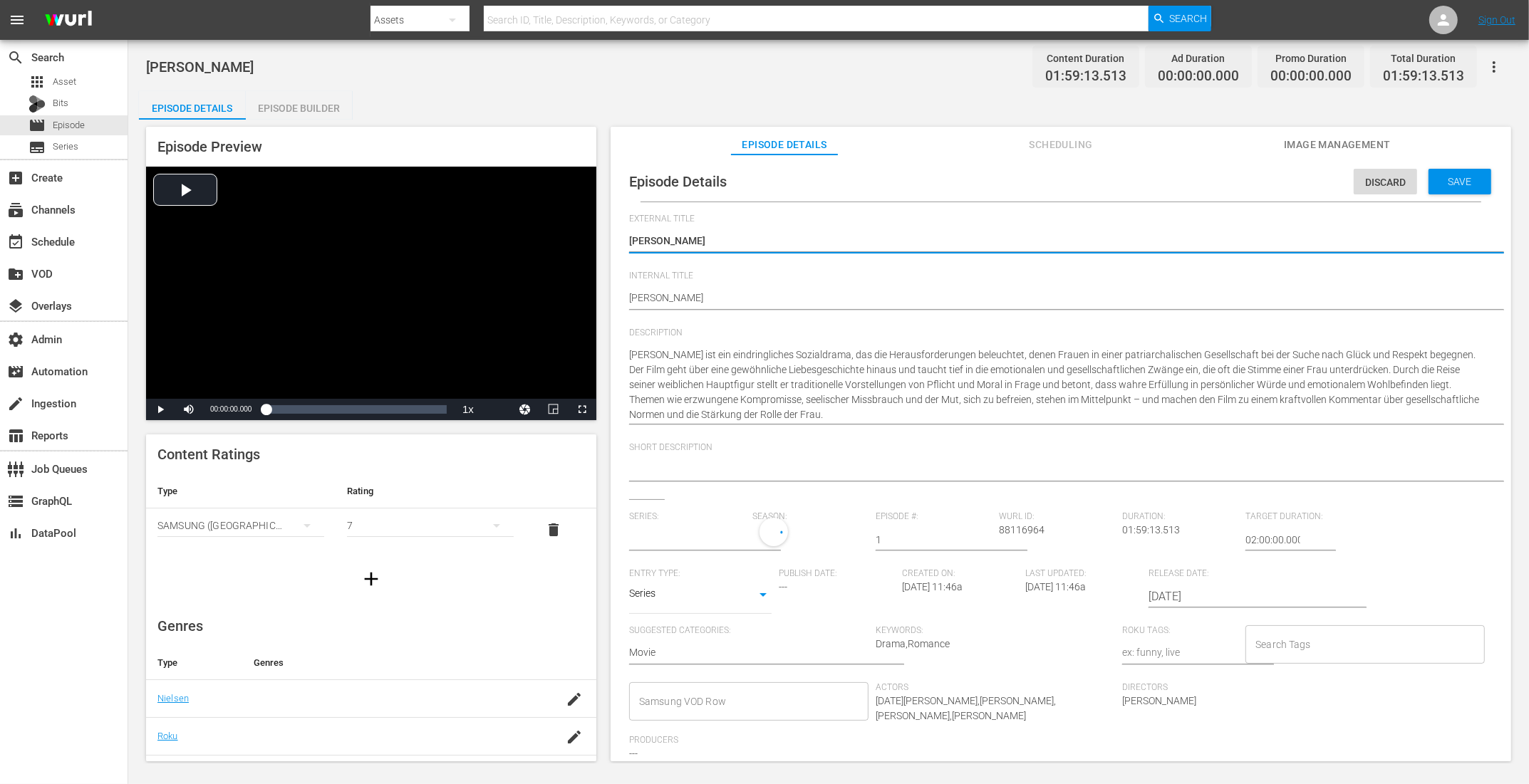
type input "[PERSON_NAME]"
click at [728, 535] on input "text" at bounding box center [688, 540] width 116 height 34
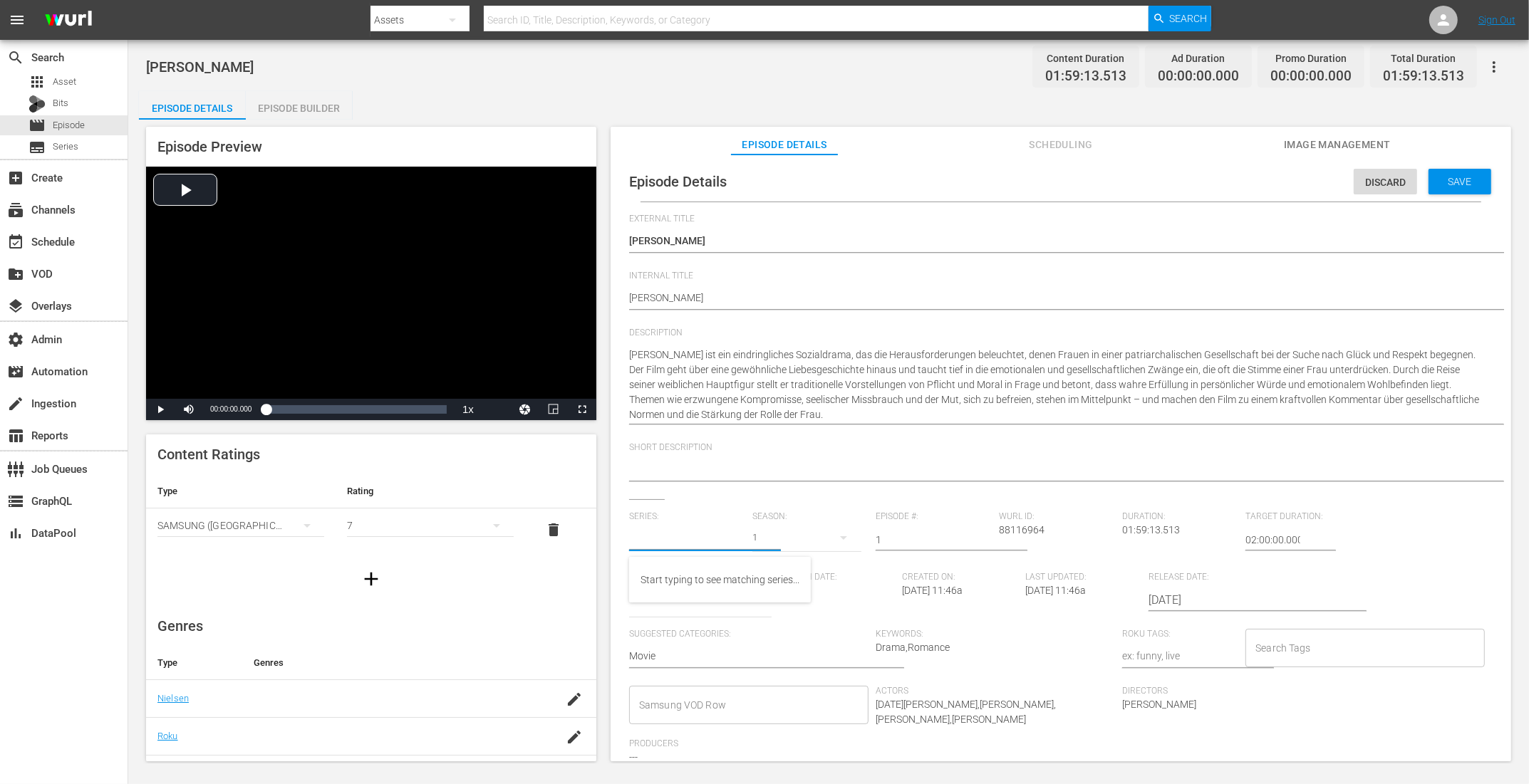
click at [892, 542] on input "1" at bounding box center [934, 540] width 116 height 34
click at [657, 601] on body "menu Search By Assets Search ID, Title, Description, Keywords, or Category Sear…" at bounding box center [764, 392] width 1529 height 784
click at [679, 533] on li "Movie" at bounding box center [701, 529] width 143 height 23
type input "MOVIE"
click at [1222, 180] on span "Save" at bounding box center [1459, 181] width 46 height 11
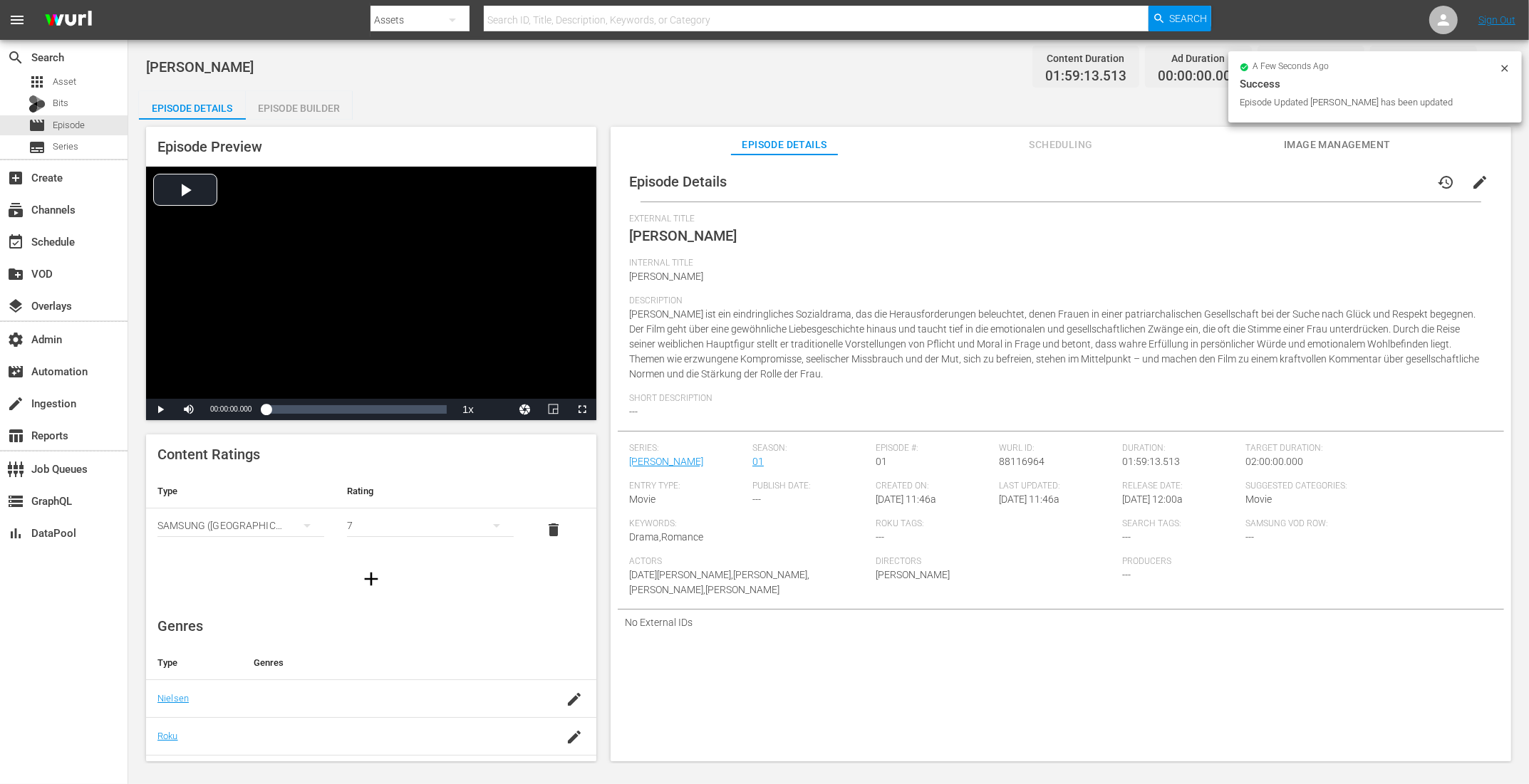
click at [1222, 179] on span "edit" at bounding box center [1479, 183] width 17 height 17
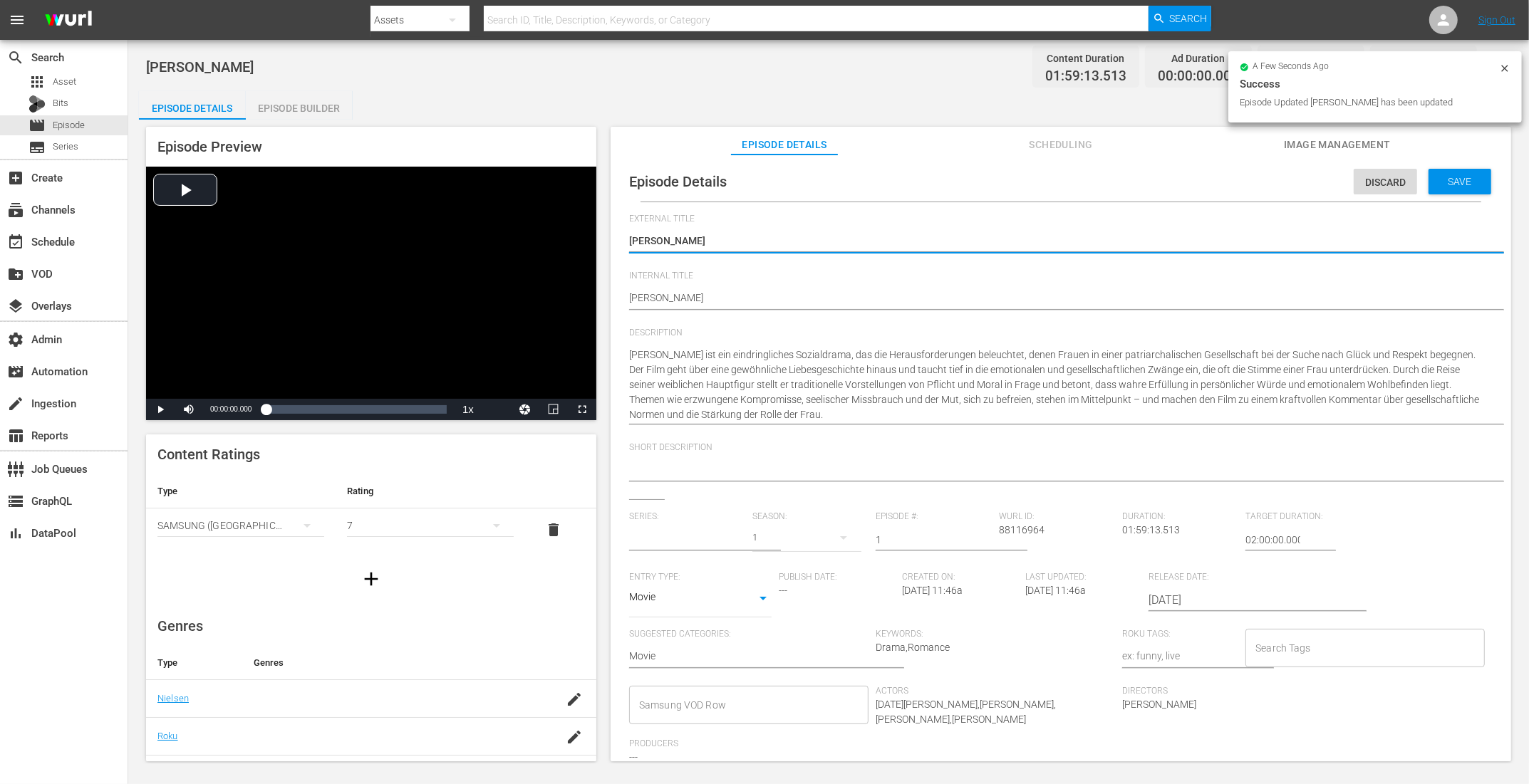
type input "No Series"
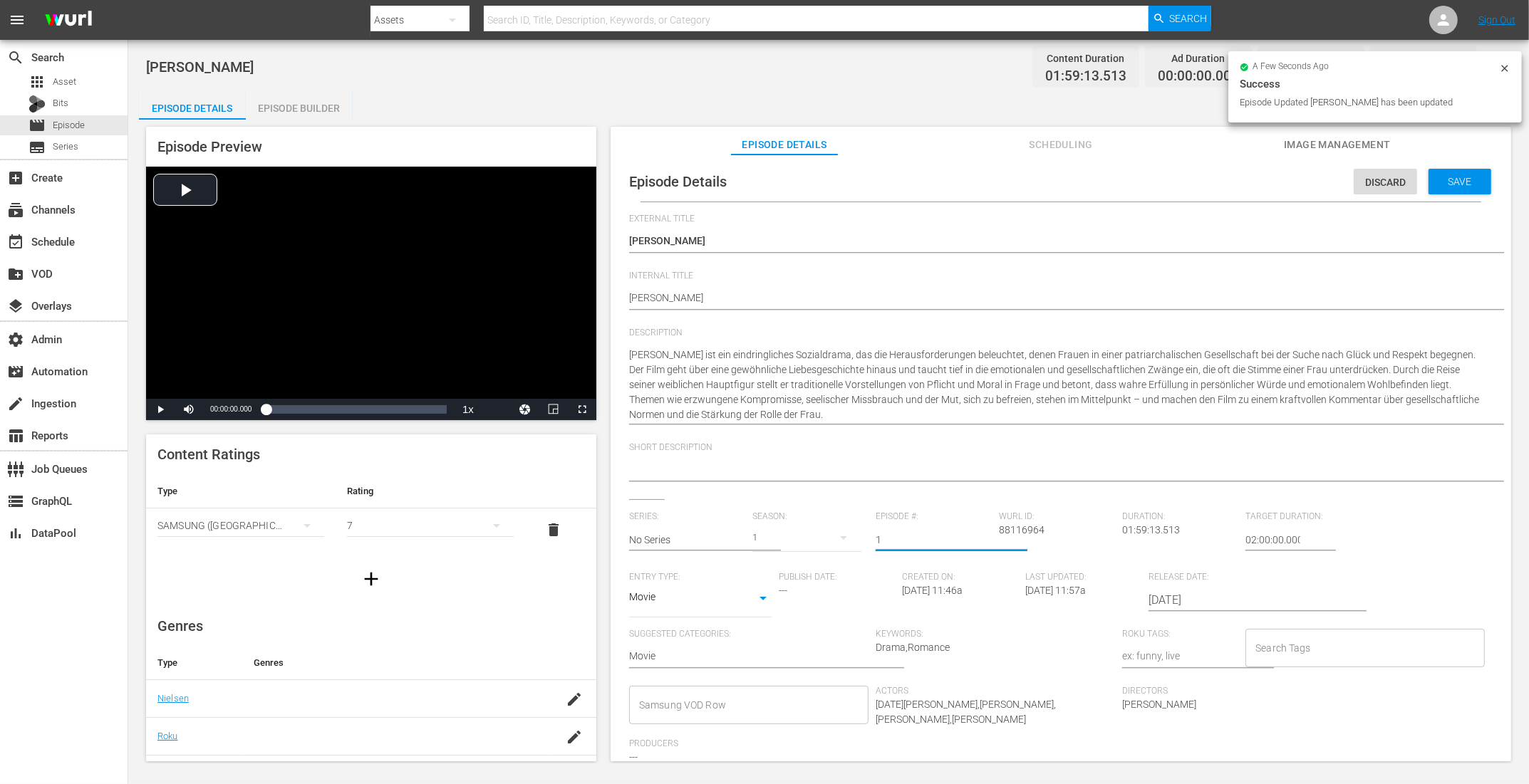
click at [944, 536] on input "1" at bounding box center [934, 540] width 116 height 34
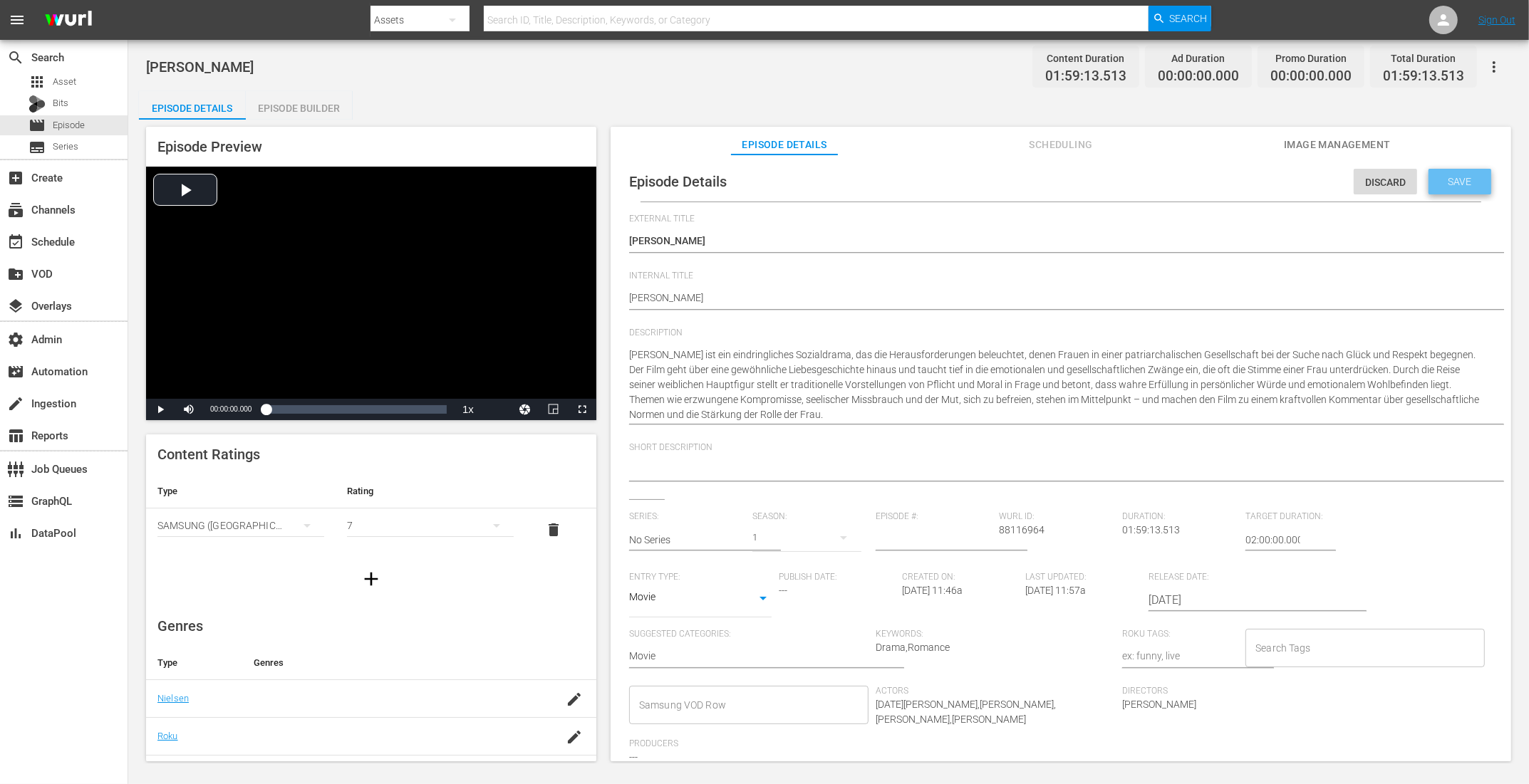
click at [1222, 186] on span "Save" at bounding box center [1459, 181] width 46 height 11
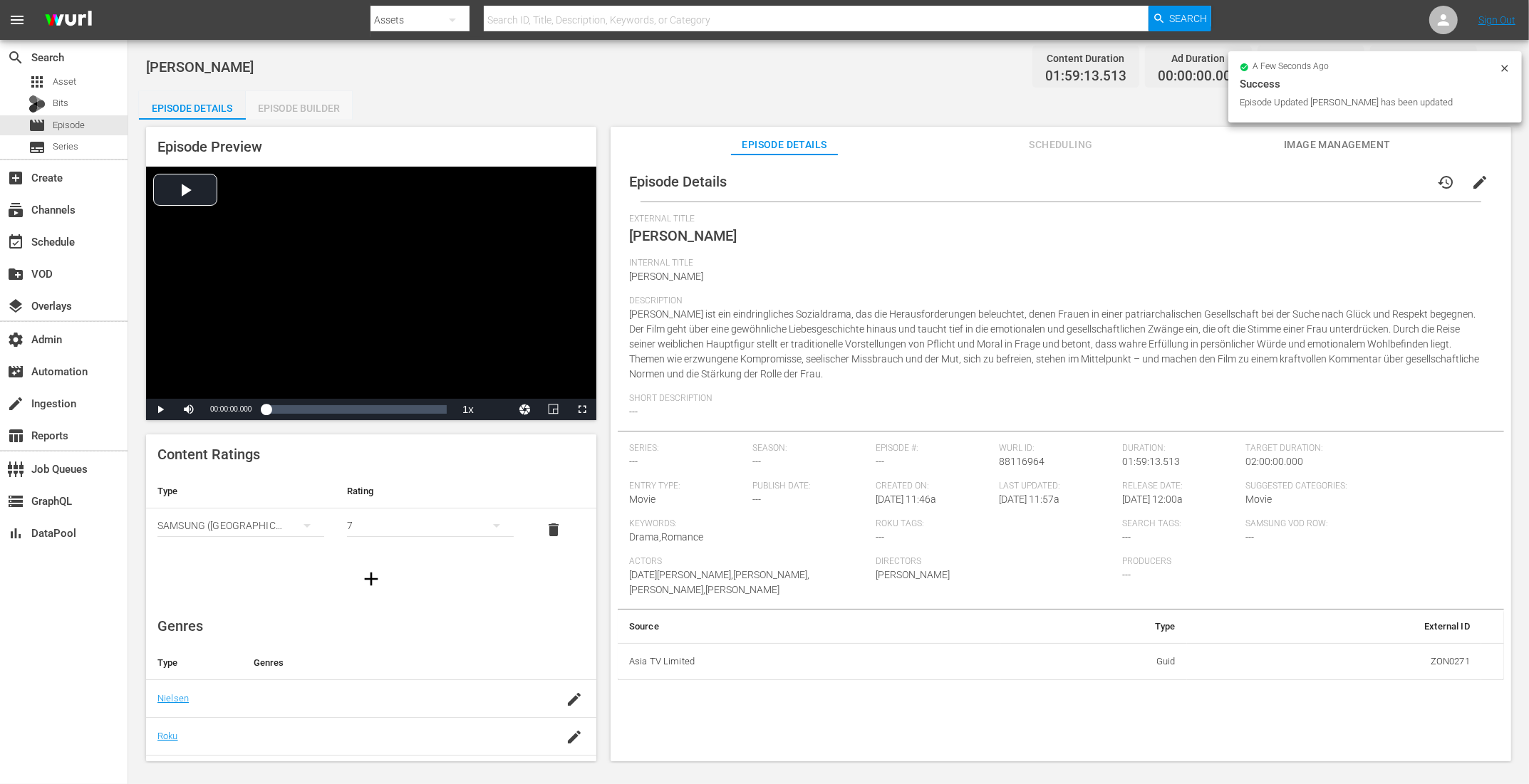
click at [337, 101] on div "Episode Builder" at bounding box center [299, 108] width 107 height 34
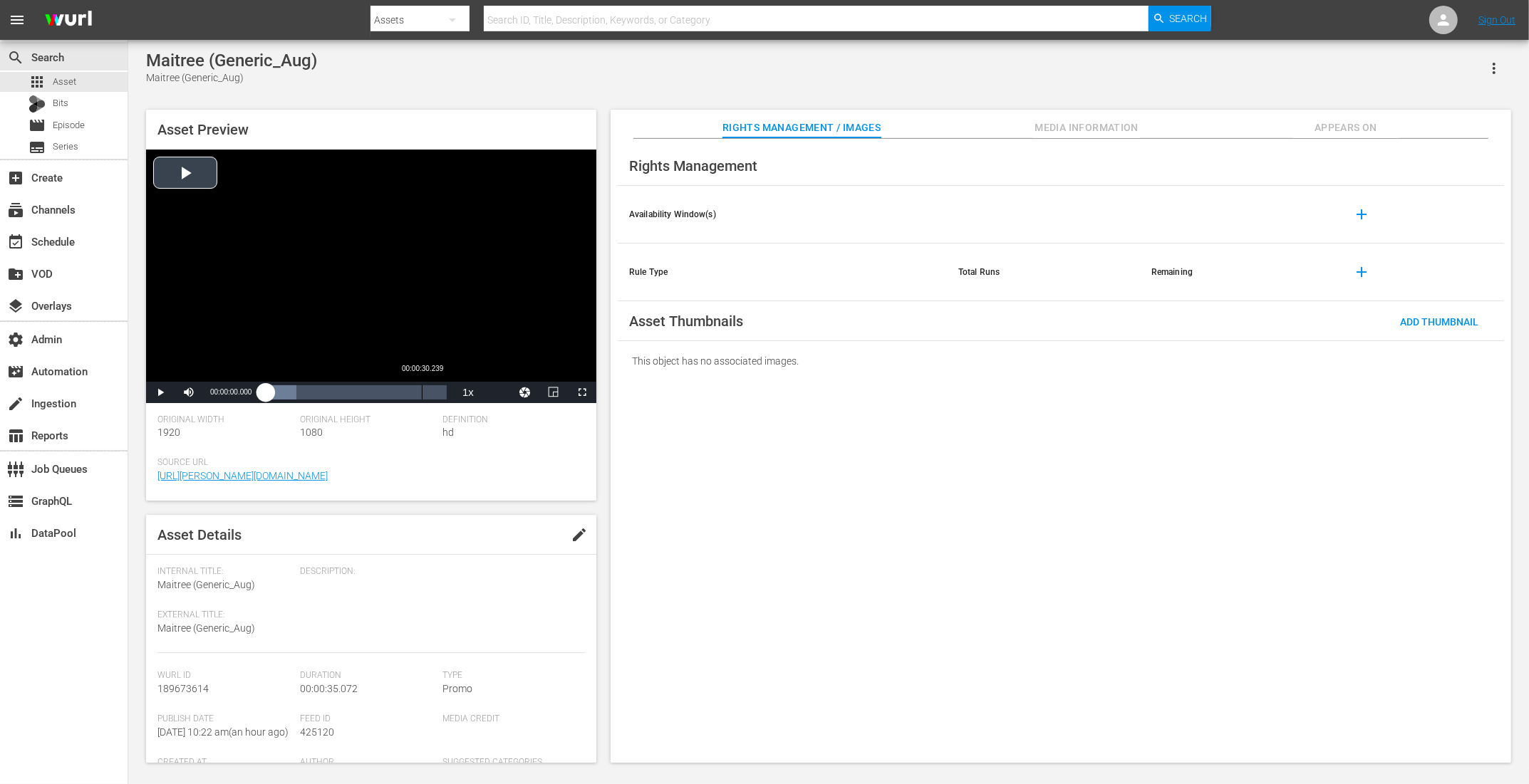
click at [411, 396] on div "Loaded : 16.88% 00:00:30.239 00:00:00.000" at bounding box center [356, 392] width 181 height 14
click at [408, 393] on div "00:00:30.435" at bounding box center [336, 392] width 142 height 14
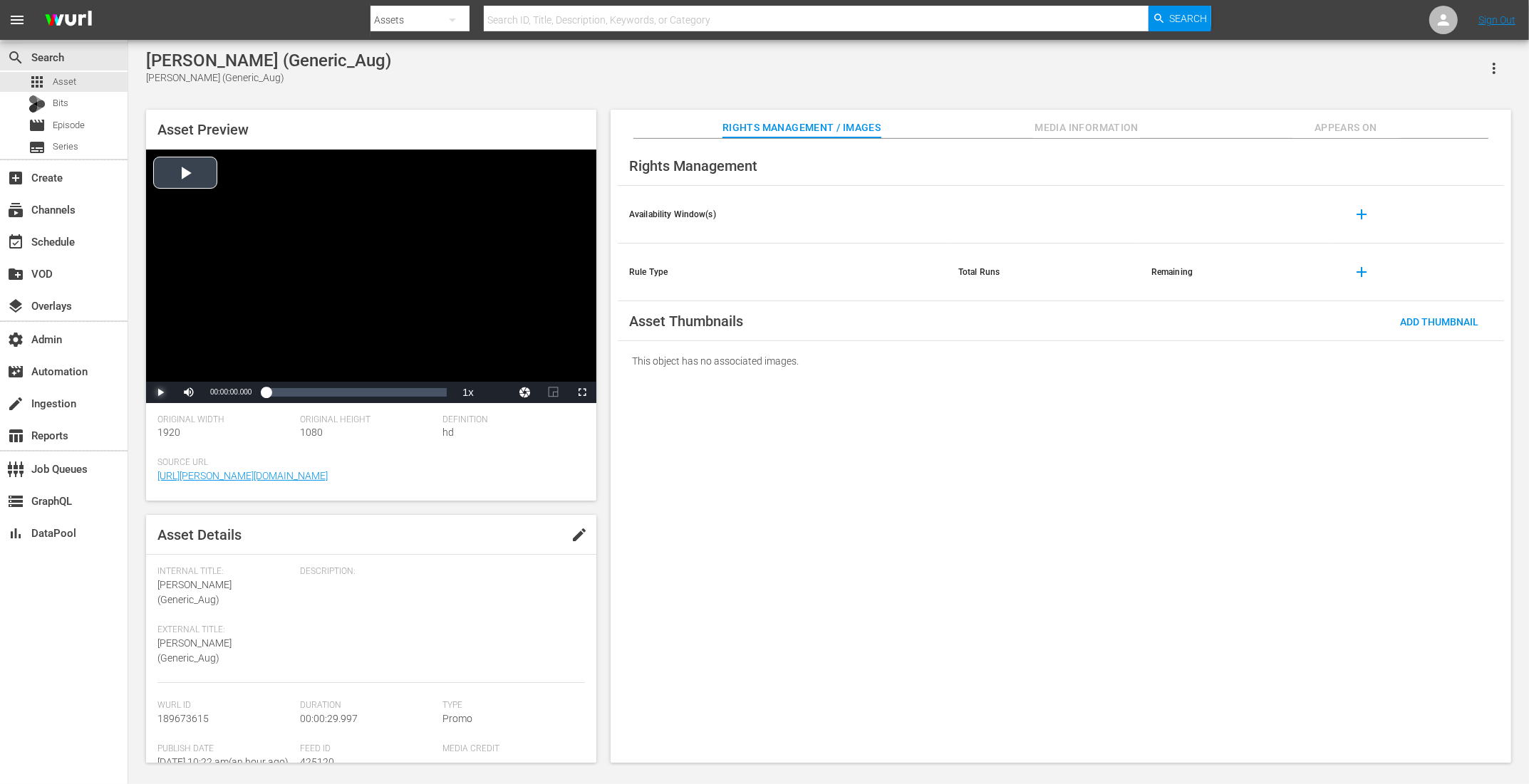
click at [160, 393] on span "Video Player" at bounding box center [160, 393] width 0 height 0
click at [431, 396] on div "00:00:27.398" at bounding box center [431, 392] width 1 height 14
click at [415, 395] on div "Loaded : 100.00% 00:00:24.800 00:00:28.258" at bounding box center [356, 392] width 181 height 14
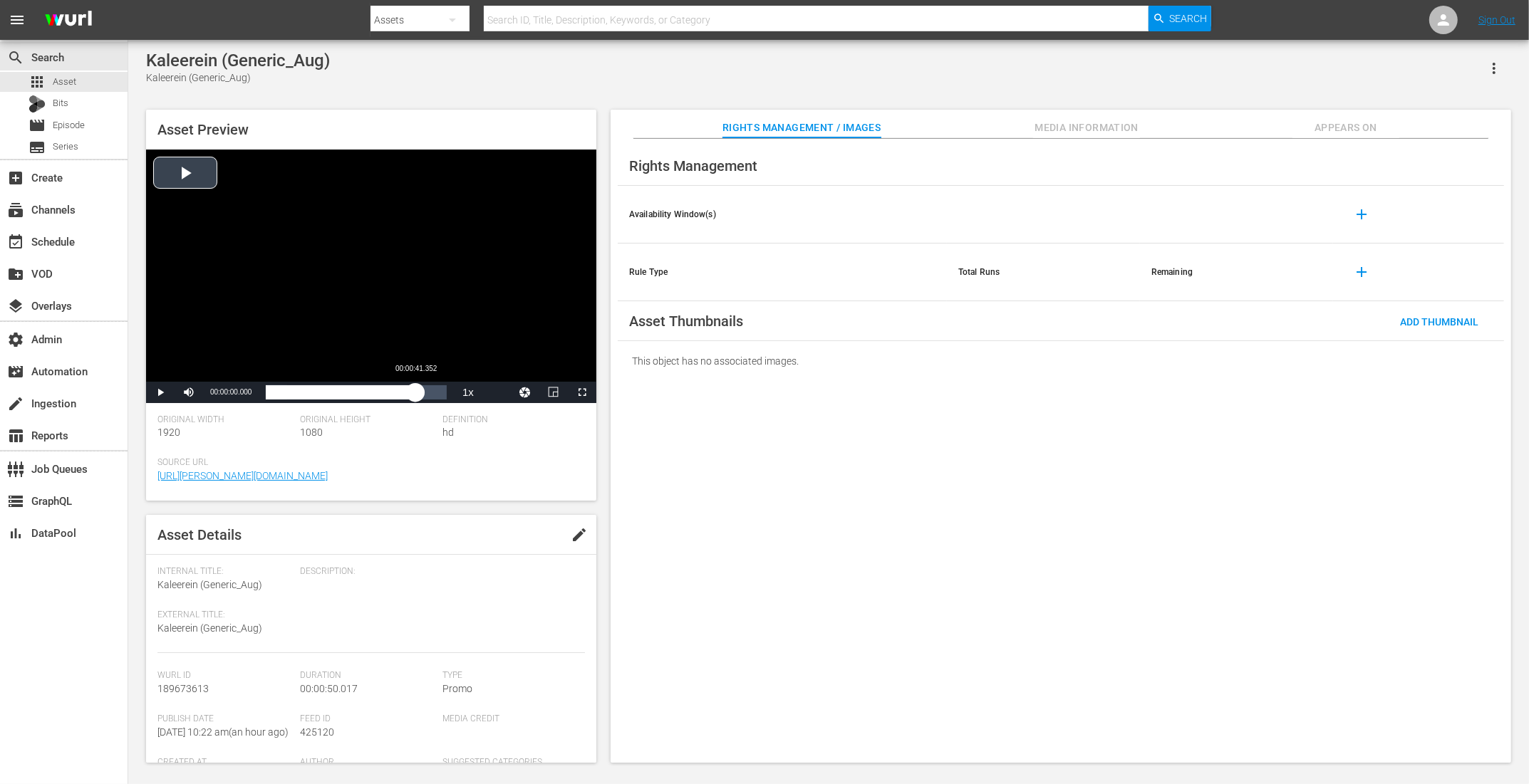
click at [415, 393] on div "Loaded : 11.69% 00:00:41.352 00:00:00.000" at bounding box center [356, 392] width 181 height 14
click at [409, 396] on div "Loaded : 19.77% 00:00:23.737 00:00:00.000" at bounding box center [356, 392] width 181 height 14
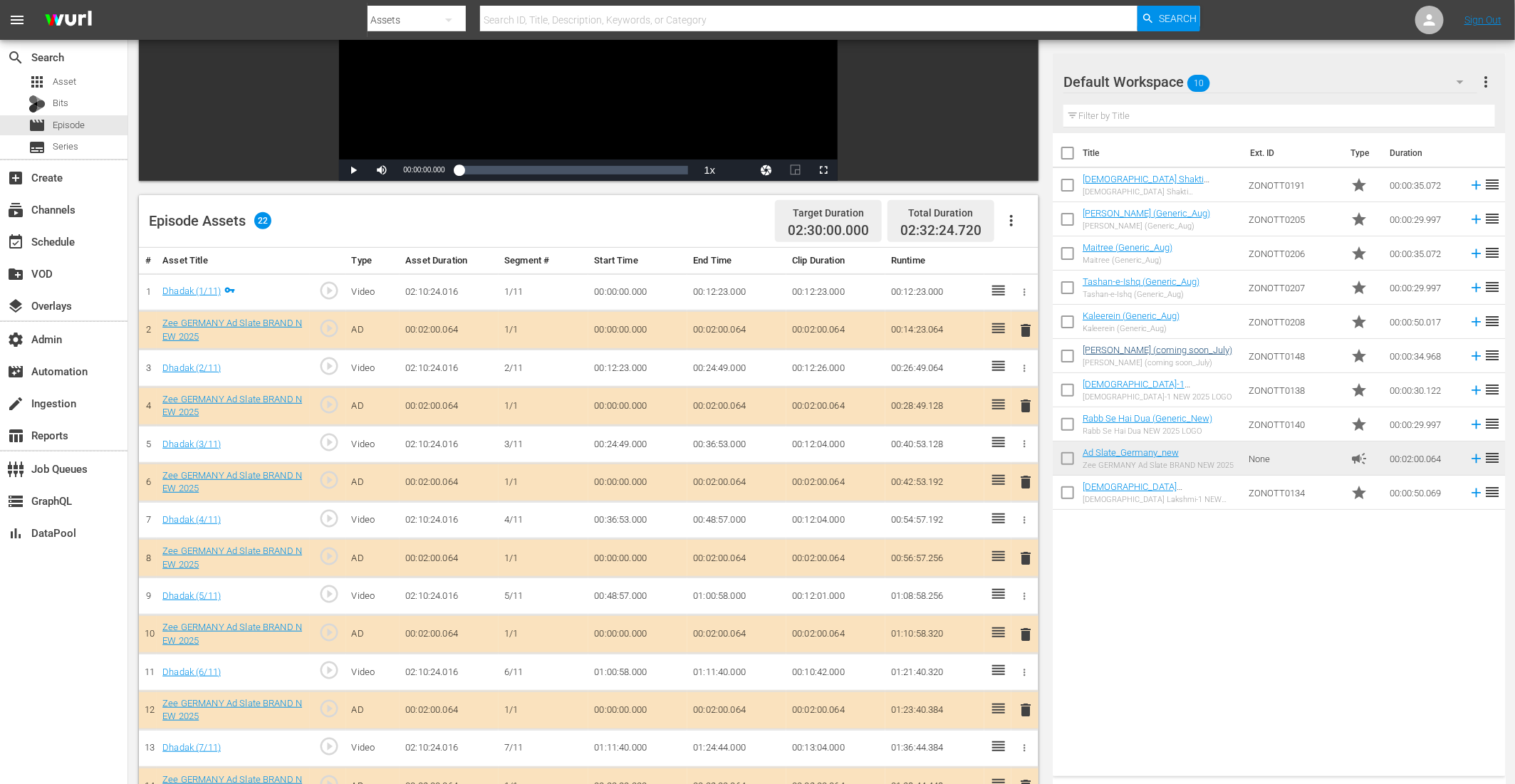
scroll to position [417, 0]
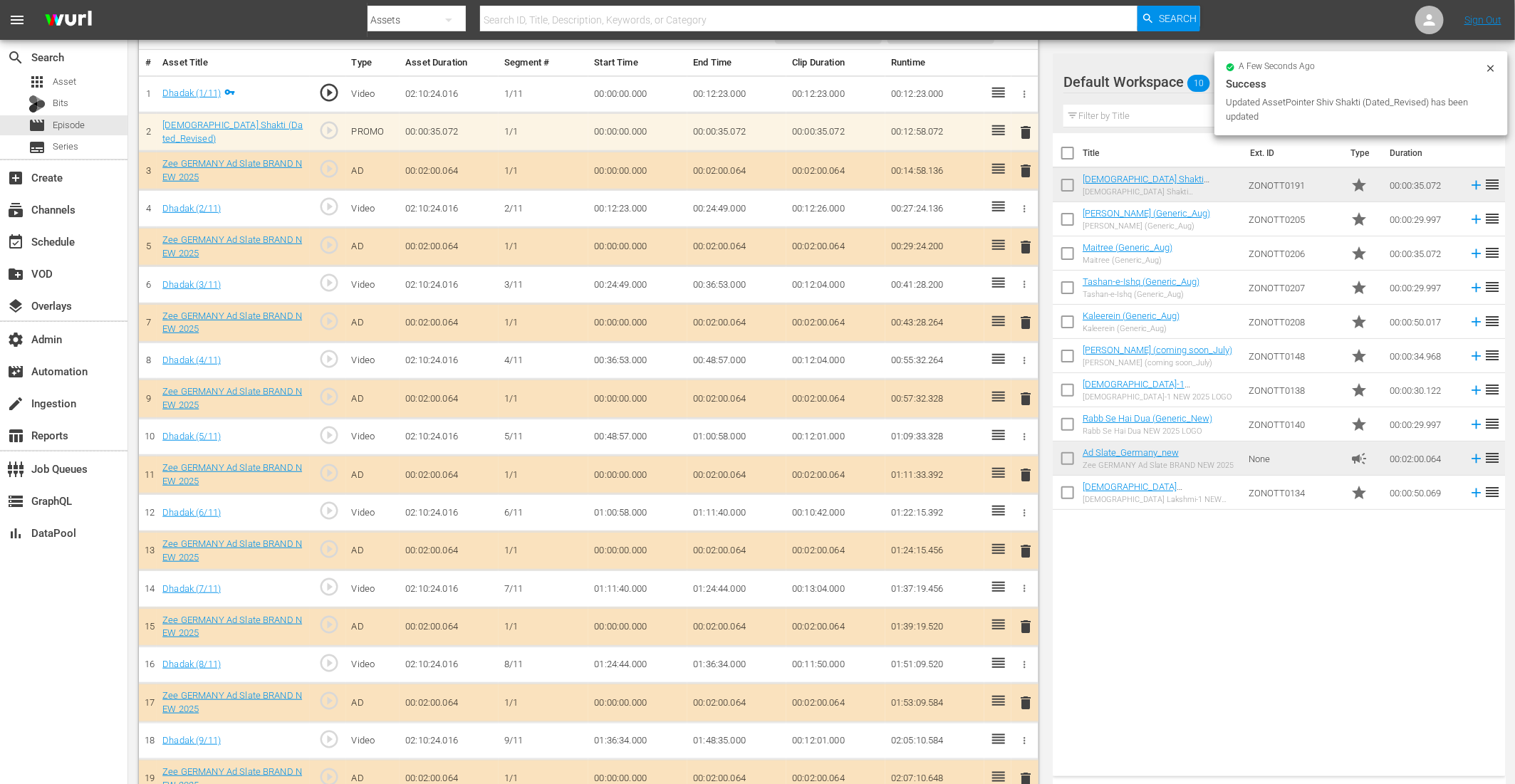
click at [258, 136] on div "[DEMOGRAPHIC_DATA] Shakti (Dated_Revised)" at bounding box center [233, 132] width 142 height 26
click at [256, 130] on link "[DEMOGRAPHIC_DATA] Shakti (Dated_Revised)" at bounding box center [232, 132] width 140 height 24
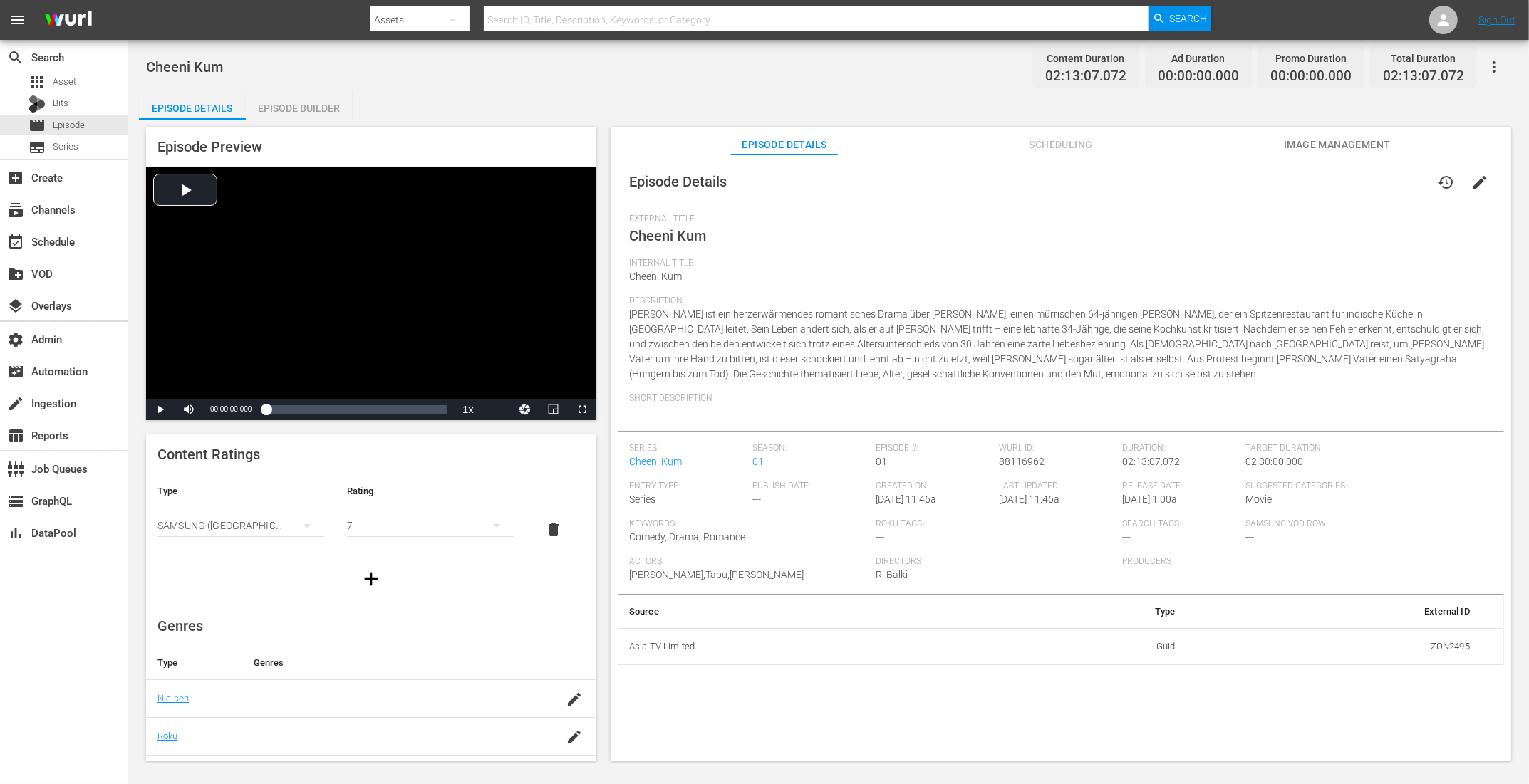
click at [1462, 176] on button "edit" at bounding box center [1479, 182] width 34 height 34
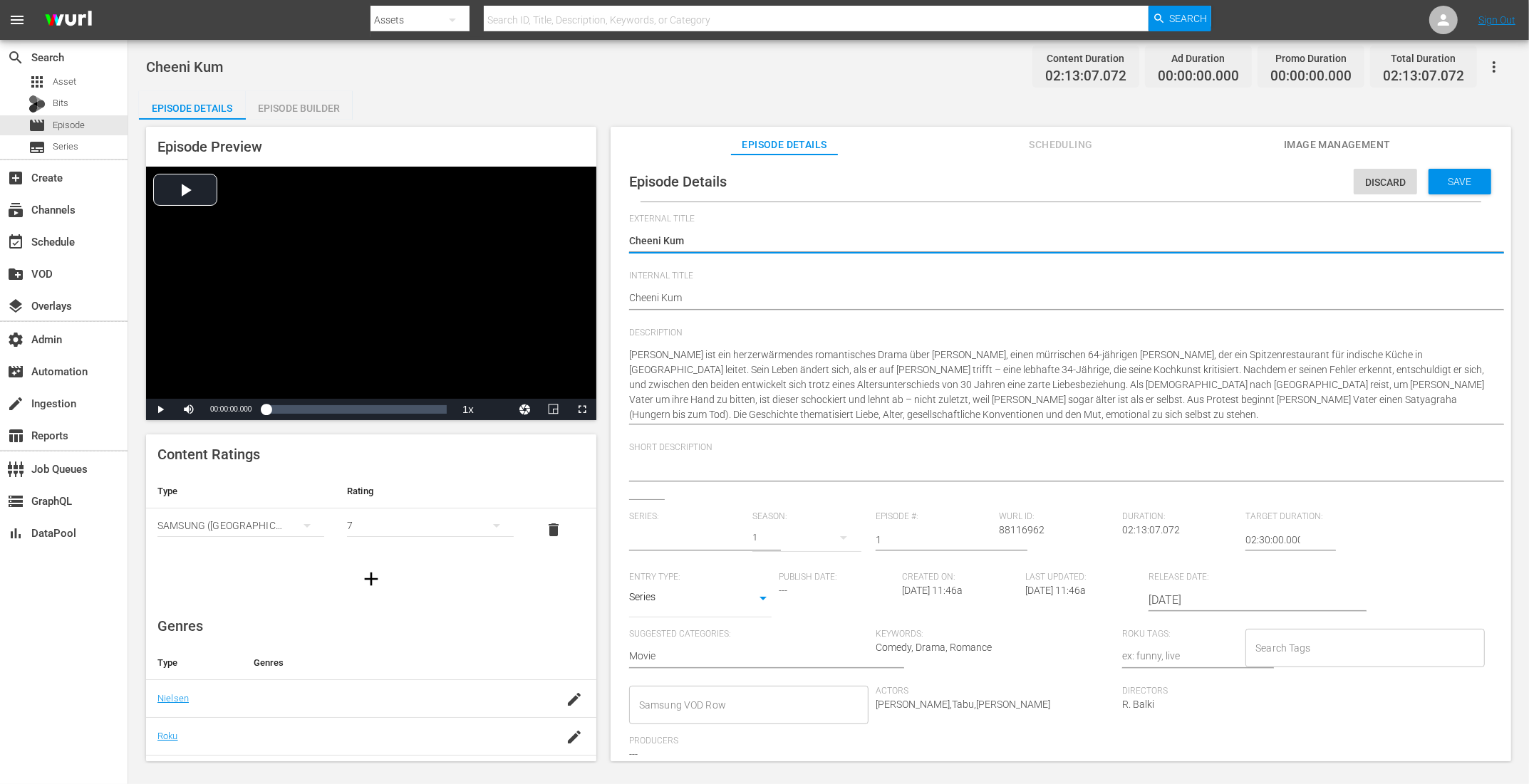
type input "Cheeni Kum"
click at [708, 535] on input "text" at bounding box center [688, 540] width 116 height 34
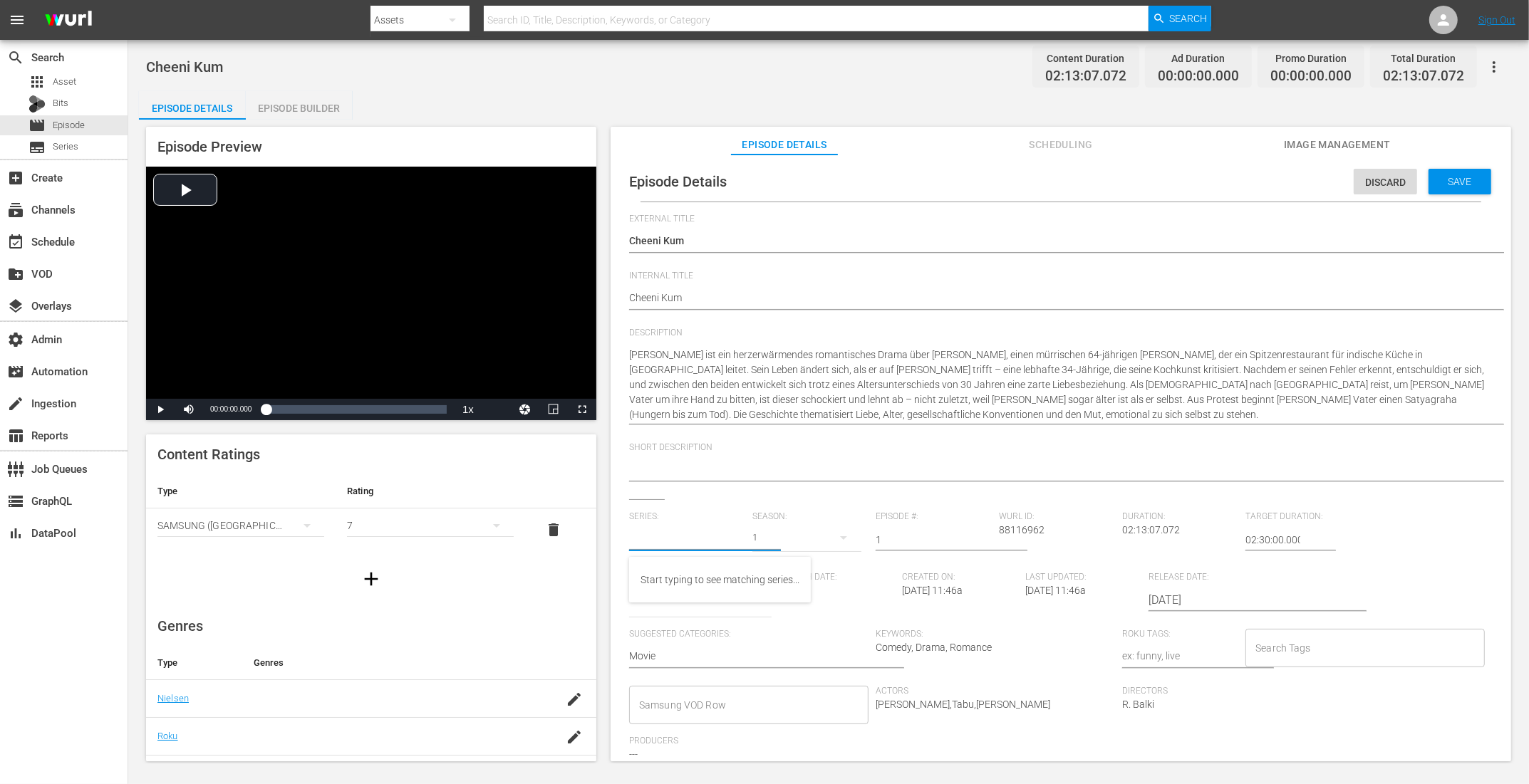
click at [894, 541] on input "1" at bounding box center [934, 540] width 116 height 34
click at [708, 605] on body "menu Search By Assets Search ID, Title, Description, Keywords, or Category Sear…" at bounding box center [764, 392] width 1529 height 784
click at [721, 531] on li "Movie" at bounding box center [701, 529] width 143 height 23
type input "MOVIE"
click at [1444, 171] on div "Save" at bounding box center [1459, 182] width 63 height 26
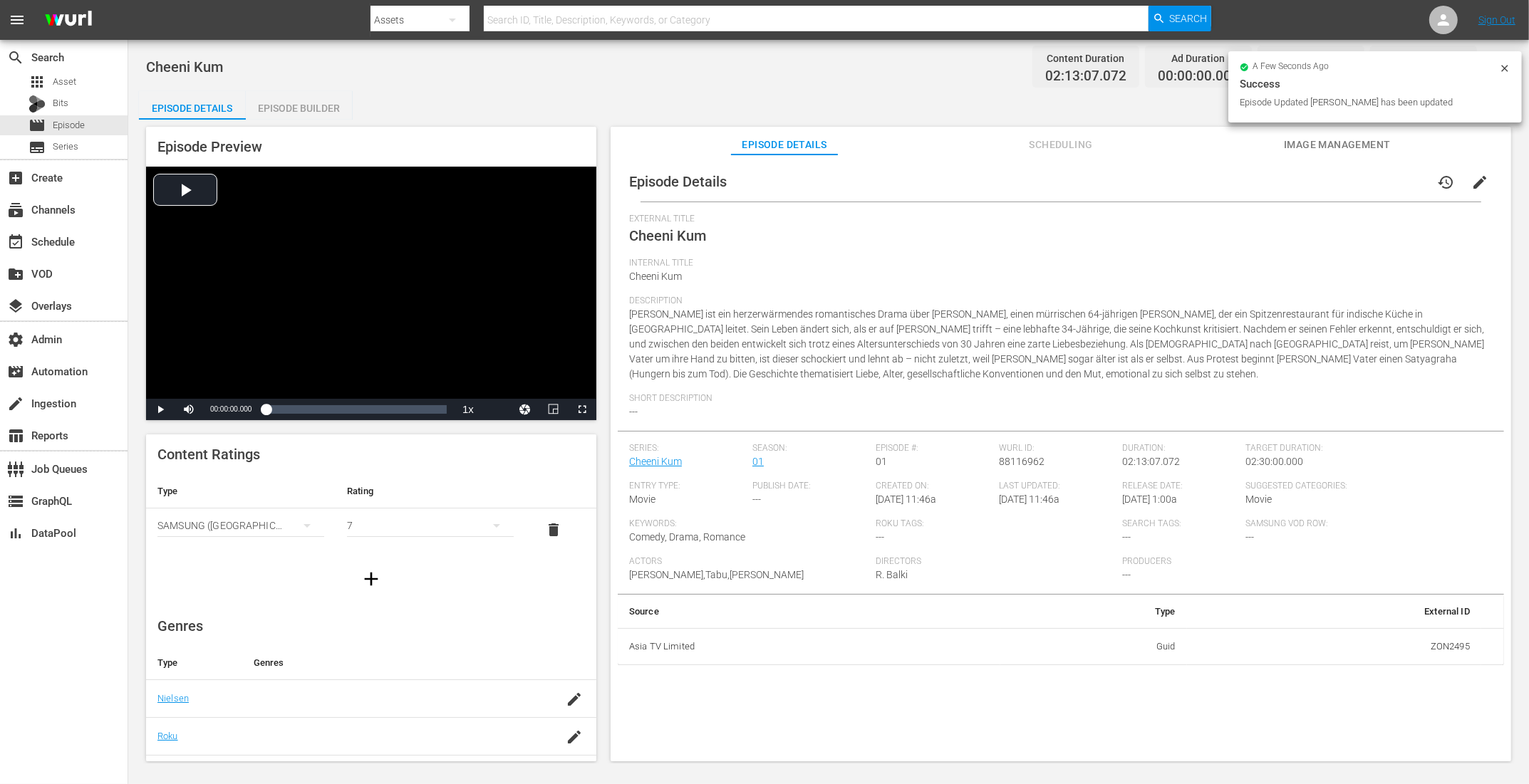
click at [1472, 176] on span "edit" at bounding box center [1479, 183] width 17 height 17
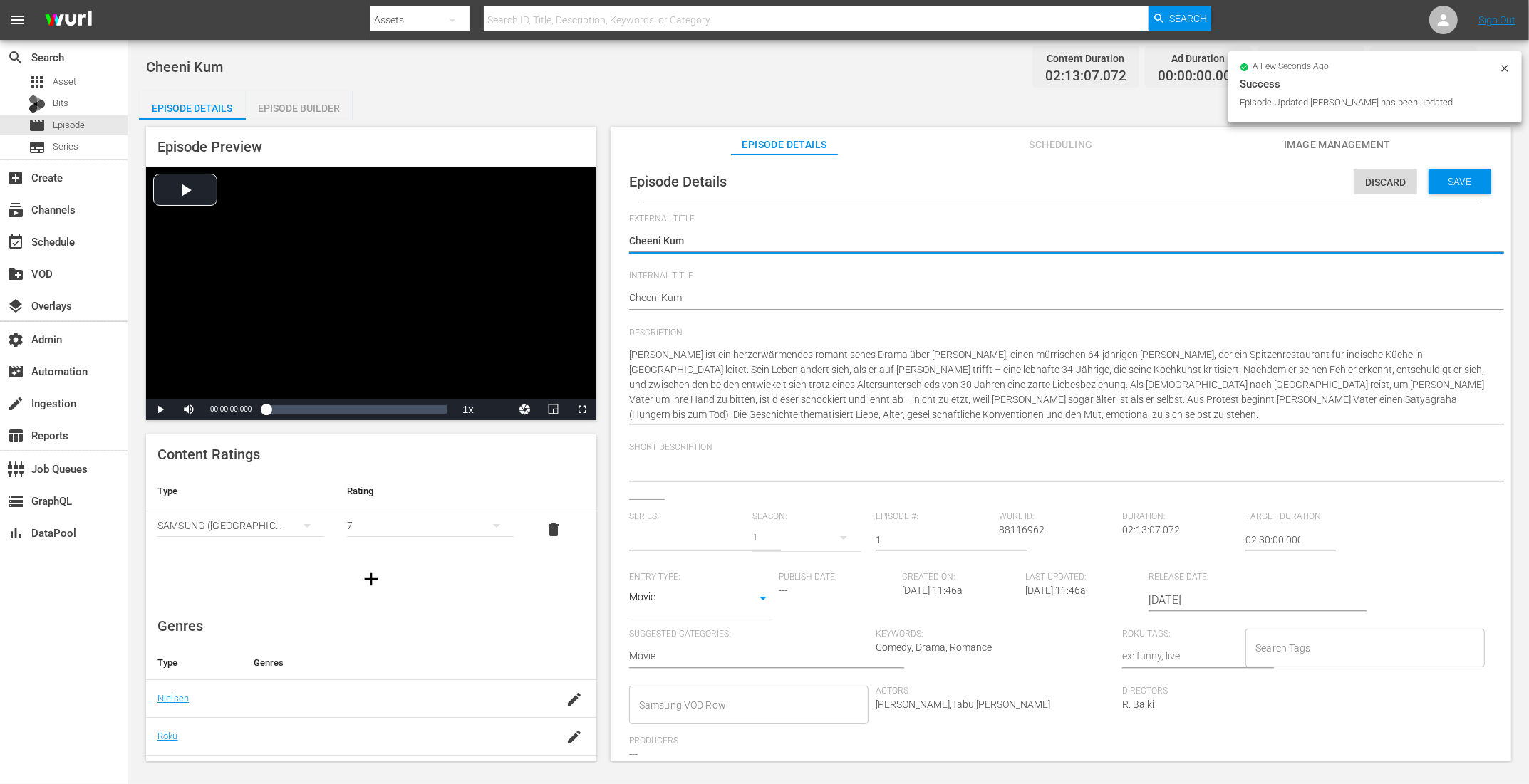
type input "No Series"
click at [893, 543] on input "1" at bounding box center [934, 540] width 116 height 34
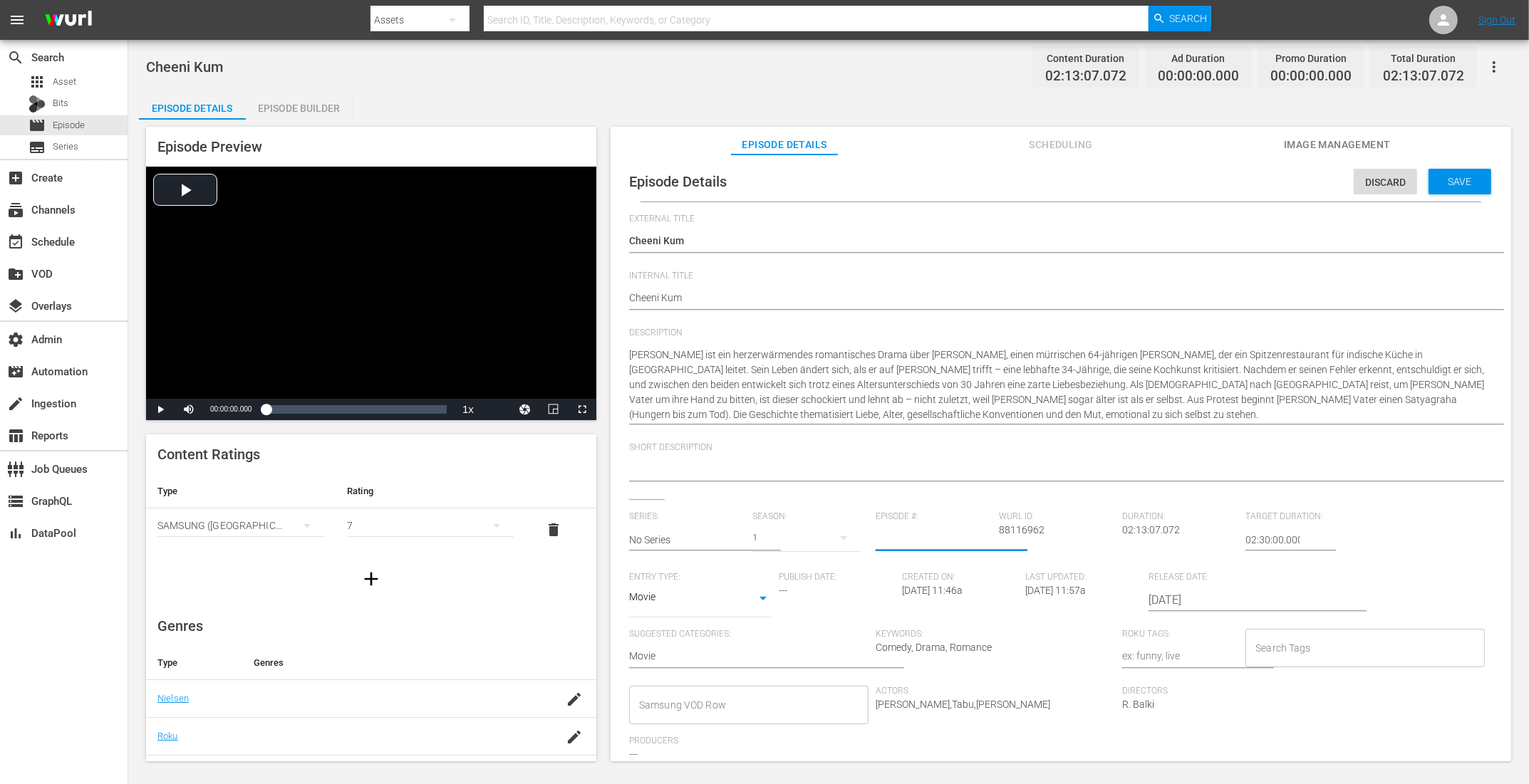
click at [1439, 188] on div "Save" at bounding box center [1459, 182] width 63 height 26
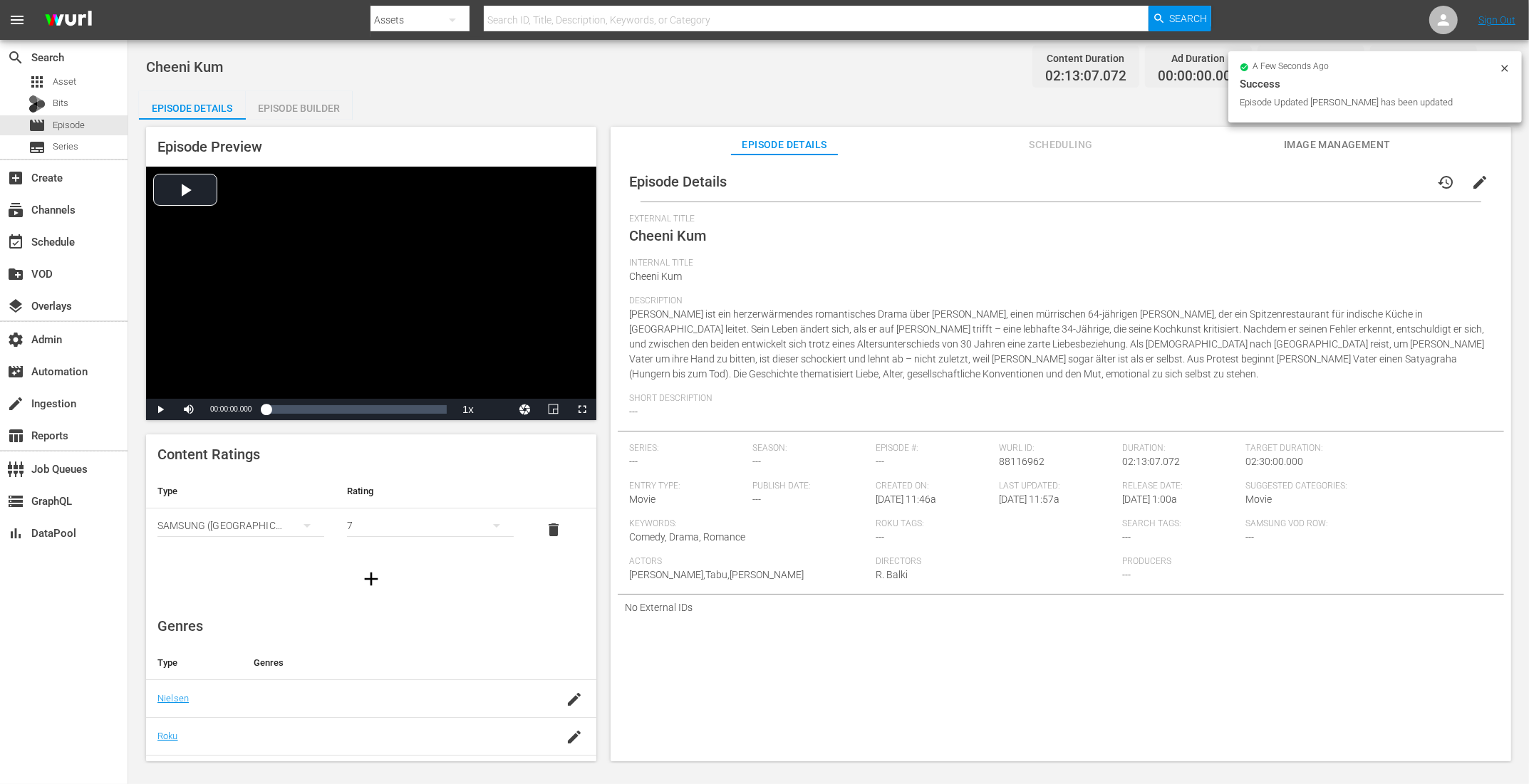
drag, startPoint x: 281, startPoint y: 106, endPoint x: 315, endPoint y: 94, distance: 36.1
click at [281, 106] on div "Episode Builder" at bounding box center [299, 108] width 107 height 34
